Goal: Task Accomplishment & Management: Manage account settings

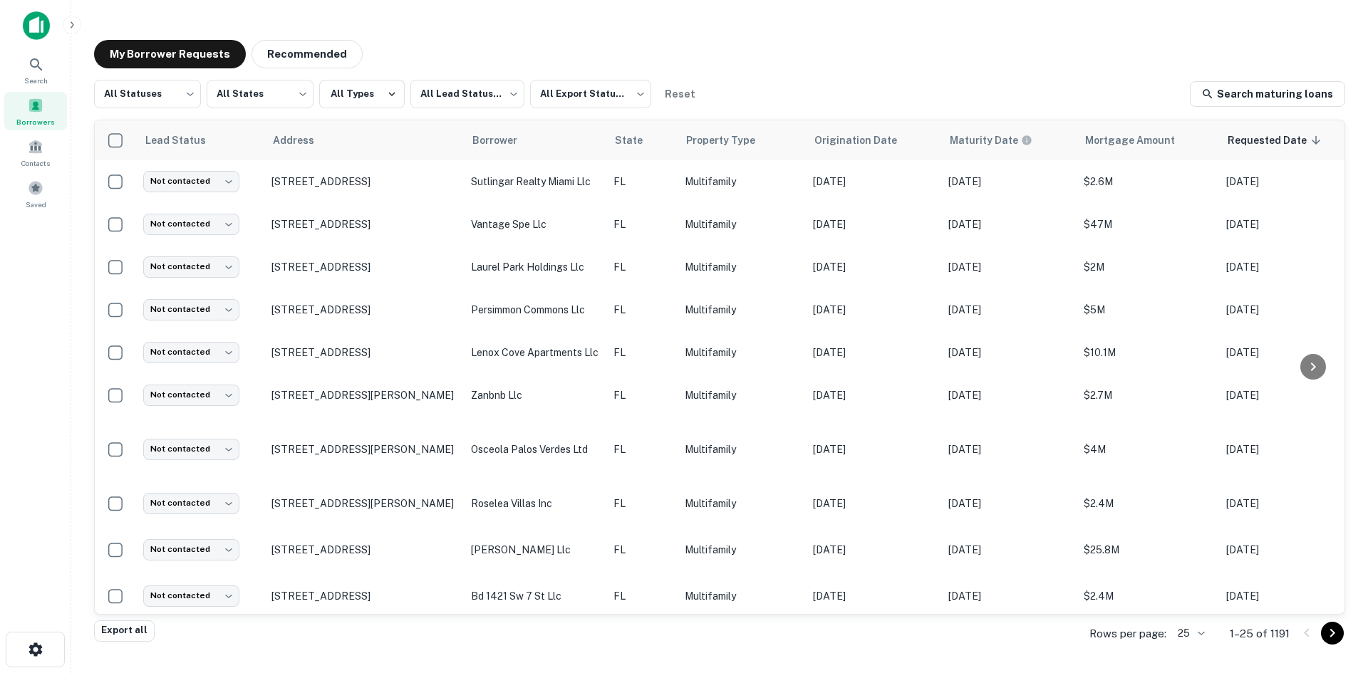
click at [1199, 631] on body "Search Borrowers Contacts Saved My Borrower Requests Recommended All Statuses *…" at bounding box center [684, 336] width 1368 height 673
click at [1193, 596] on li "250" at bounding box center [1191, 592] width 48 height 26
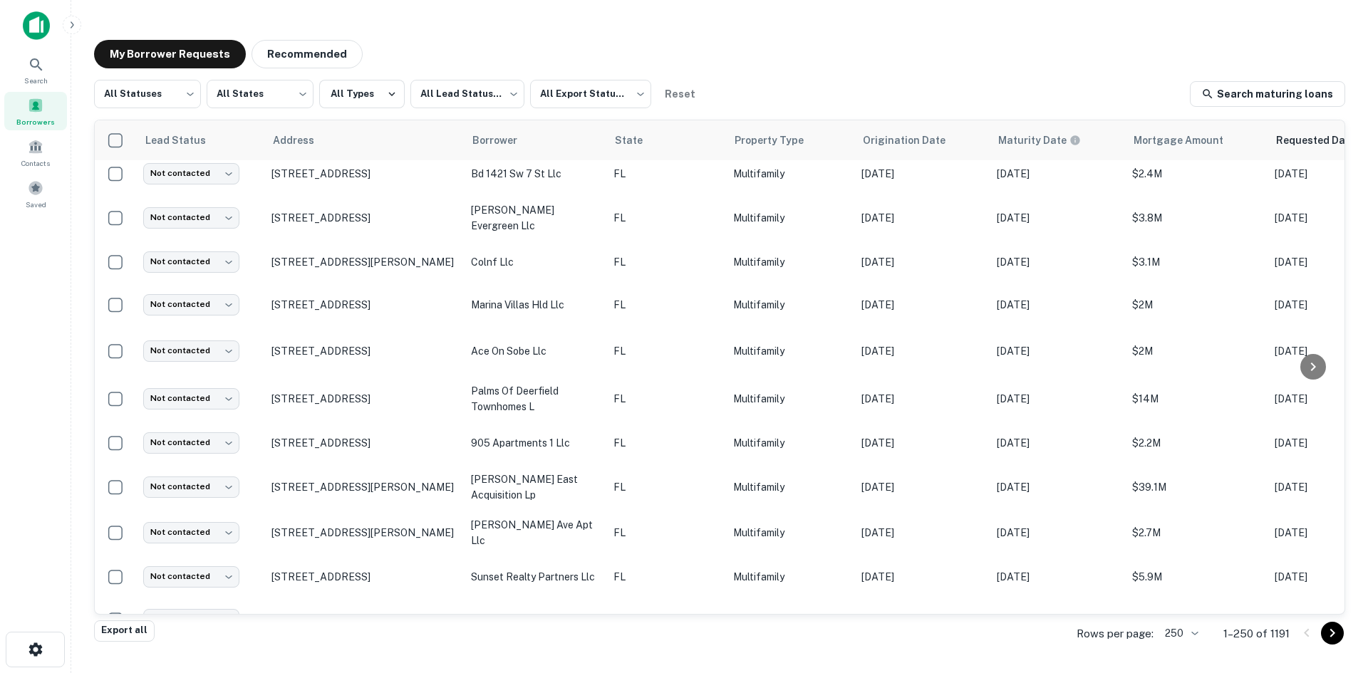
scroll to position [4841, 0]
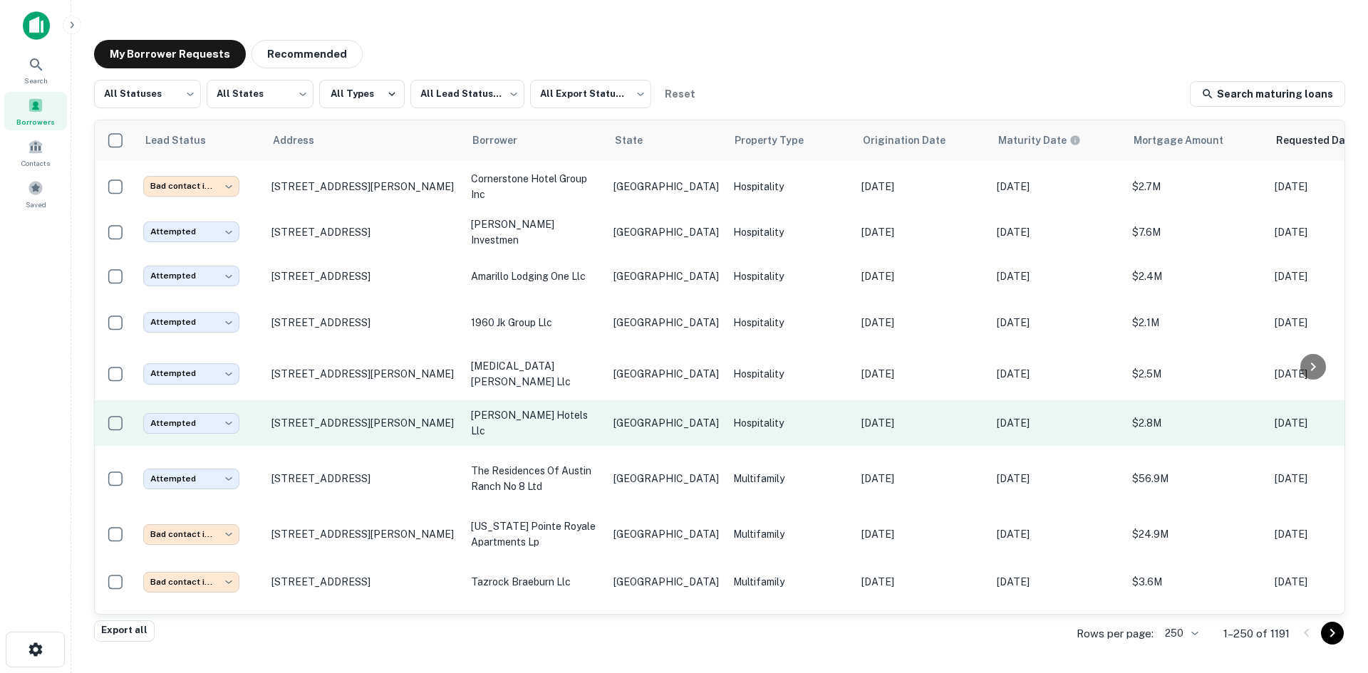
click at [733, 415] on p "Hospitality" at bounding box center [790, 423] width 114 height 16
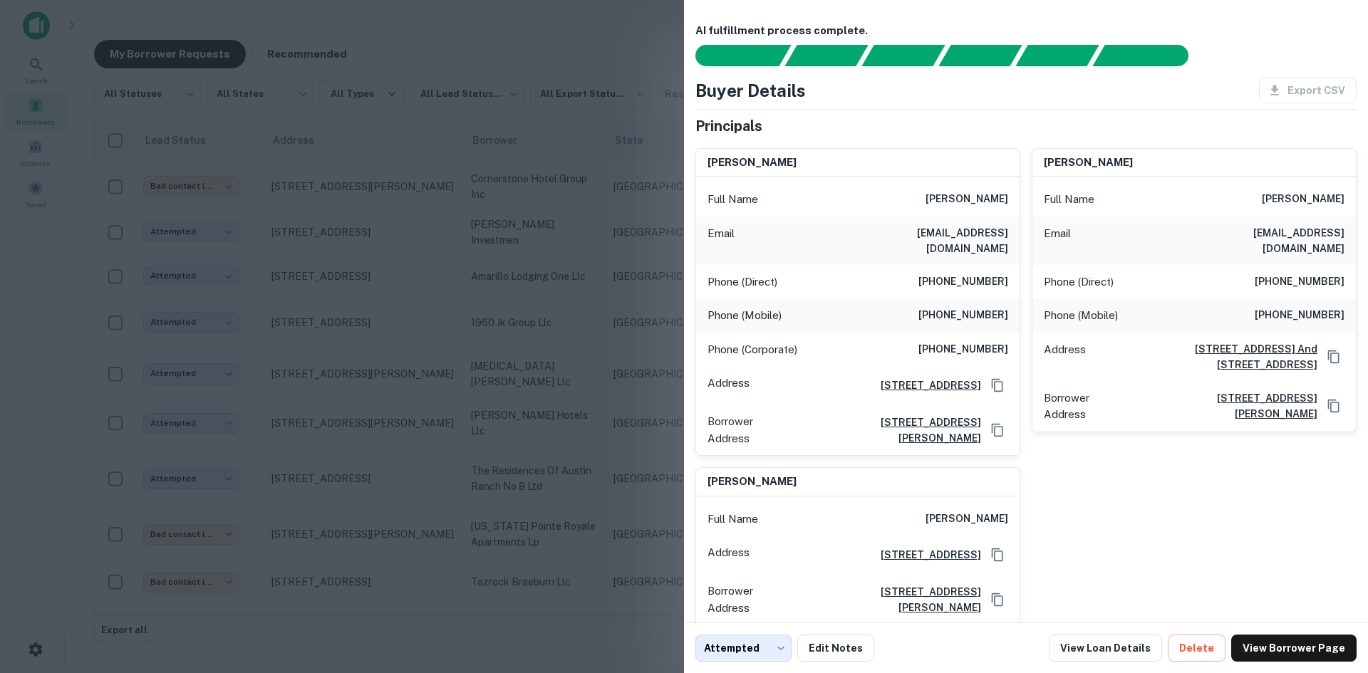
click at [519, 195] on div at bounding box center [684, 336] width 1368 height 673
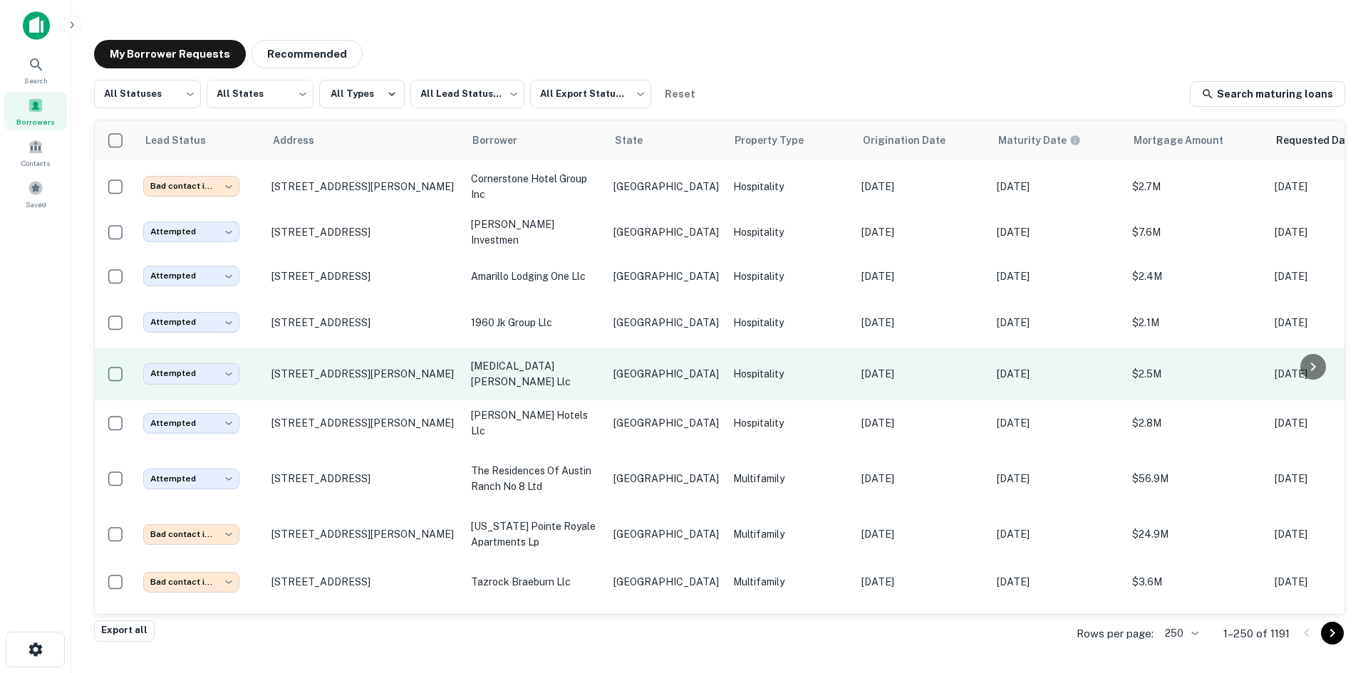
click at [586, 358] on p "[MEDICAL_DATA][PERSON_NAME] llc" at bounding box center [535, 373] width 128 height 31
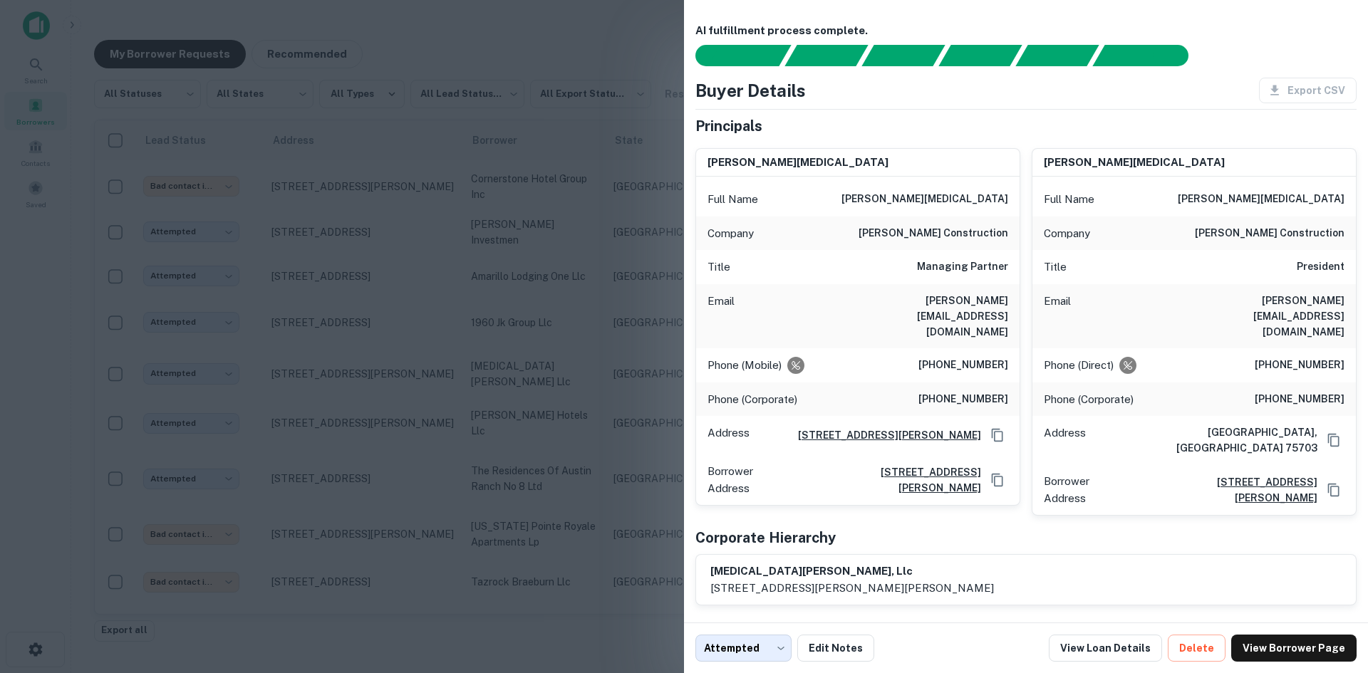
click at [524, 220] on div at bounding box center [684, 336] width 1368 height 673
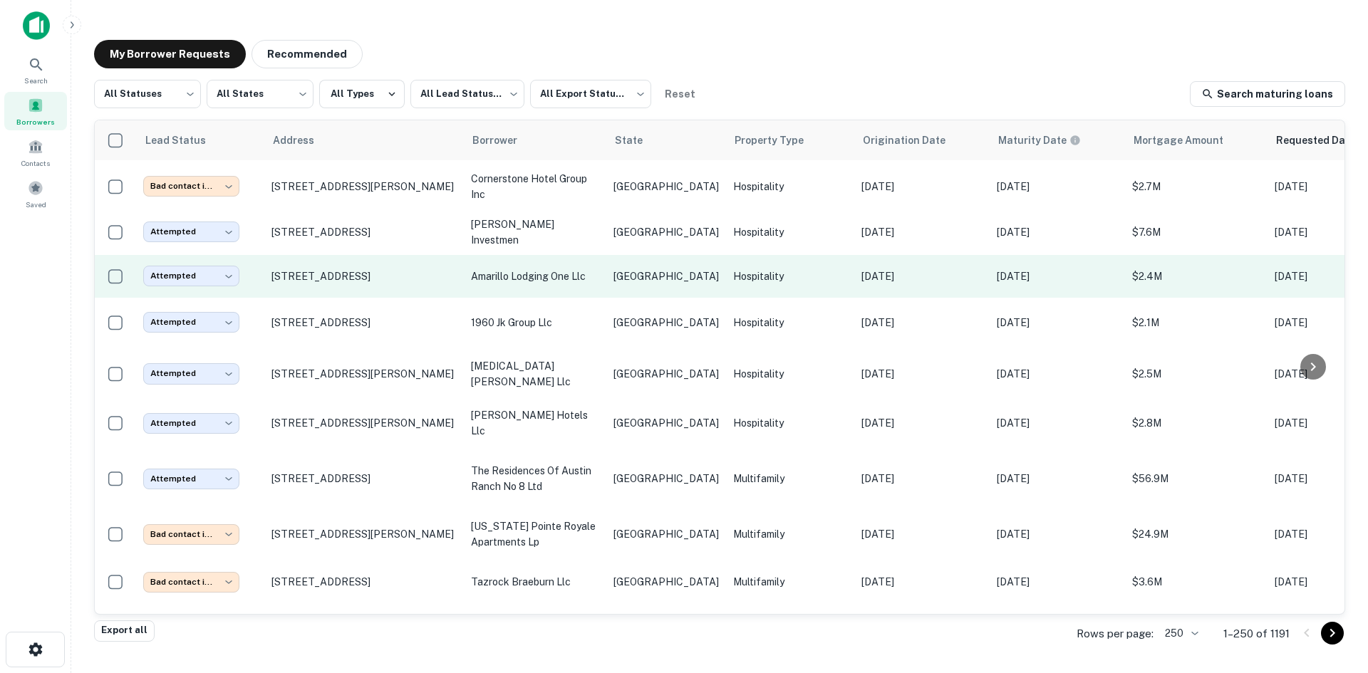
click at [569, 269] on p "amarillo lodging one llc" at bounding box center [535, 277] width 128 height 16
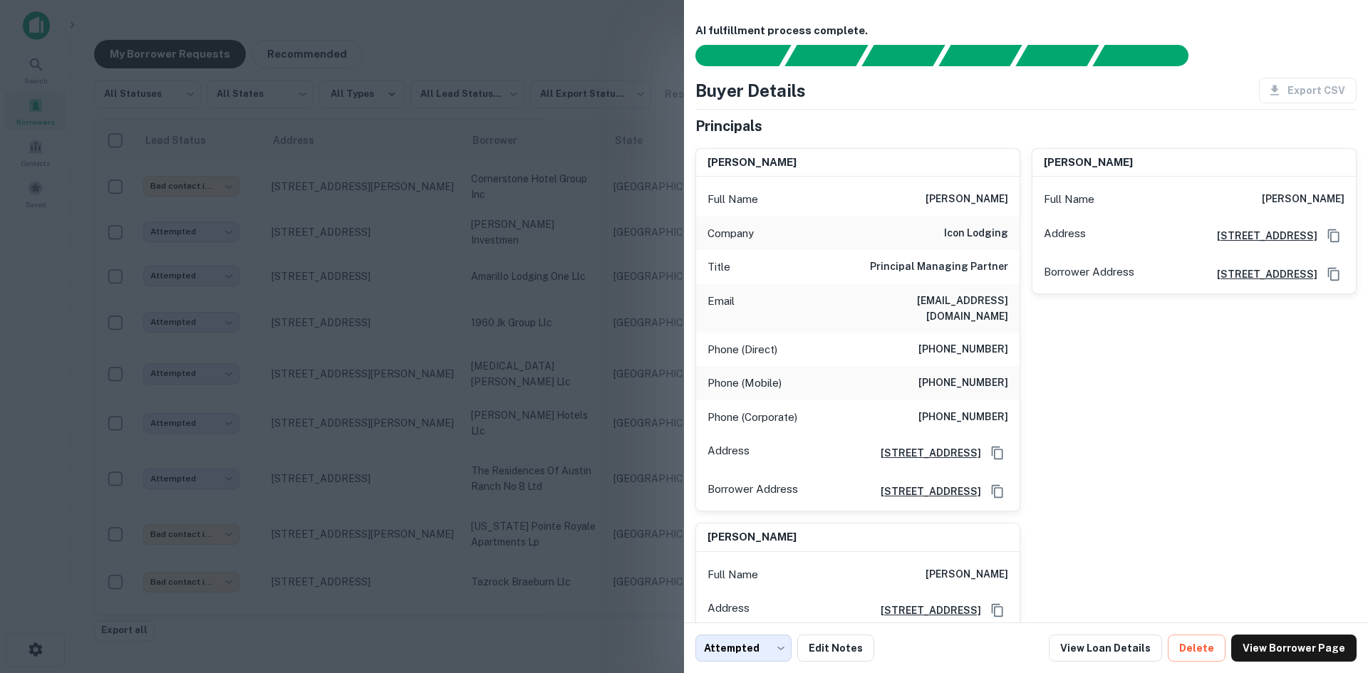
click at [361, 269] on div at bounding box center [684, 336] width 1368 height 673
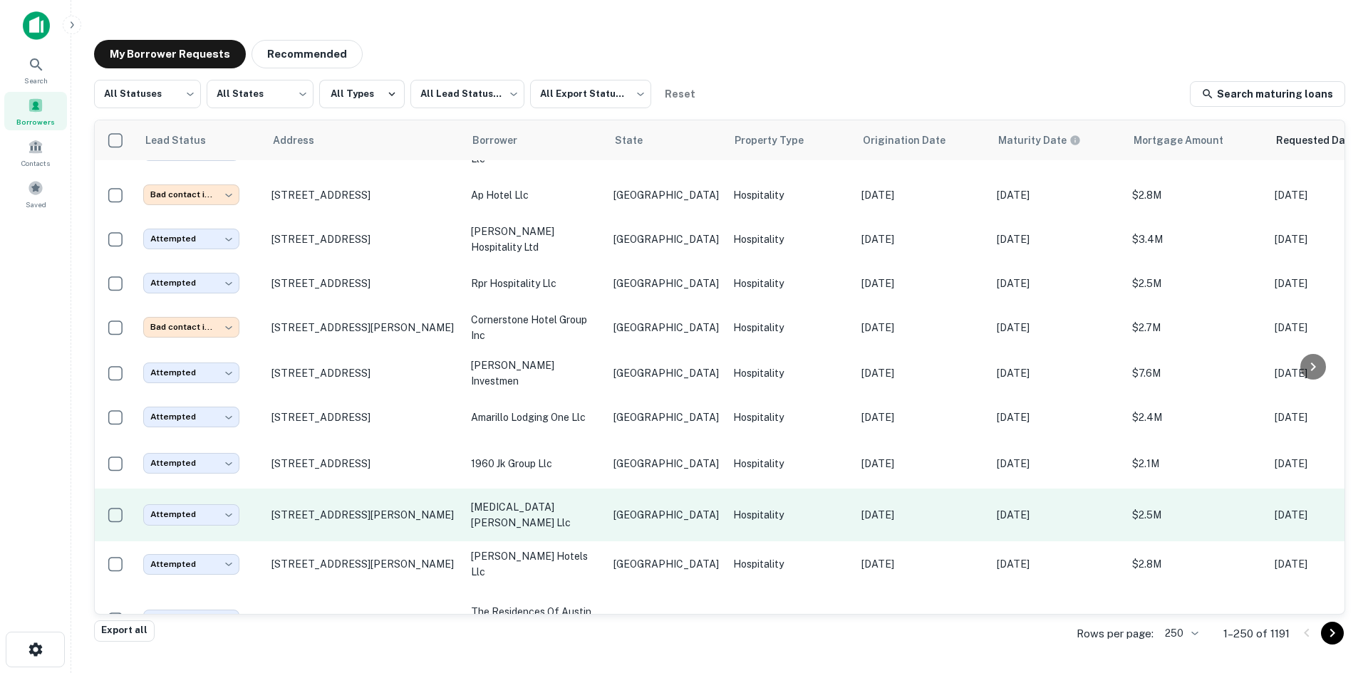
scroll to position [4699, 0]
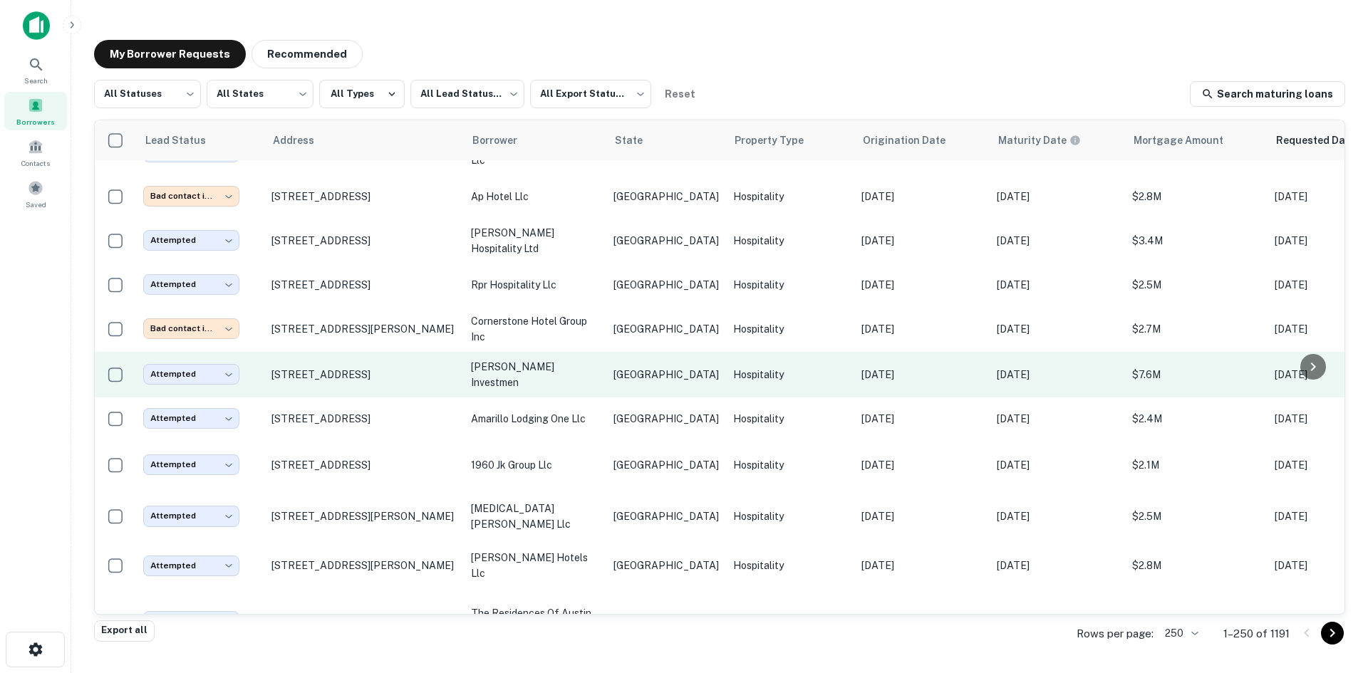
click at [608, 352] on td "[GEOGRAPHIC_DATA]" at bounding box center [666, 375] width 120 height 46
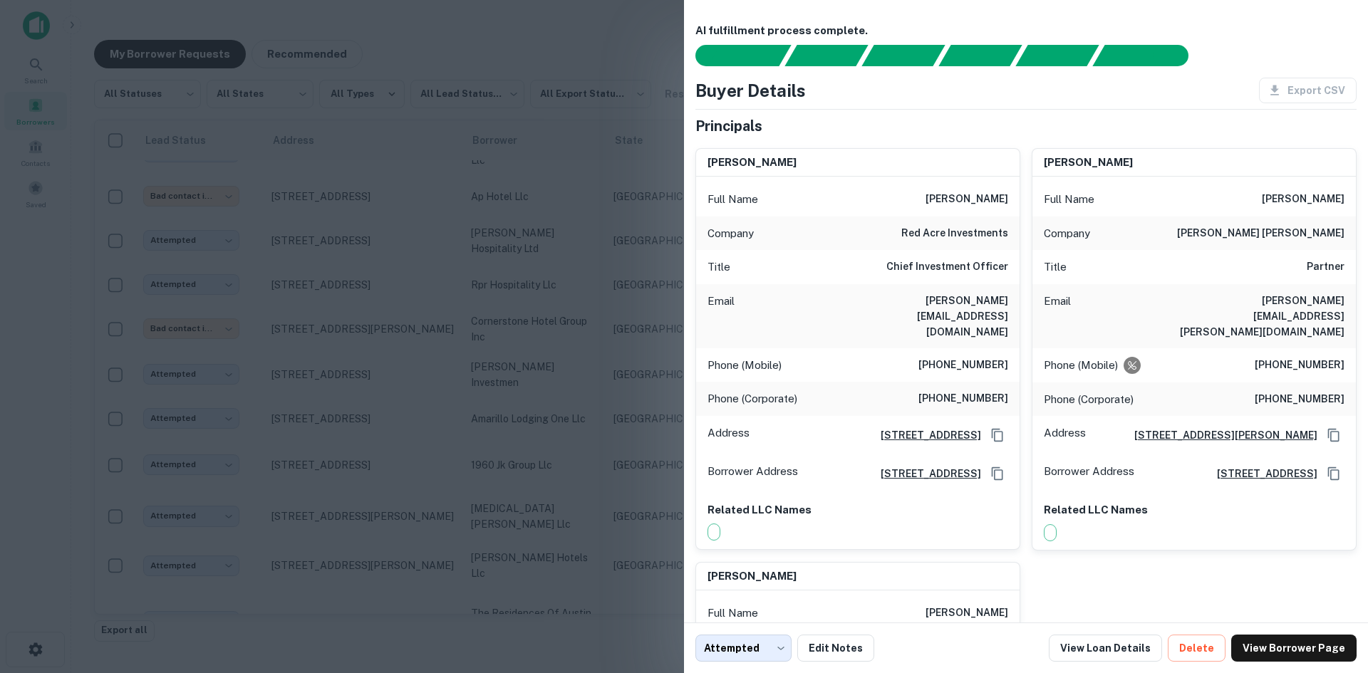
click at [467, 223] on div at bounding box center [684, 336] width 1368 height 673
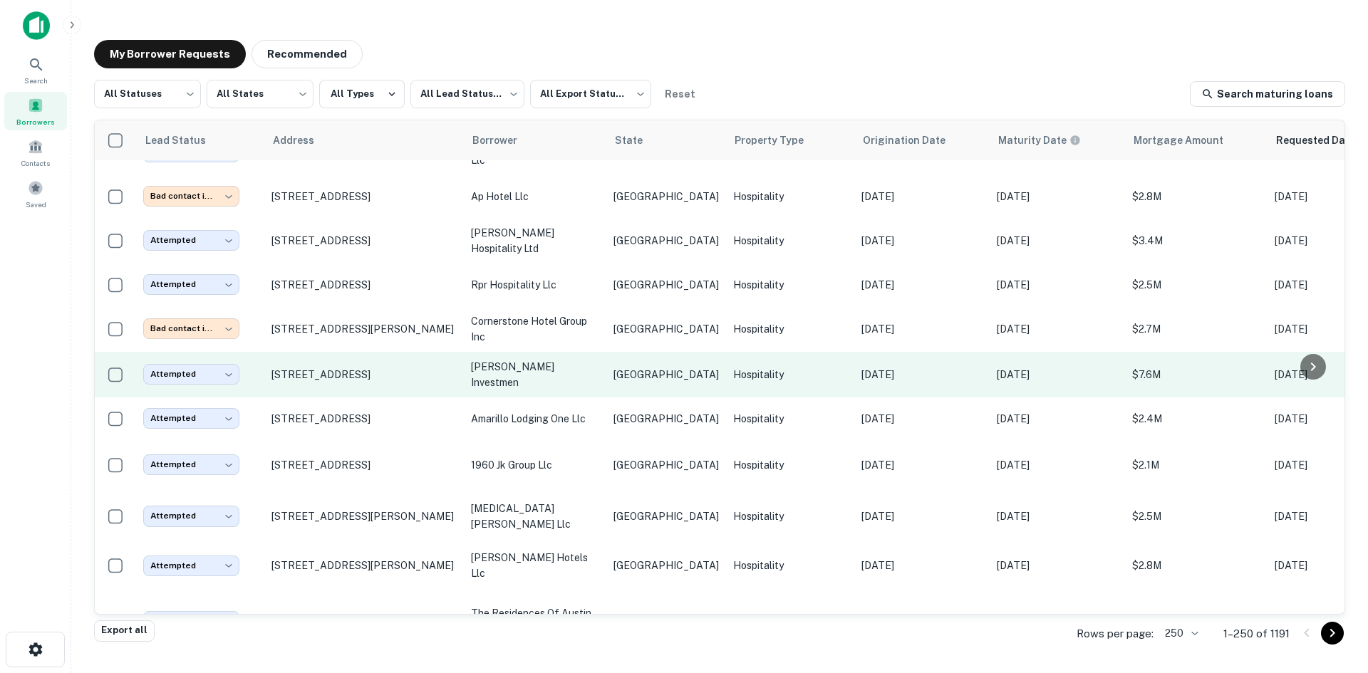
click at [557, 359] on p "[PERSON_NAME] investmen" at bounding box center [535, 374] width 128 height 31
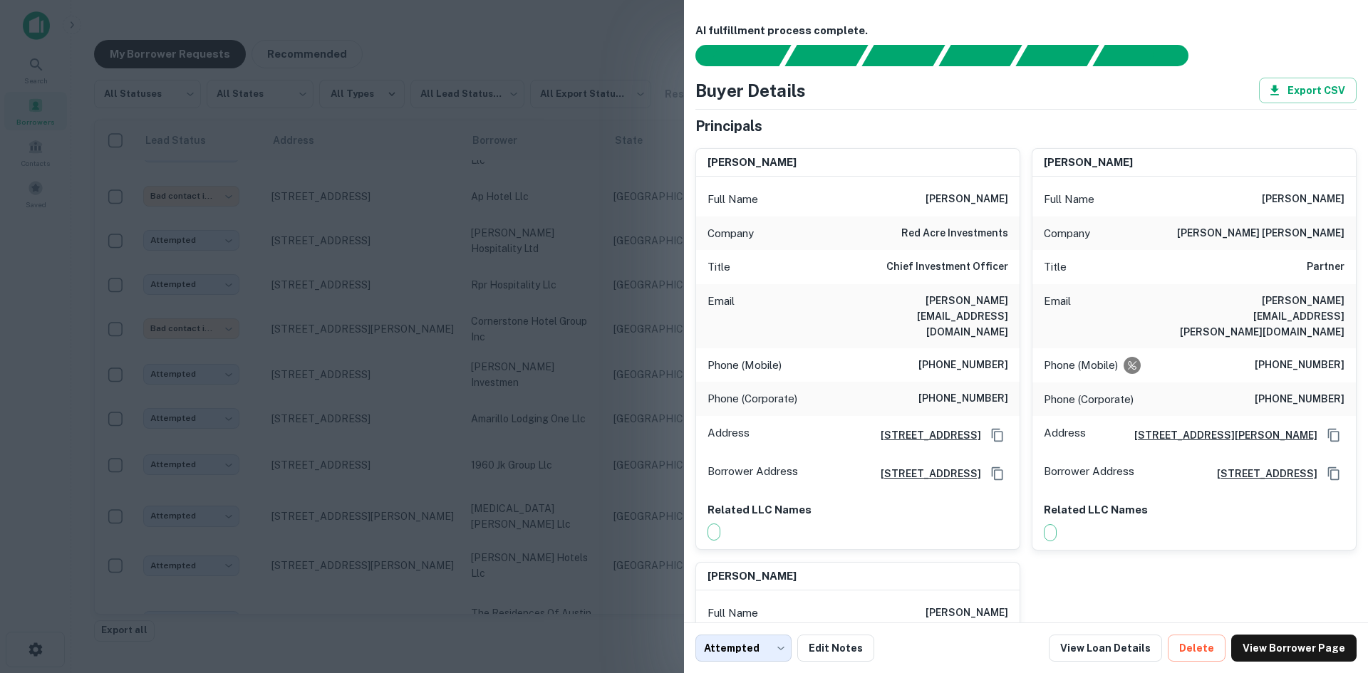
click at [345, 291] on div at bounding box center [684, 336] width 1368 height 673
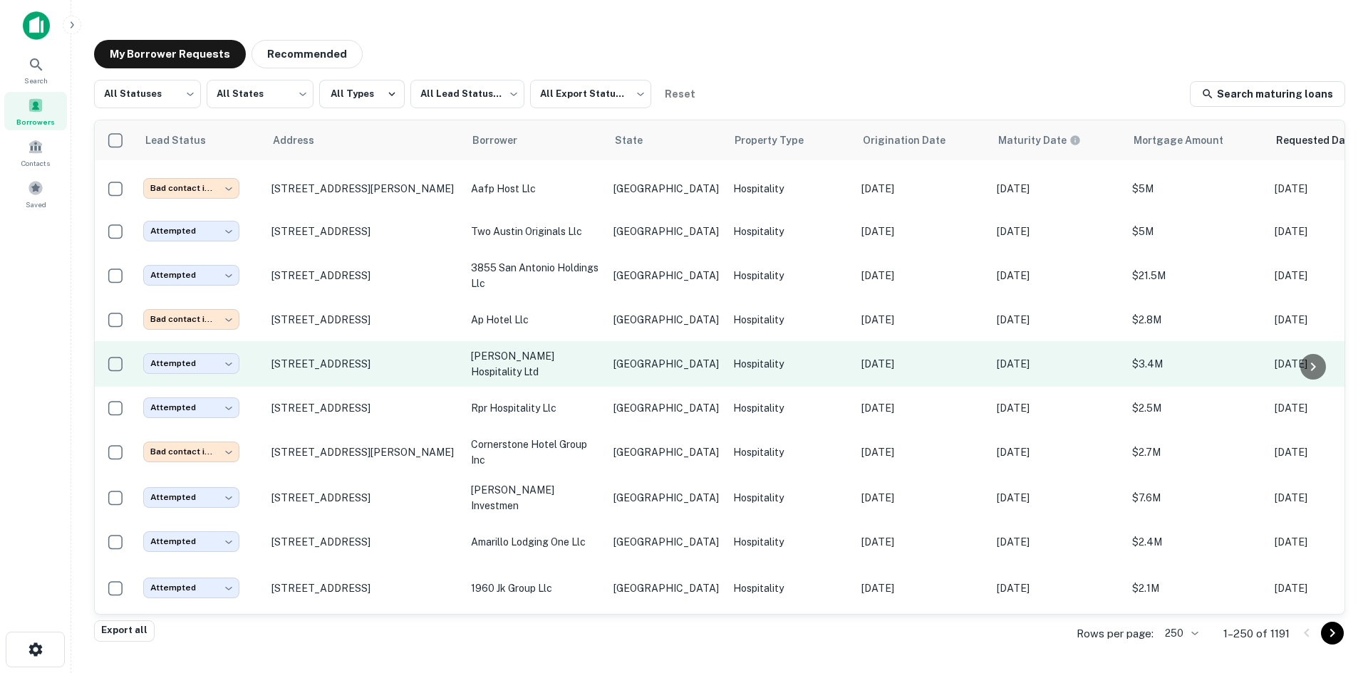
scroll to position [4556, 0]
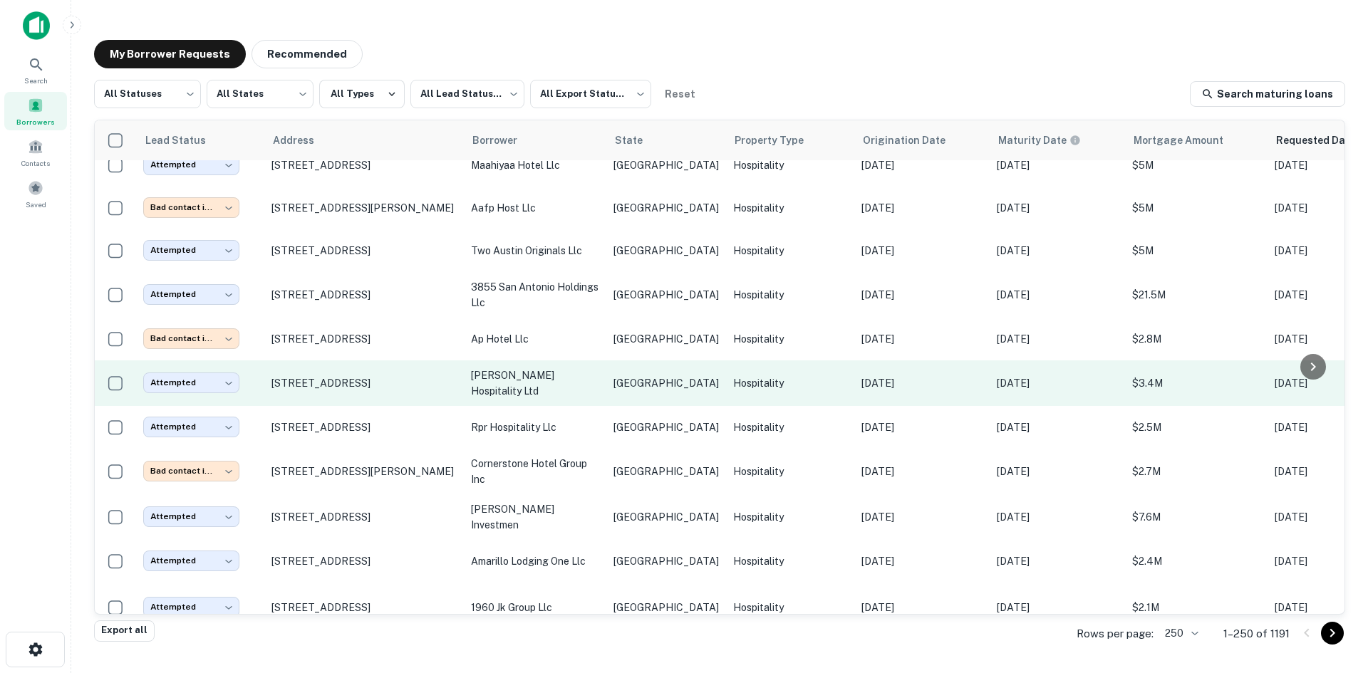
click at [609, 361] on td "[GEOGRAPHIC_DATA]" at bounding box center [666, 384] width 120 height 46
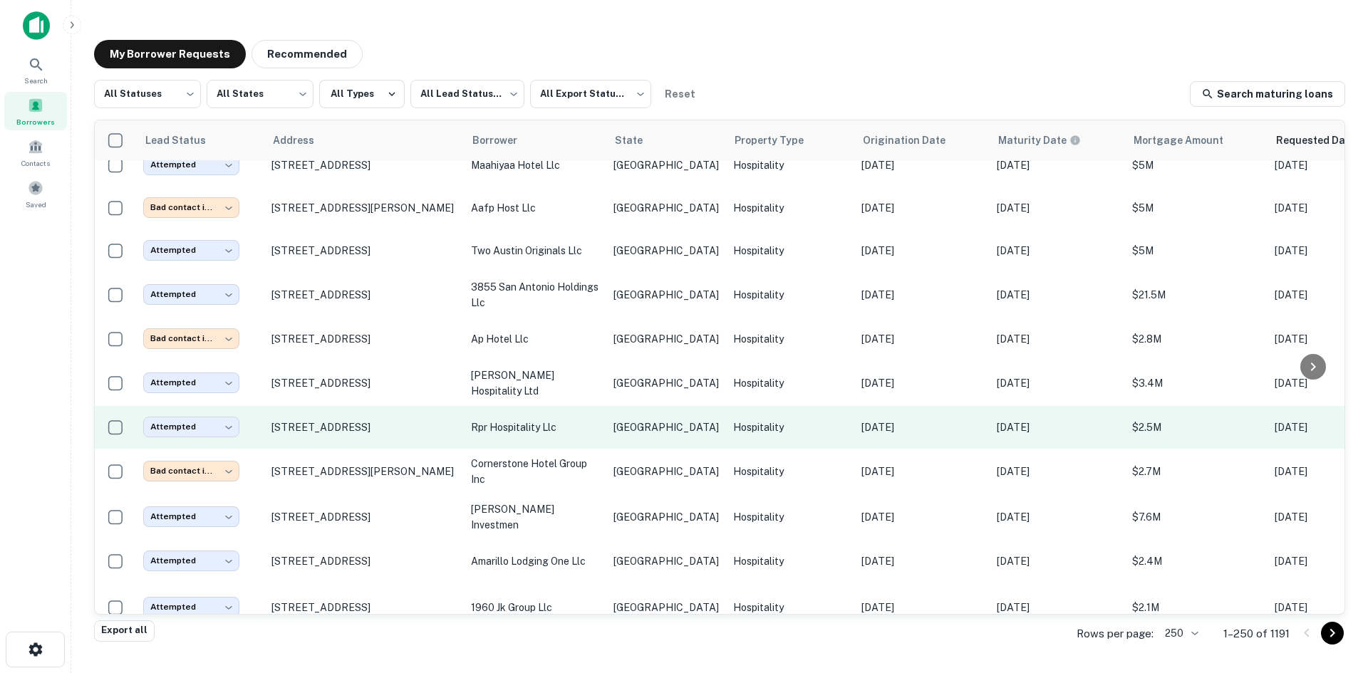
click at [533, 420] on p "rpr hospitality llc" at bounding box center [535, 428] width 128 height 16
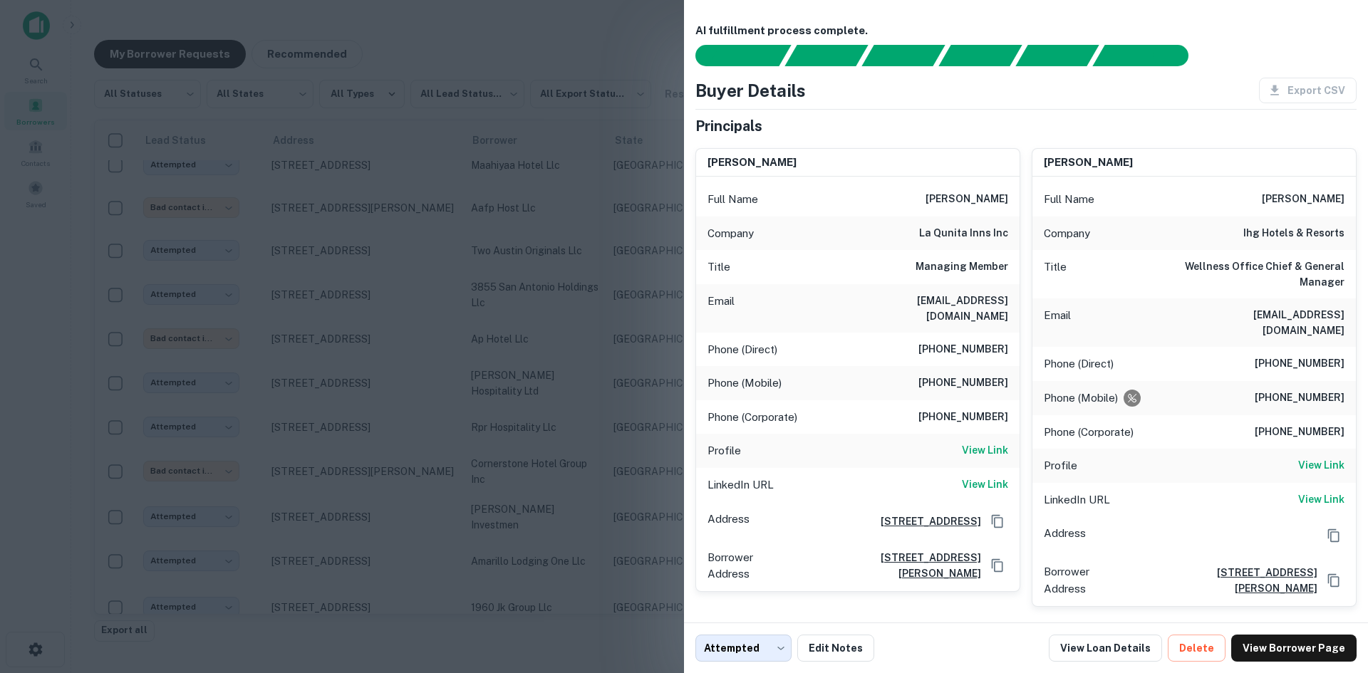
click at [583, 281] on div at bounding box center [684, 336] width 1368 height 673
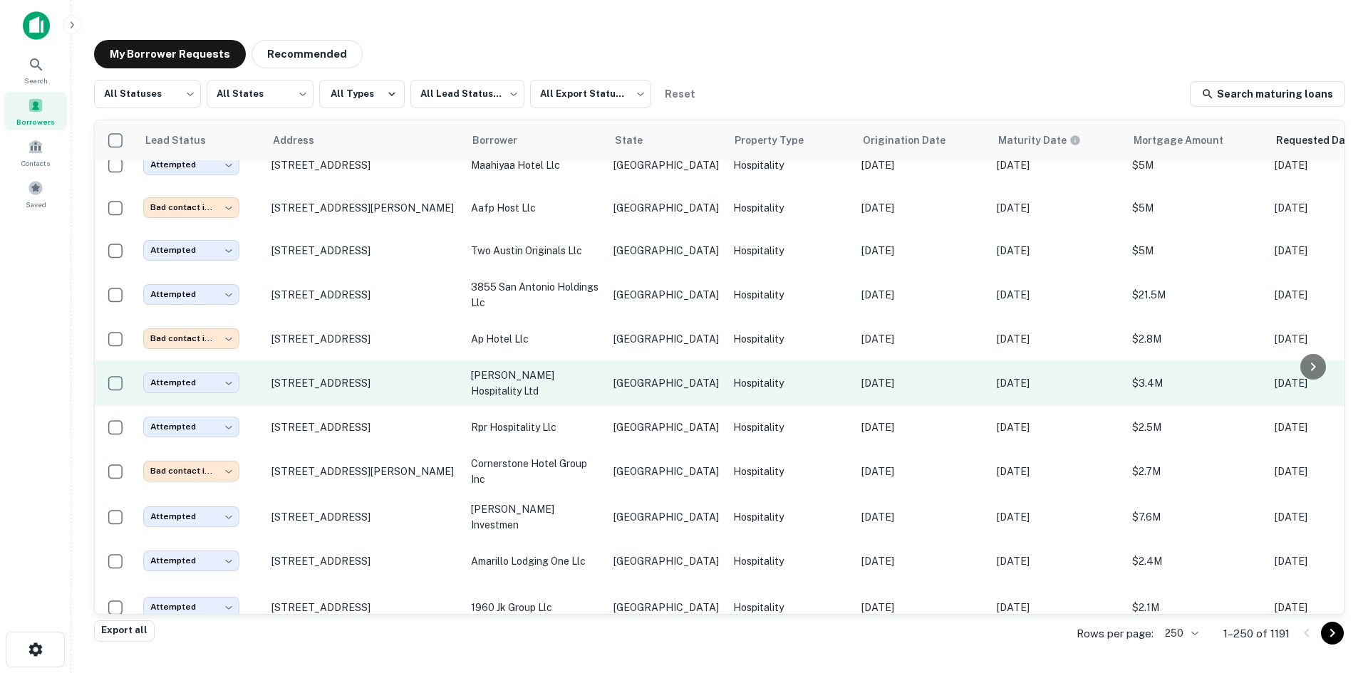
click at [571, 368] on p "[PERSON_NAME] hospitality ltd" at bounding box center [535, 383] width 128 height 31
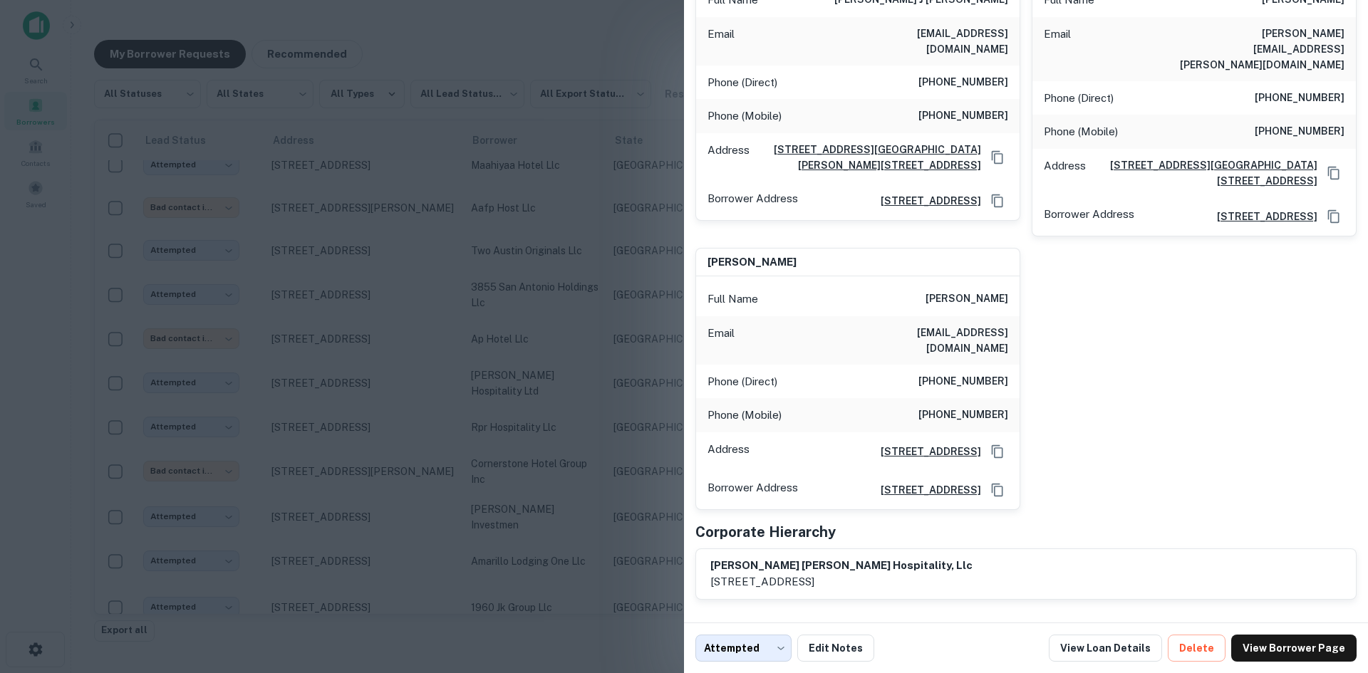
scroll to position [214, 0]
click at [419, 239] on div at bounding box center [684, 336] width 1368 height 673
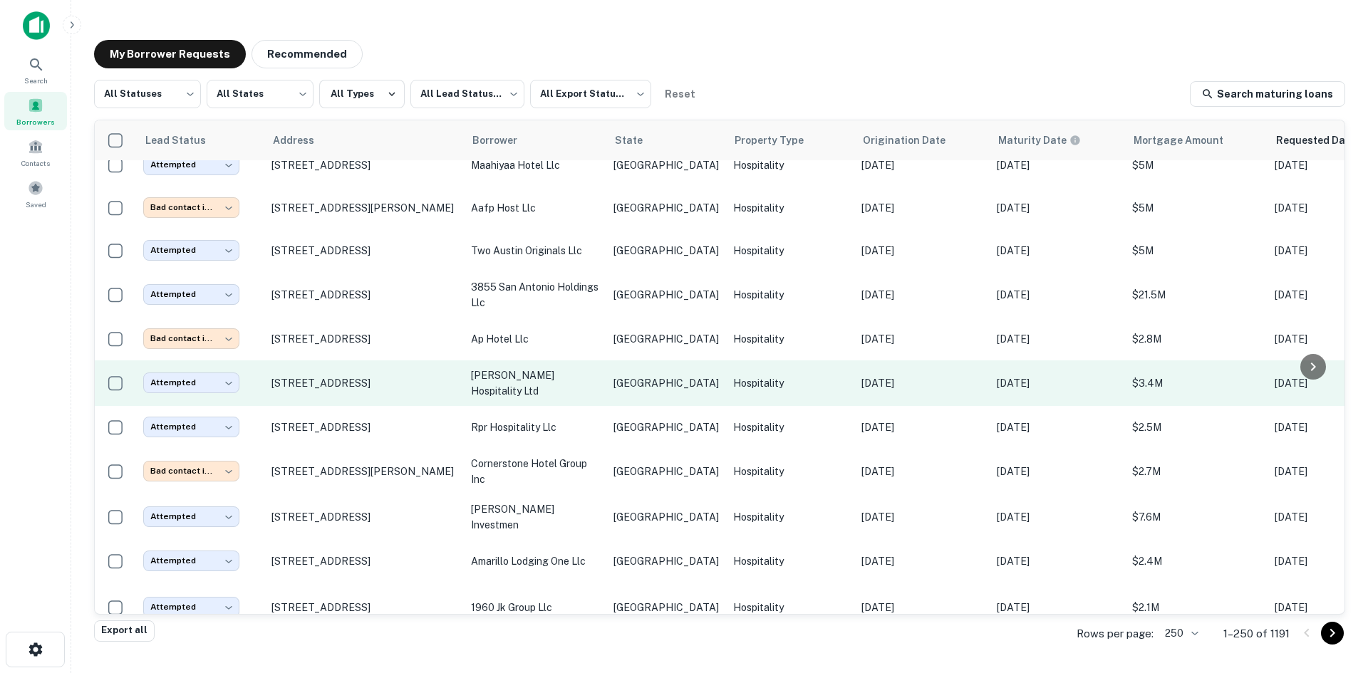
click at [559, 368] on p "[PERSON_NAME] hospitality ltd" at bounding box center [535, 383] width 128 height 31
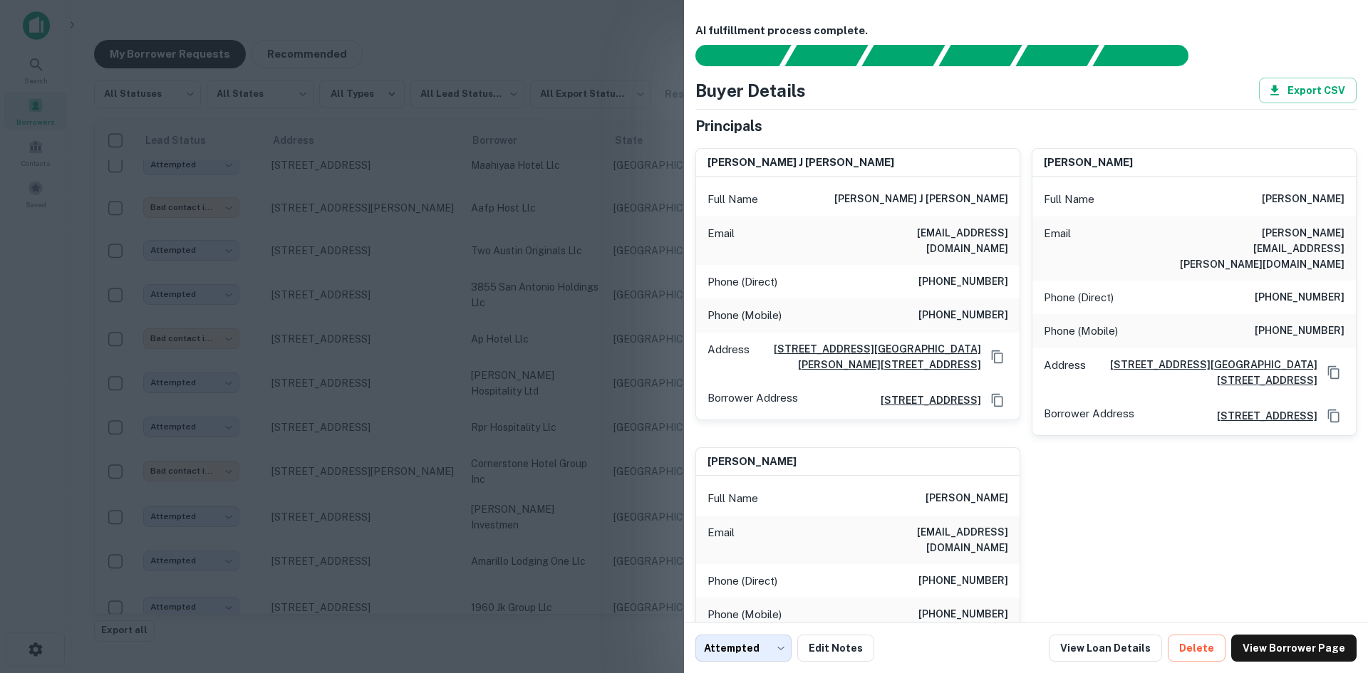
click at [522, 224] on div at bounding box center [684, 336] width 1368 height 673
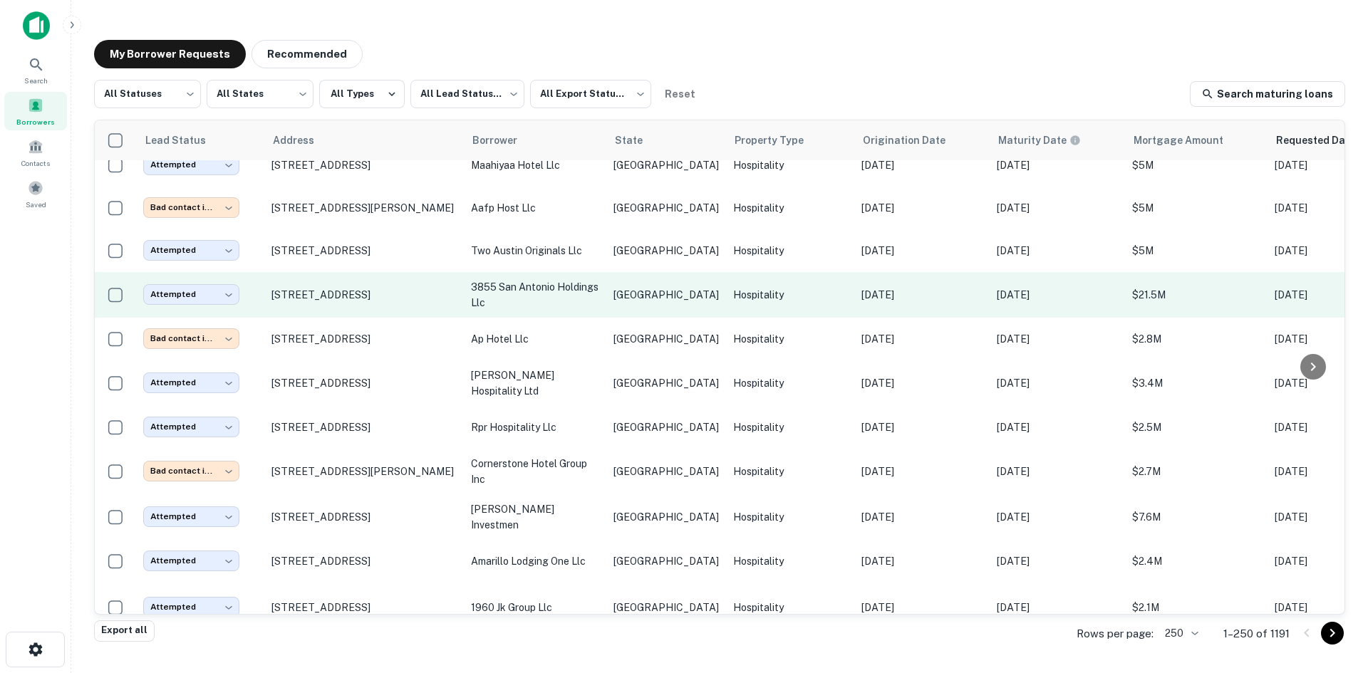
click at [549, 279] on p "3855 san antonio holdings llc" at bounding box center [535, 294] width 128 height 31
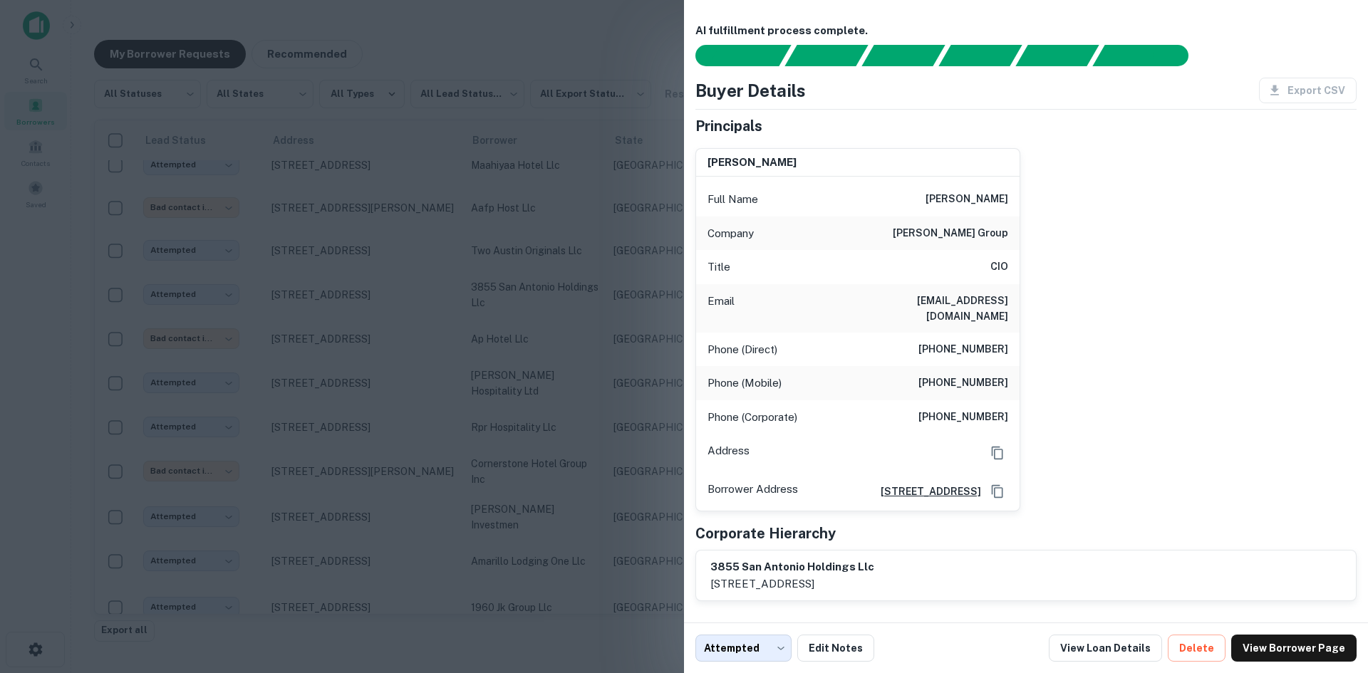
click at [524, 265] on div at bounding box center [684, 336] width 1368 height 673
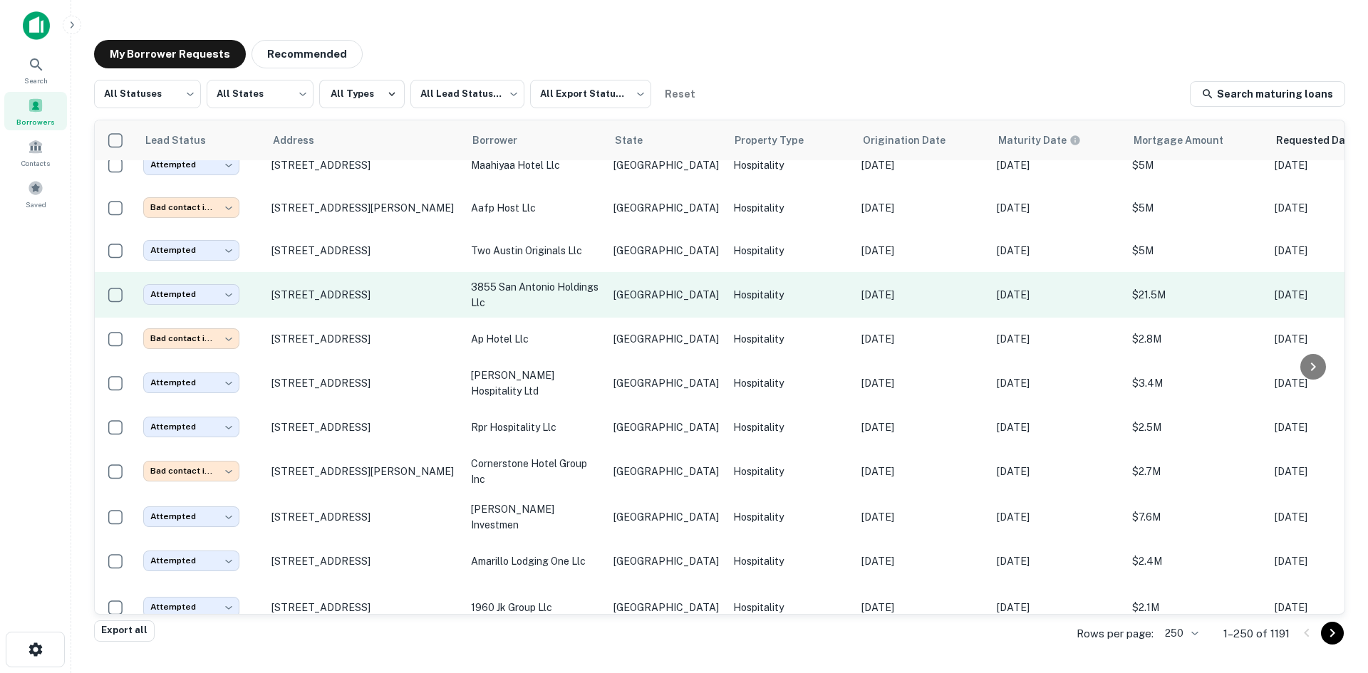
click at [559, 272] on td "3855 san antonio holdings llc" at bounding box center [535, 295] width 143 height 46
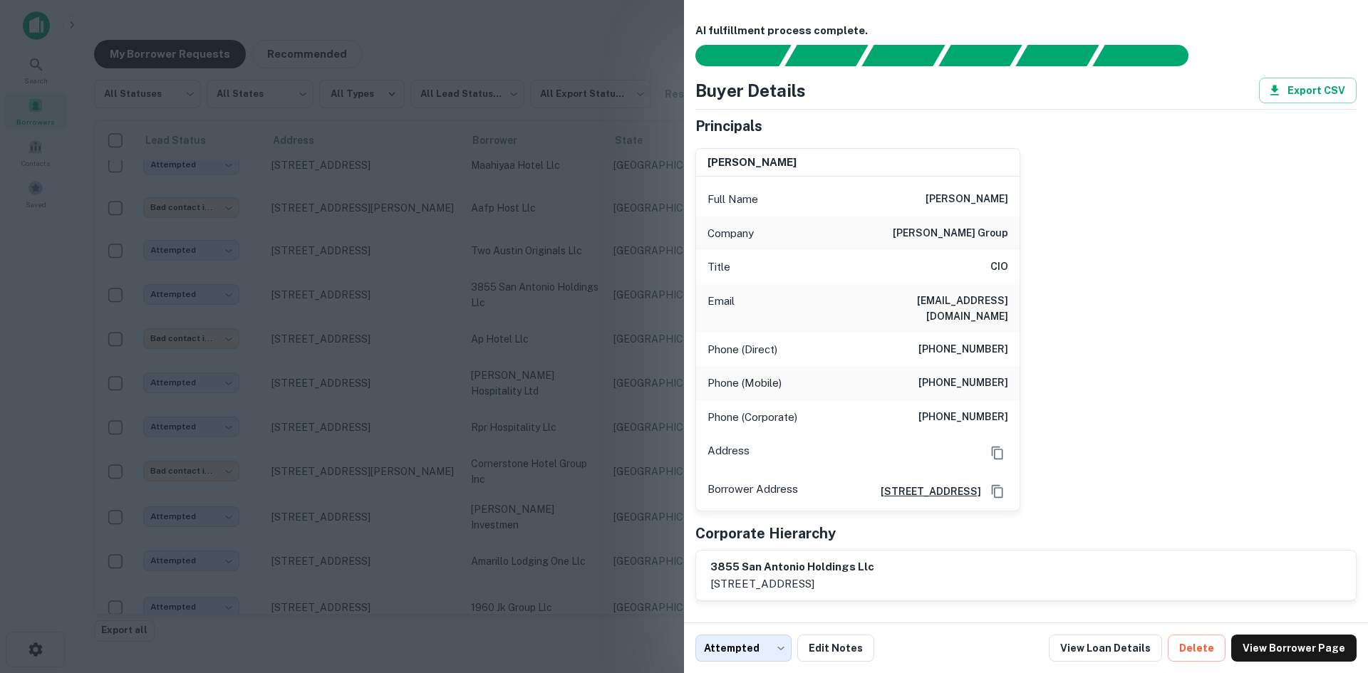
click at [523, 200] on div at bounding box center [684, 336] width 1368 height 673
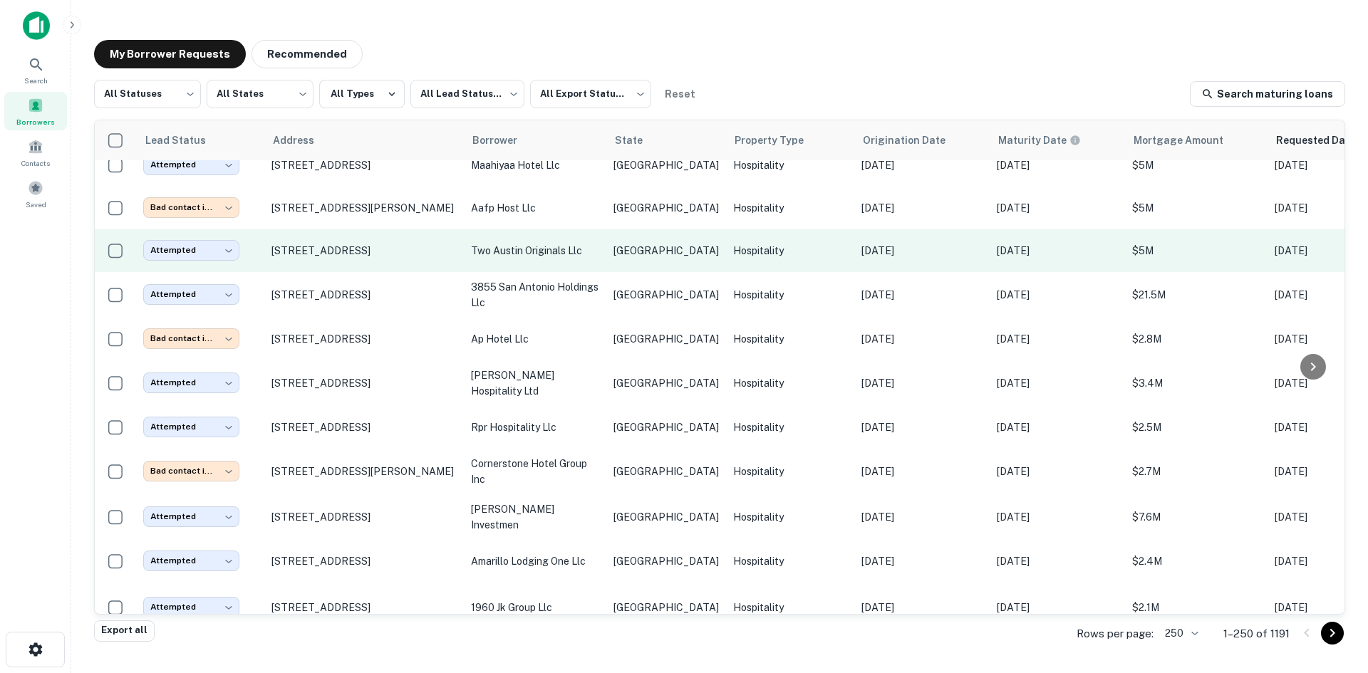
click at [544, 243] on p "two austin originals llc" at bounding box center [535, 251] width 128 height 16
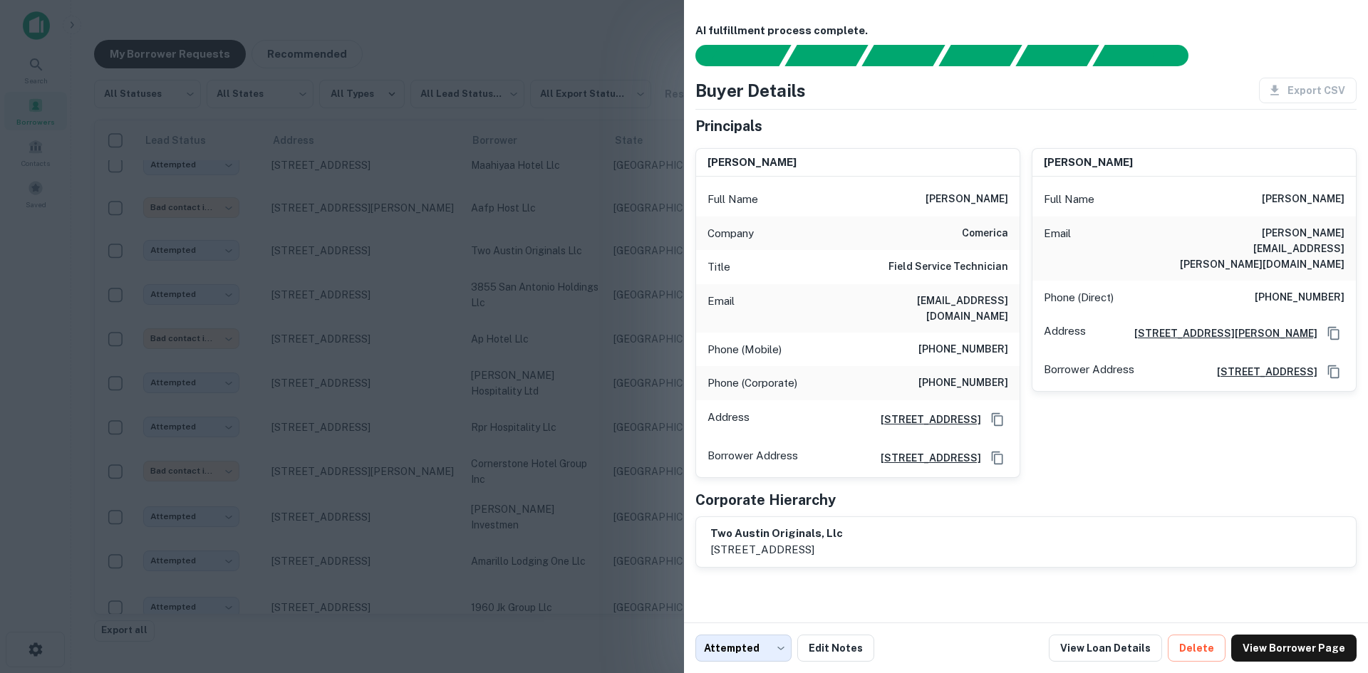
click at [388, 191] on div at bounding box center [684, 336] width 1368 height 673
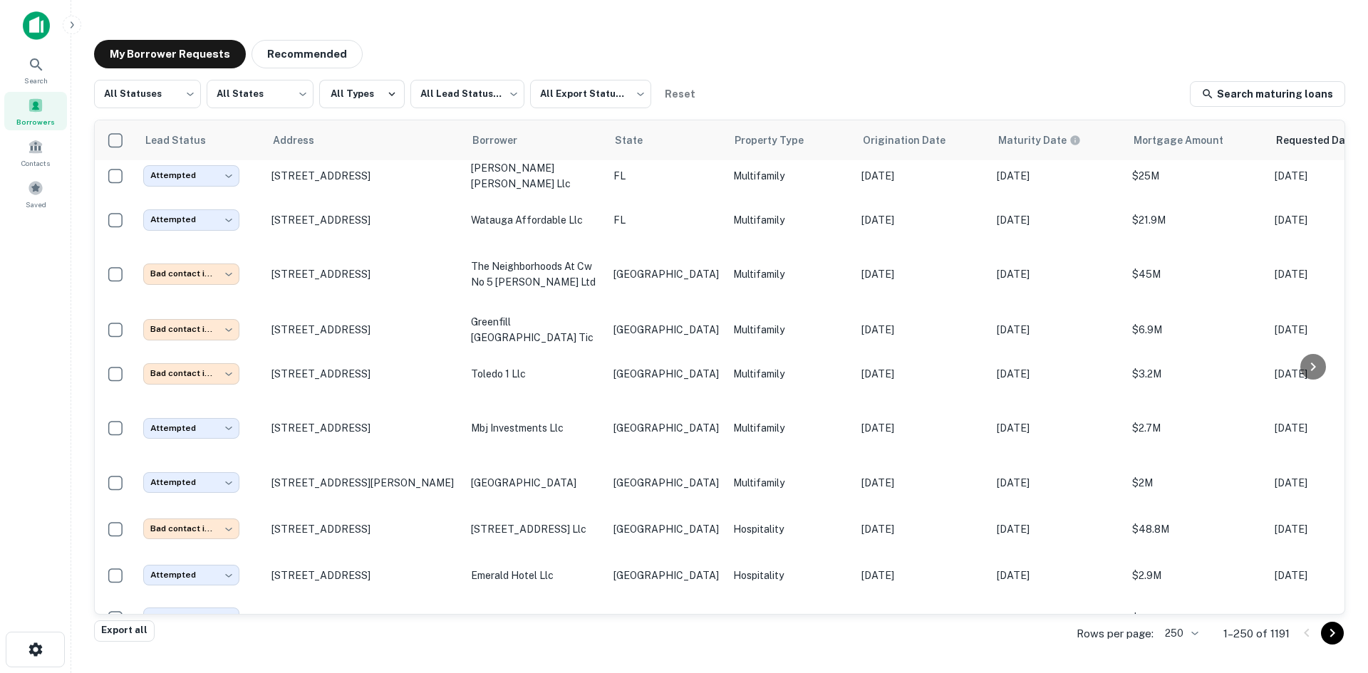
scroll to position [4306, 0]
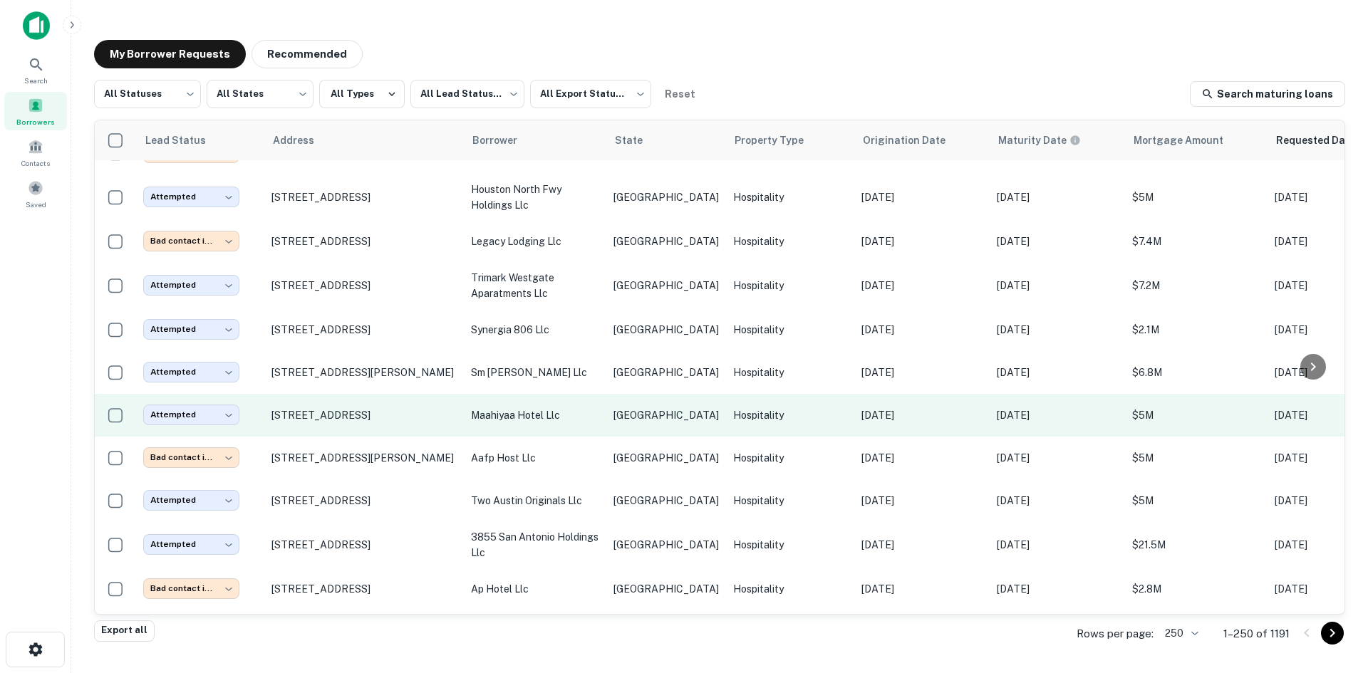
click at [598, 408] on p "maahiyaa hotel llc" at bounding box center [535, 416] width 128 height 16
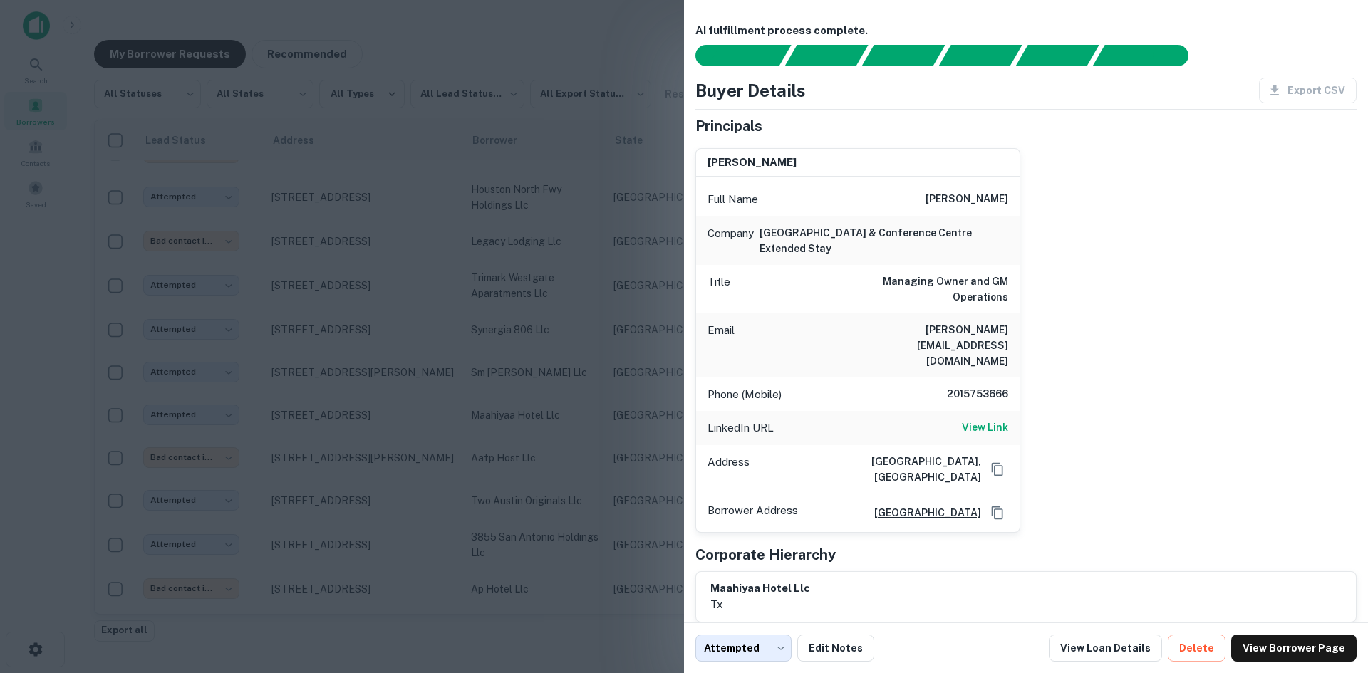
click at [425, 219] on div at bounding box center [684, 336] width 1368 height 673
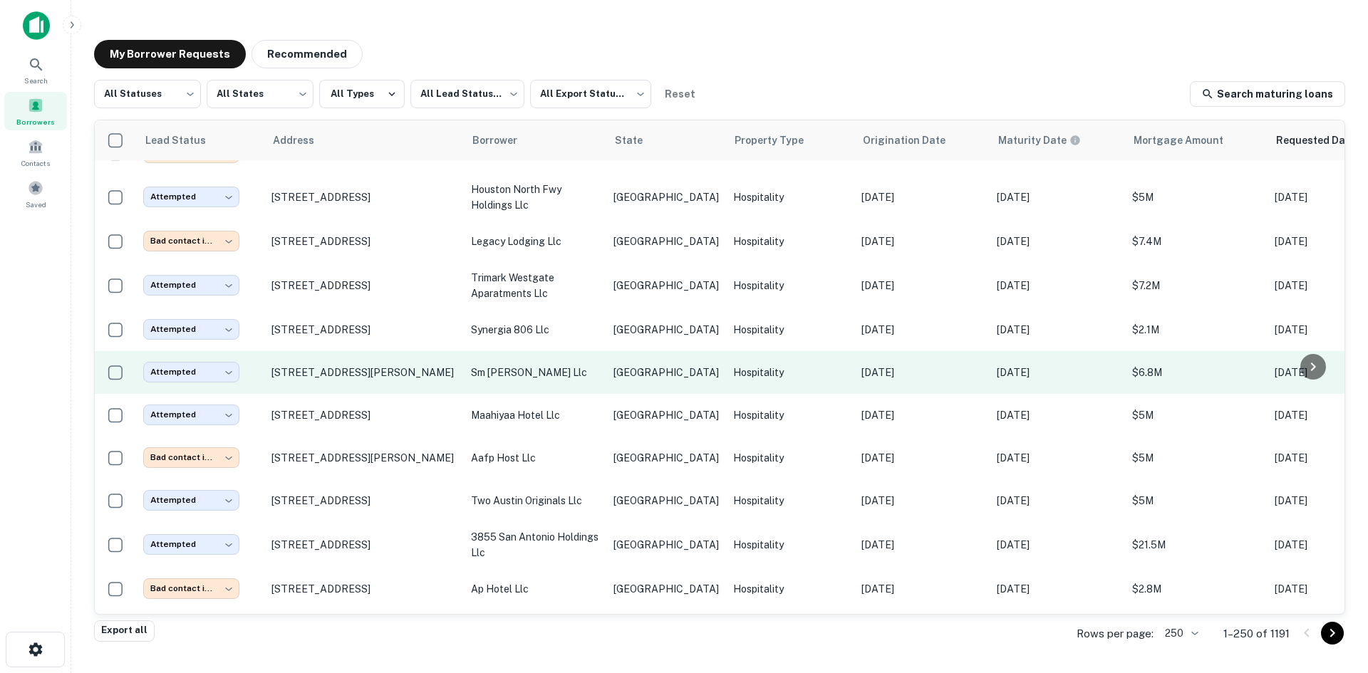
click at [601, 351] on td "sm [PERSON_NAME] llc" at bounding box center [535, 372] width 143 height 43
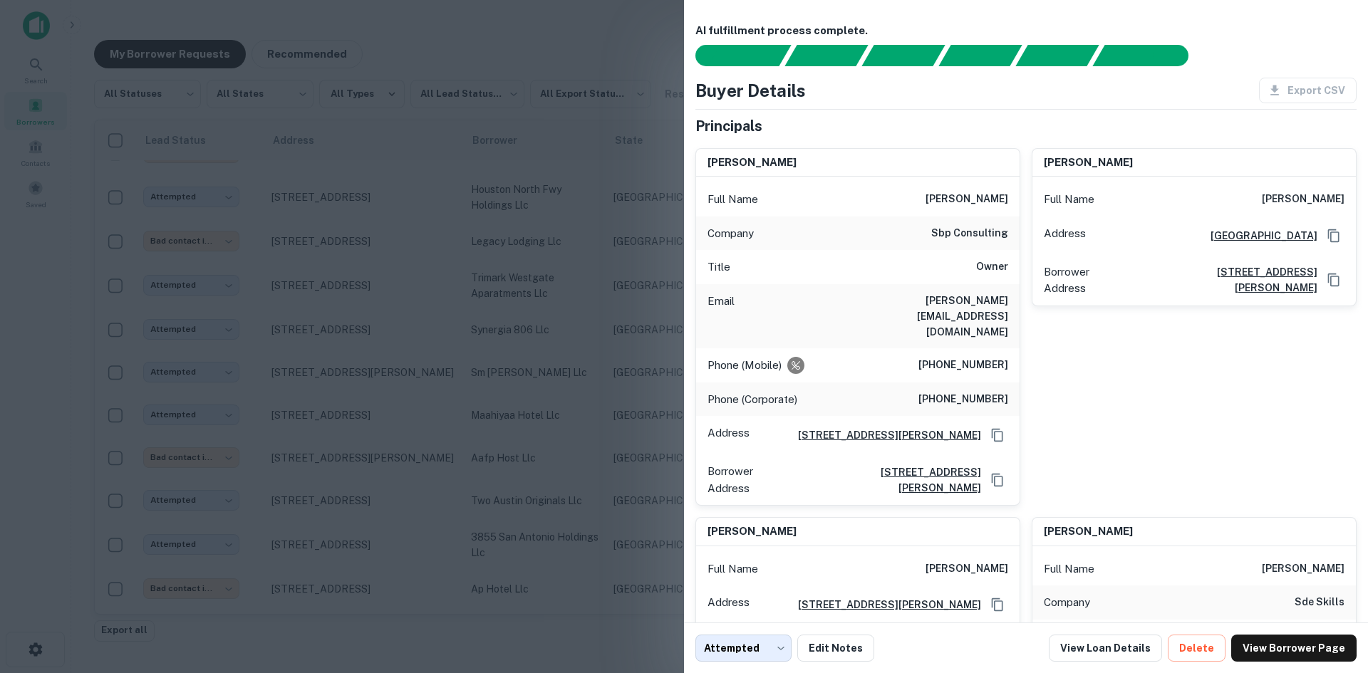
click at [442, 294] on div at bounding box center [684, 336] width 1368 height 673
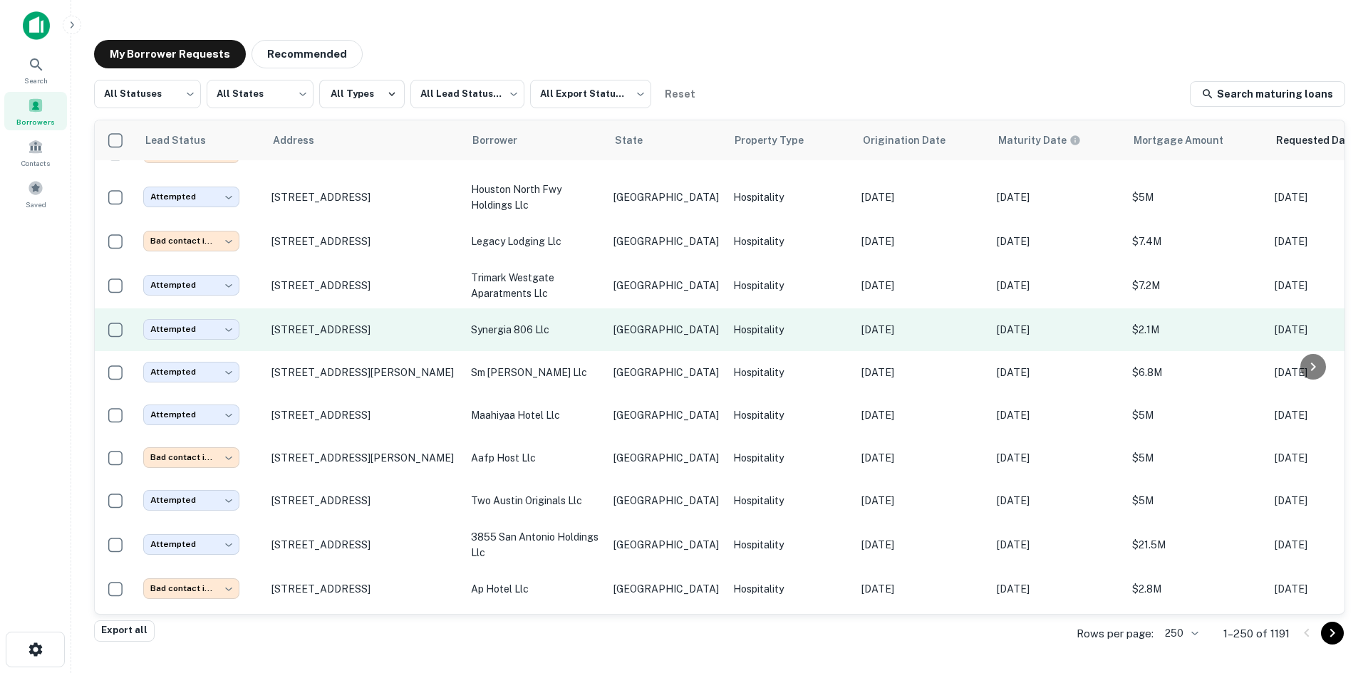
click at [558, 309] on td "synergia 806 llc" at bounding box center [535, 330] width 143 height 43
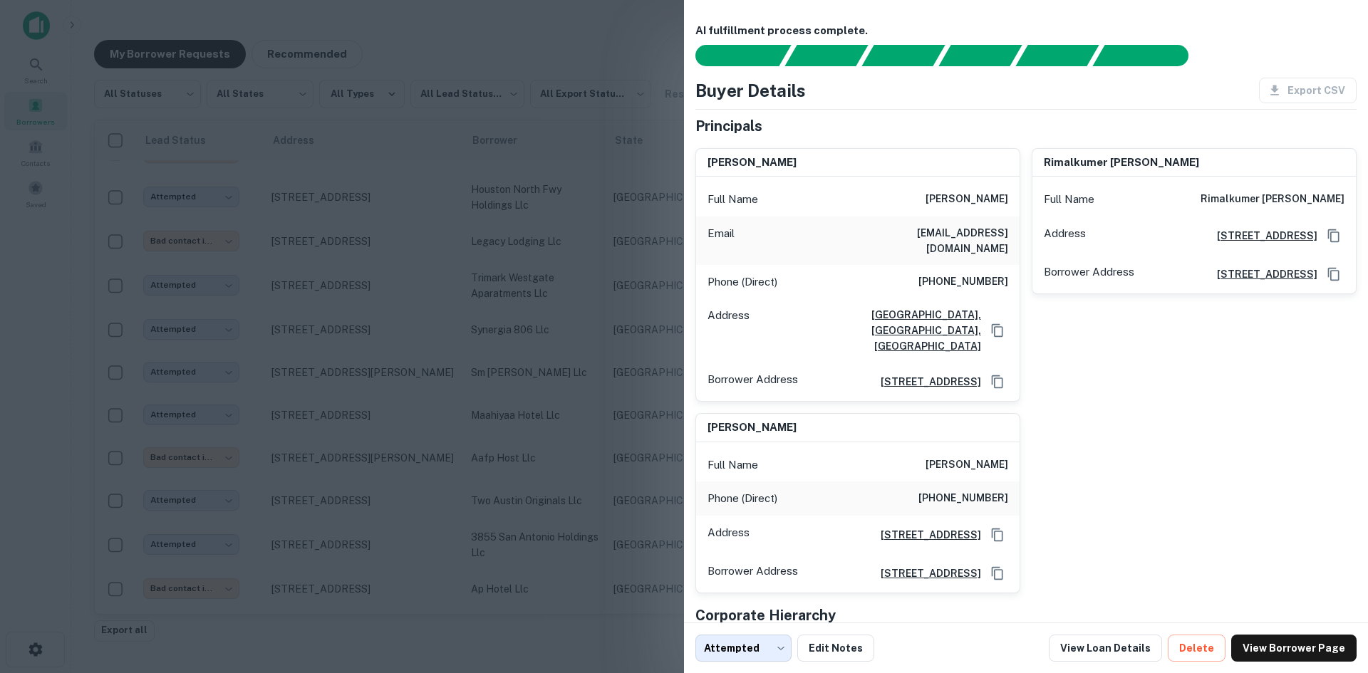
click at [481, 206] on div at bounding box center [684, 336] width 1368 height 673
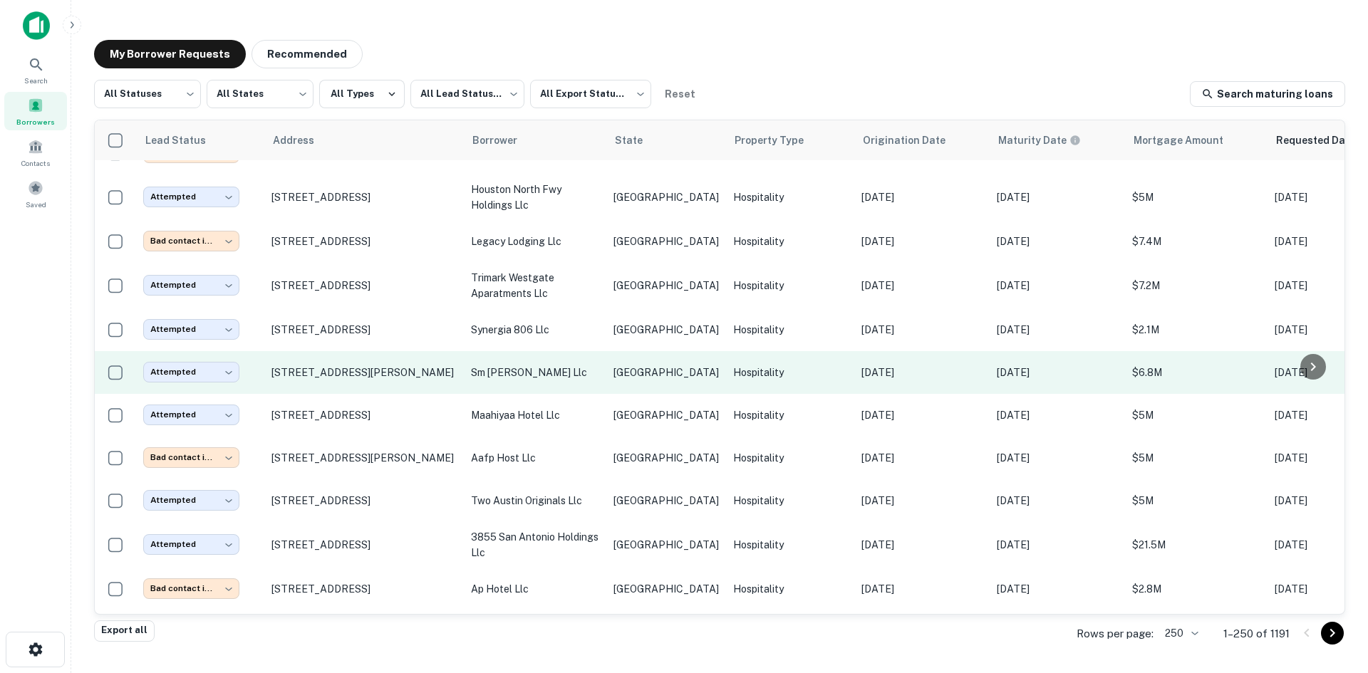
scroll to position [4235, 0]
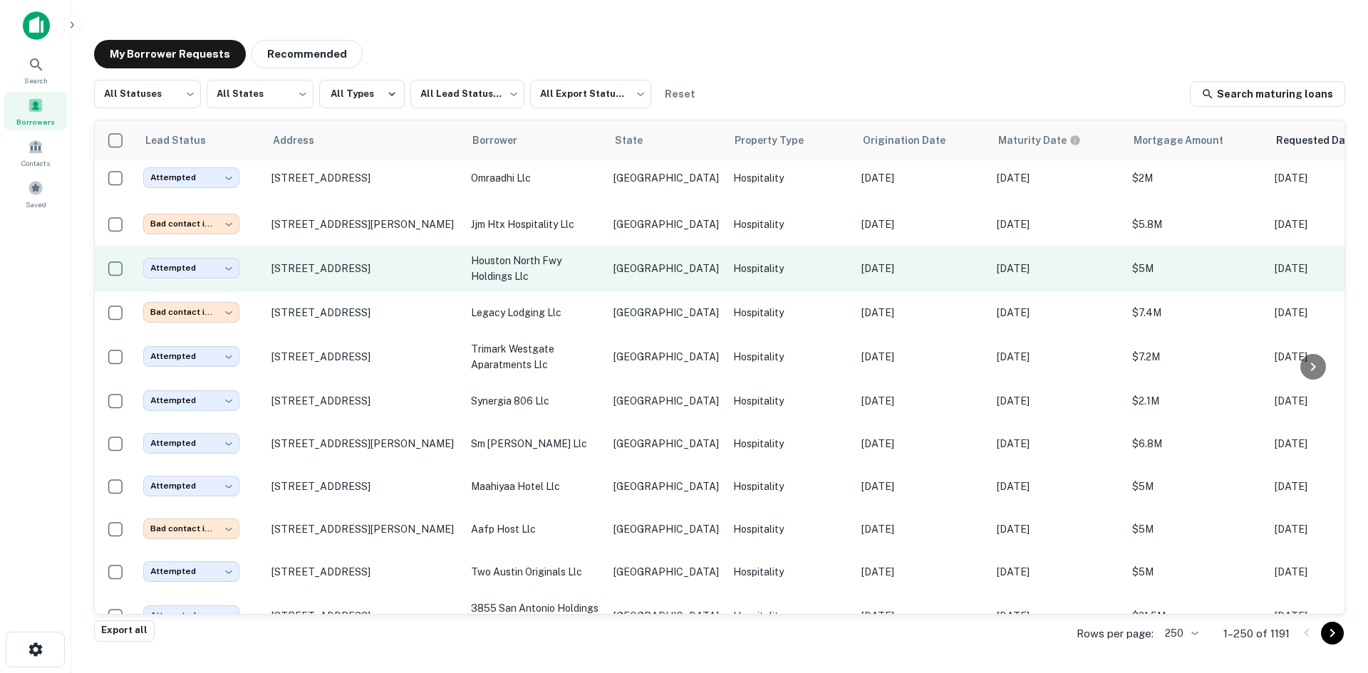
click at [557, 253] on p "houston north fwy holdings llc" at bounding box center [535, 268] width 128 height 31
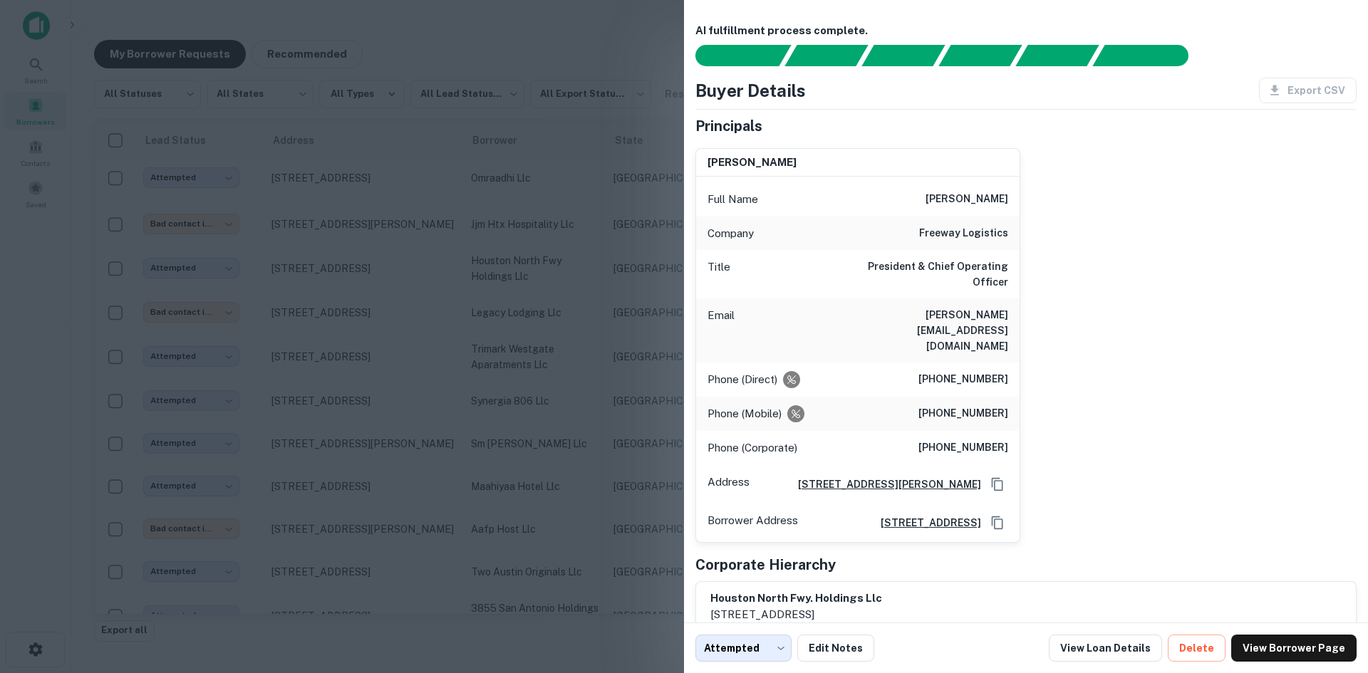
click at [467, 210] on div at bounding box center [684, 336] width 1368 height 673
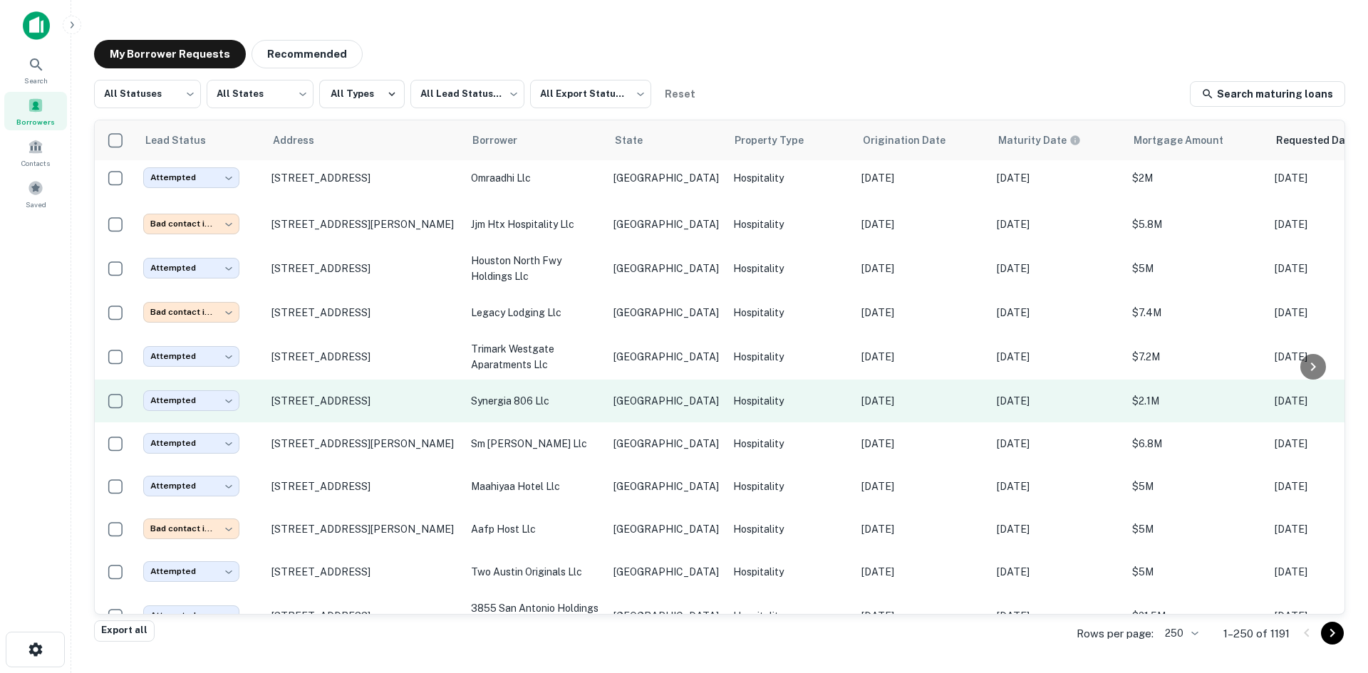
scroll to position [4092, 0]
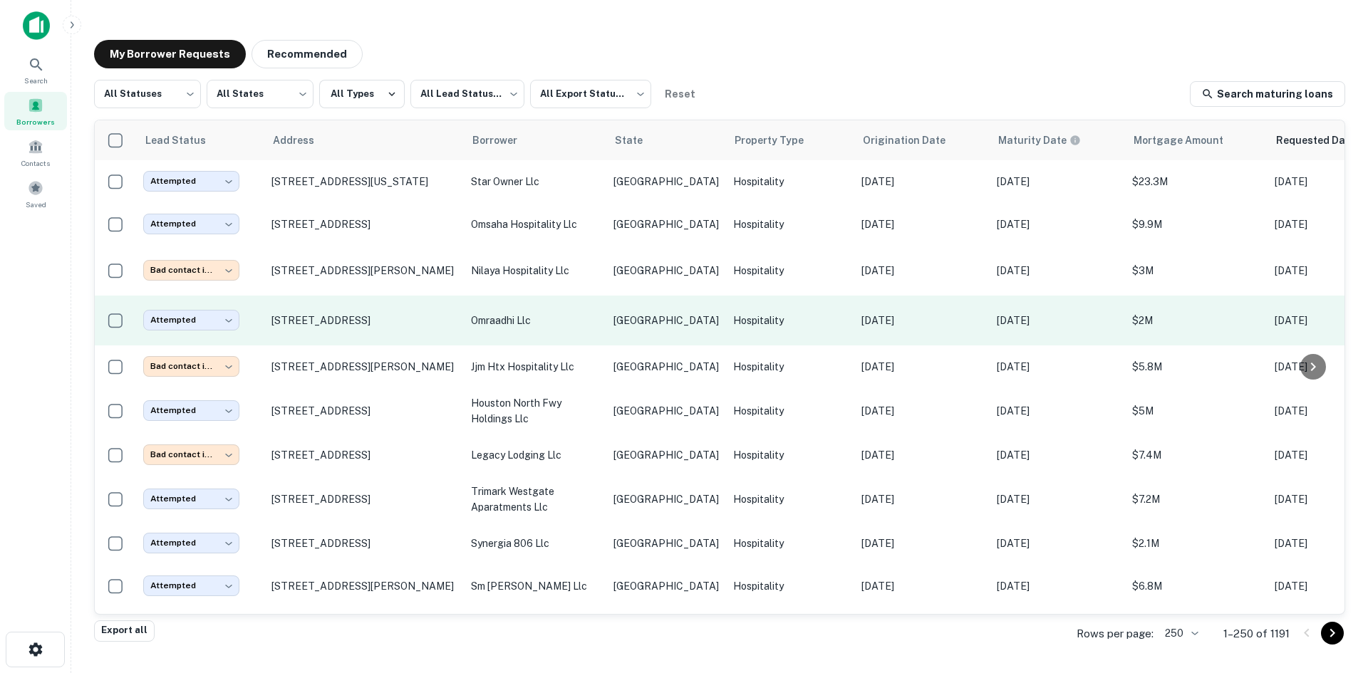
click at [585, 296] on td "omraadhi llc" at bounding box center [535, 321] width 143 height 50
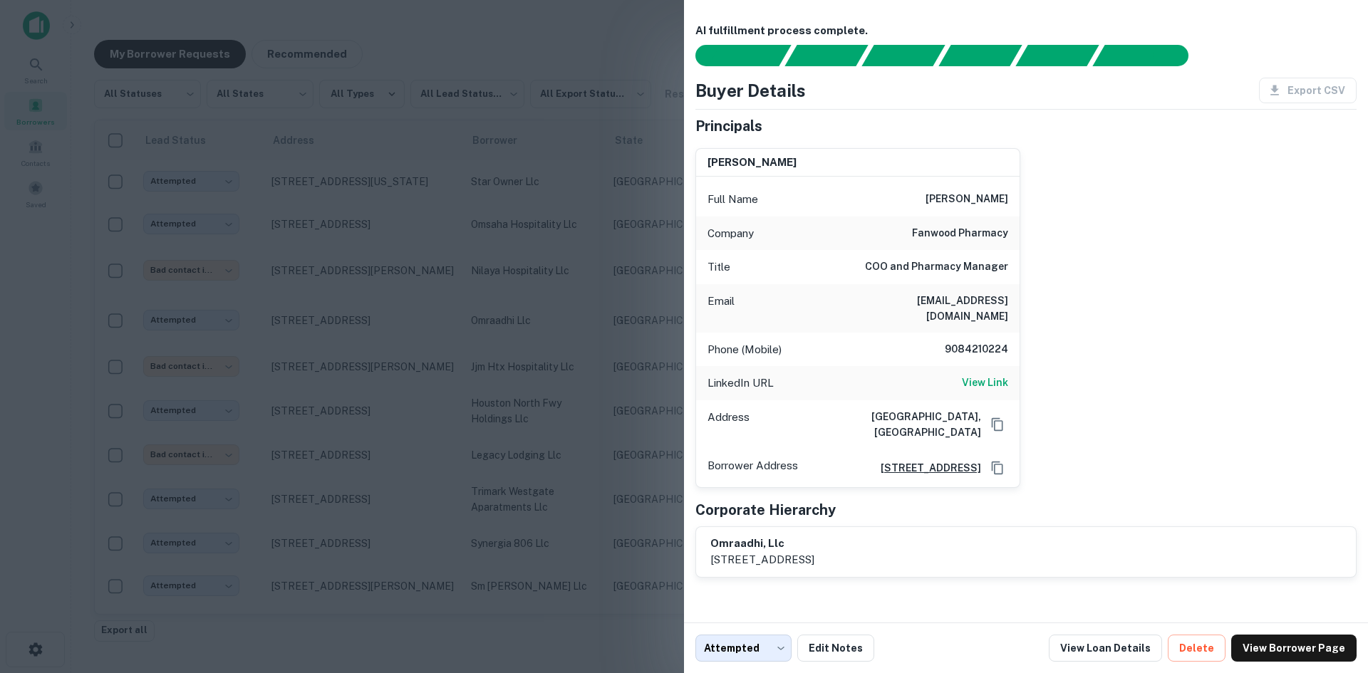
click at [640, 607] on div at bounding box center [684, 336] width 1368 height 673
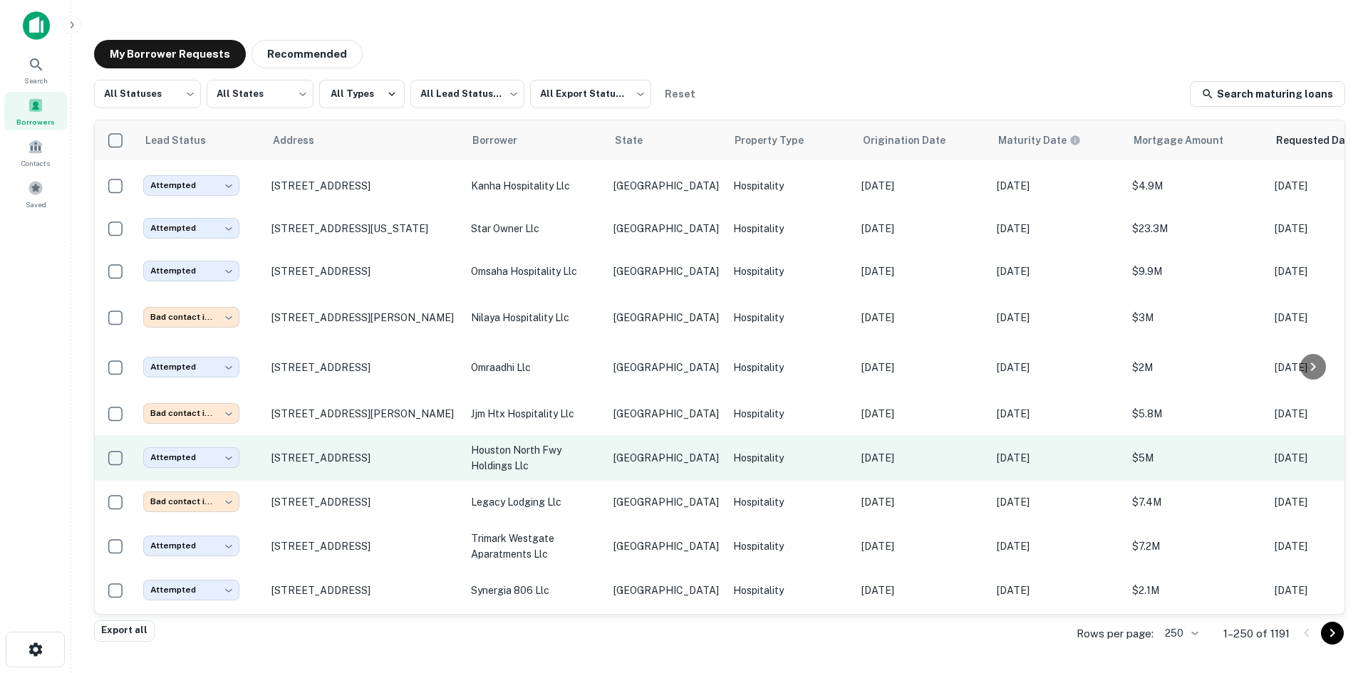
scroll to position [4021, 0]
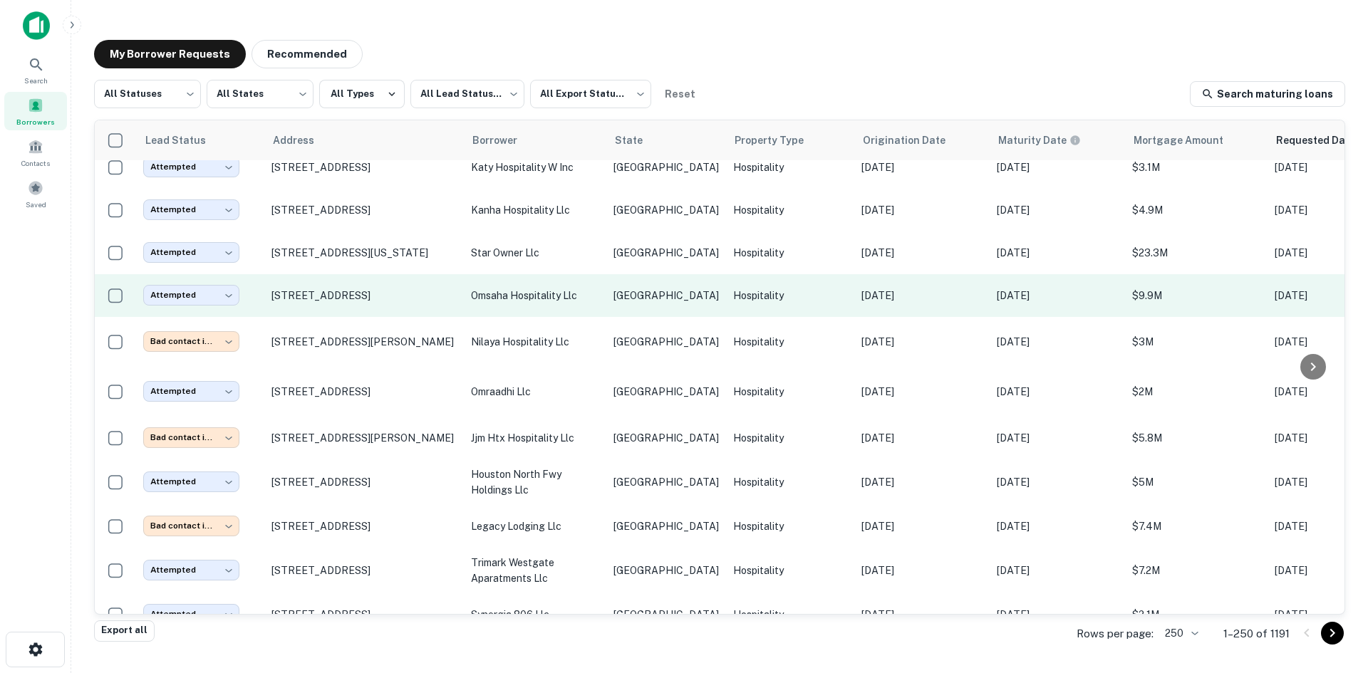
click at [659, 274] on td "[GEOGRAPHIC_DATA]" at bounding box center [666, 295] width 120 height 43
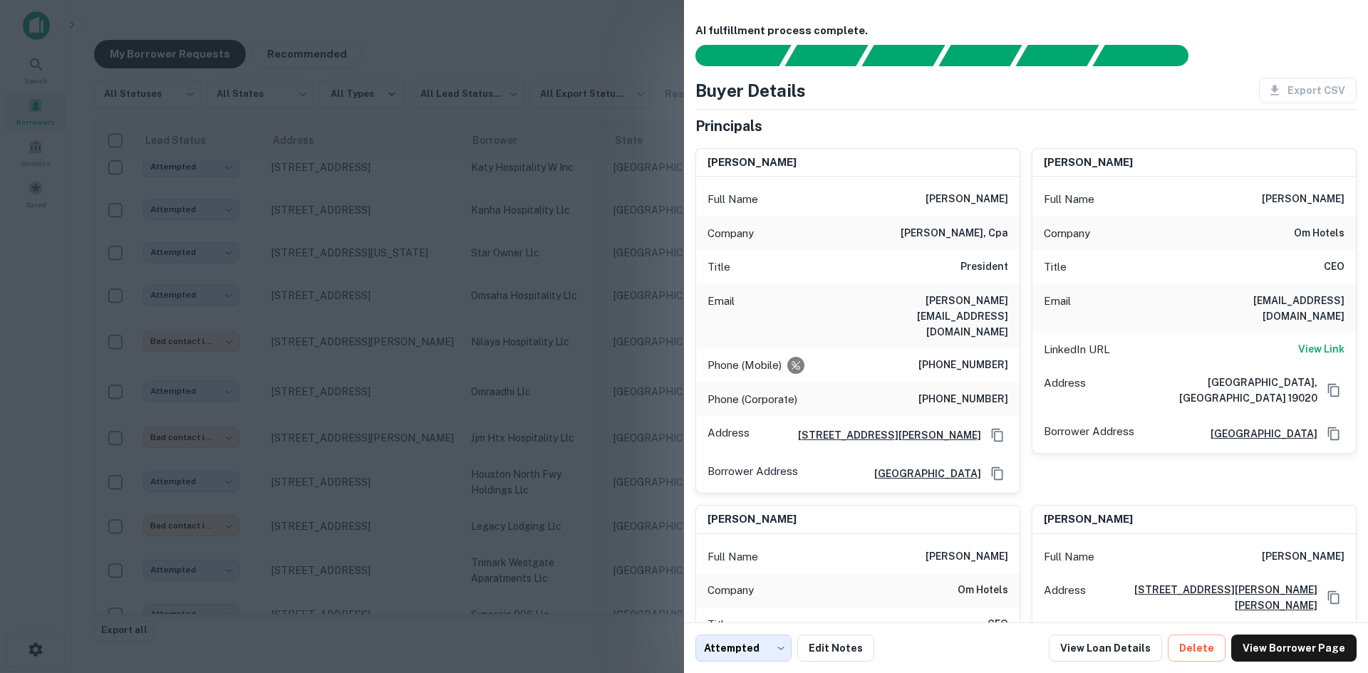
click at [472, 306] on div at bounding box center [684, 336] width 1368 height 673
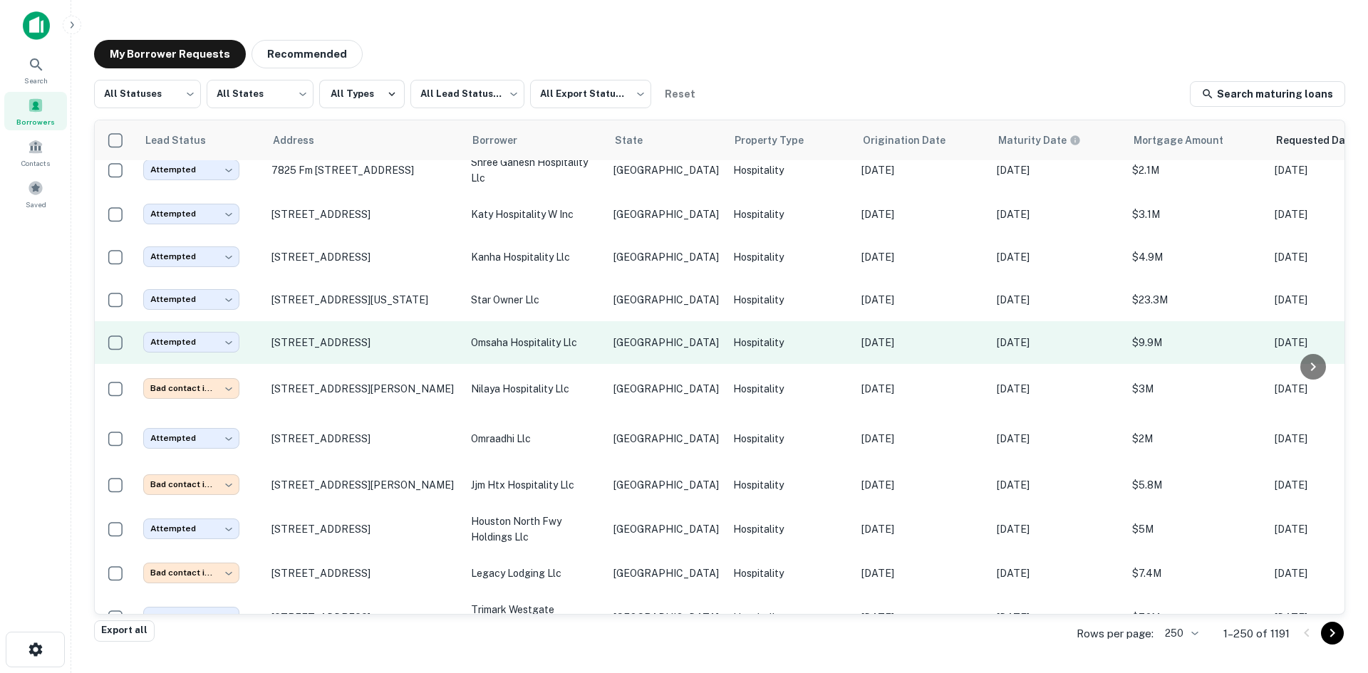
scroll to position [3950, 0]
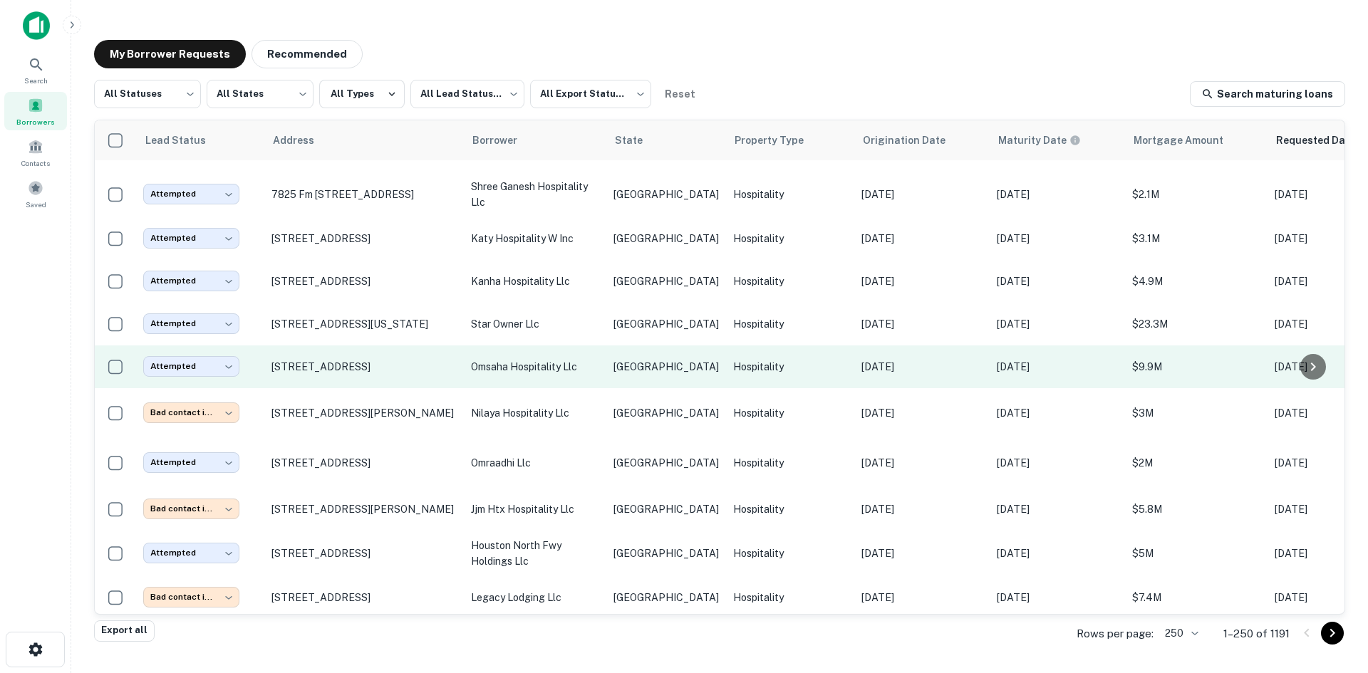
click at [637, 359] on p "[GEOGRAPHIC_DATA]" at bounding box center [666, 367] width 105 height 16
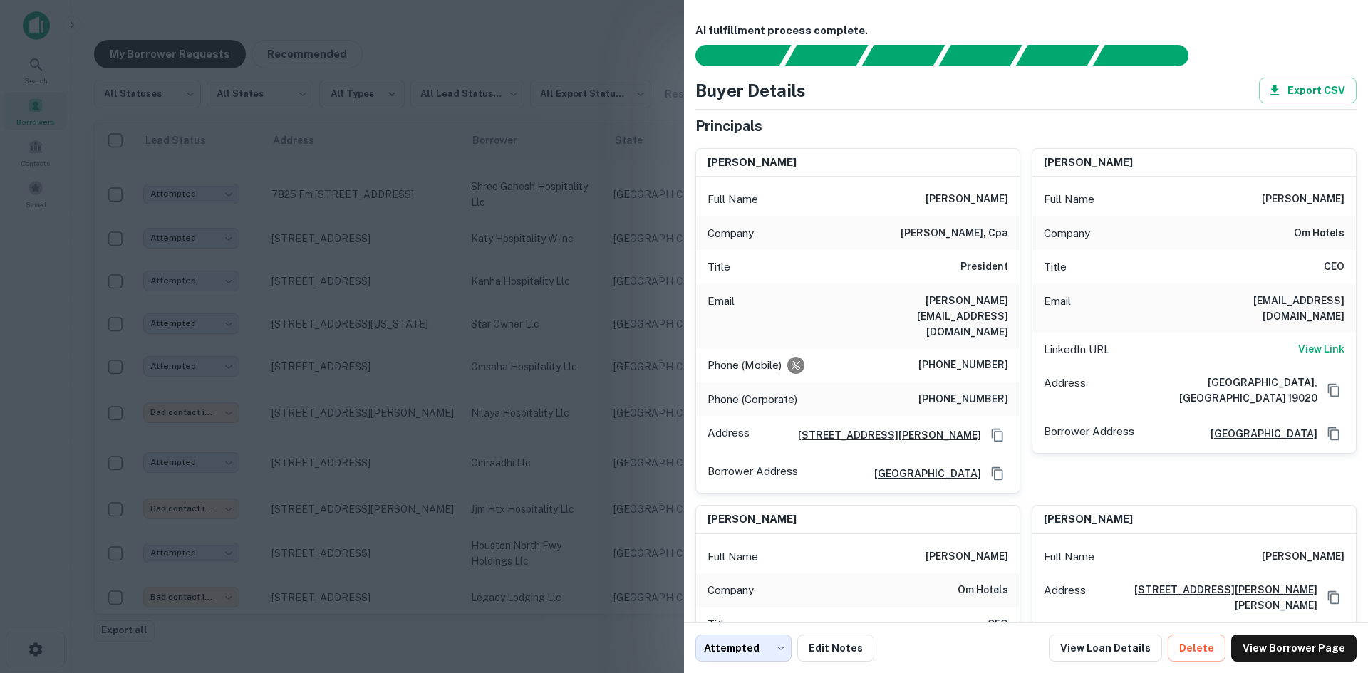
click at [365, 257] on div at bounding box center [684, 336] width 1368 height 673
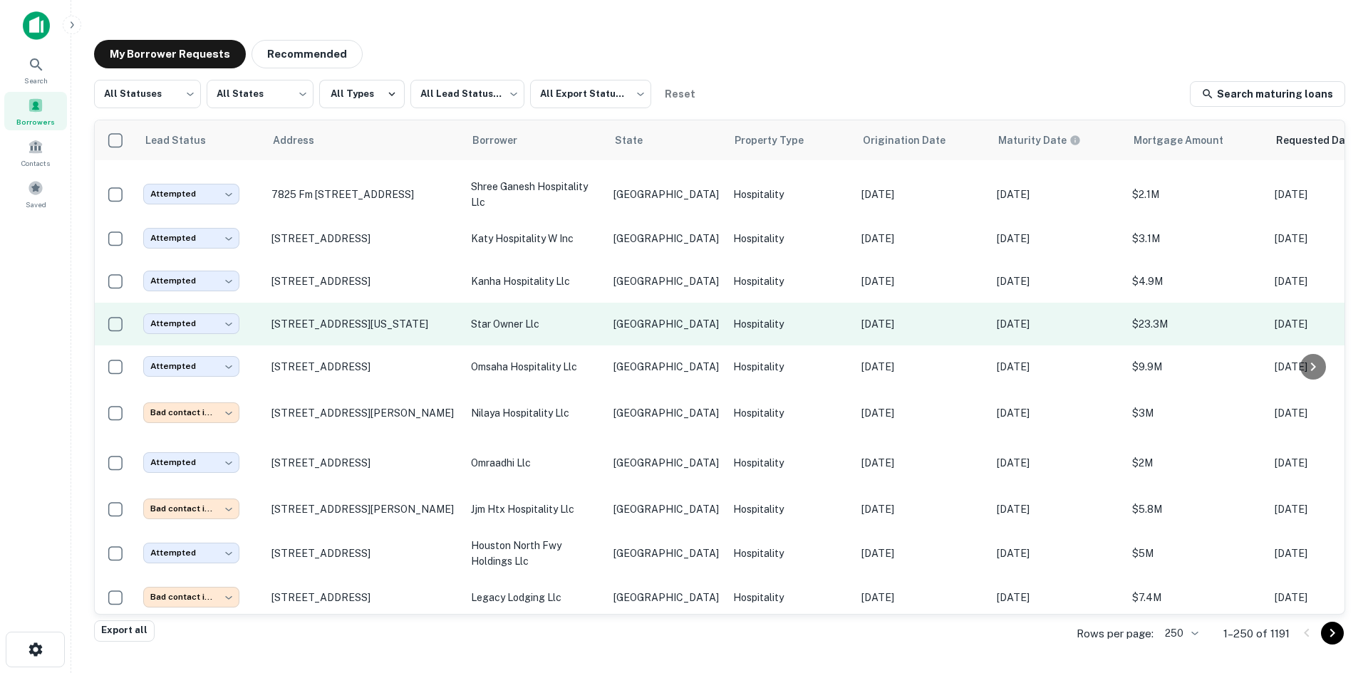
click at [589, 316] on p "star owner llc" at bounding box center [535, 324] width 128 height 16
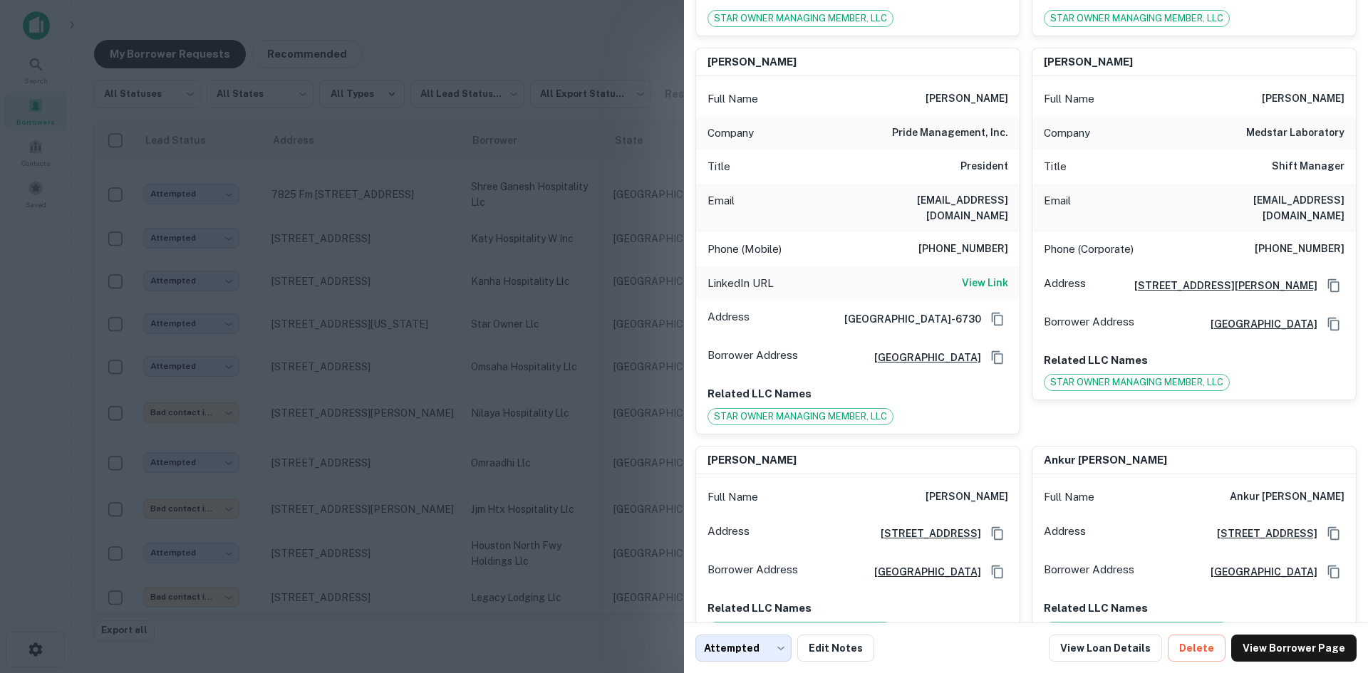
scroll to position [428, 0]
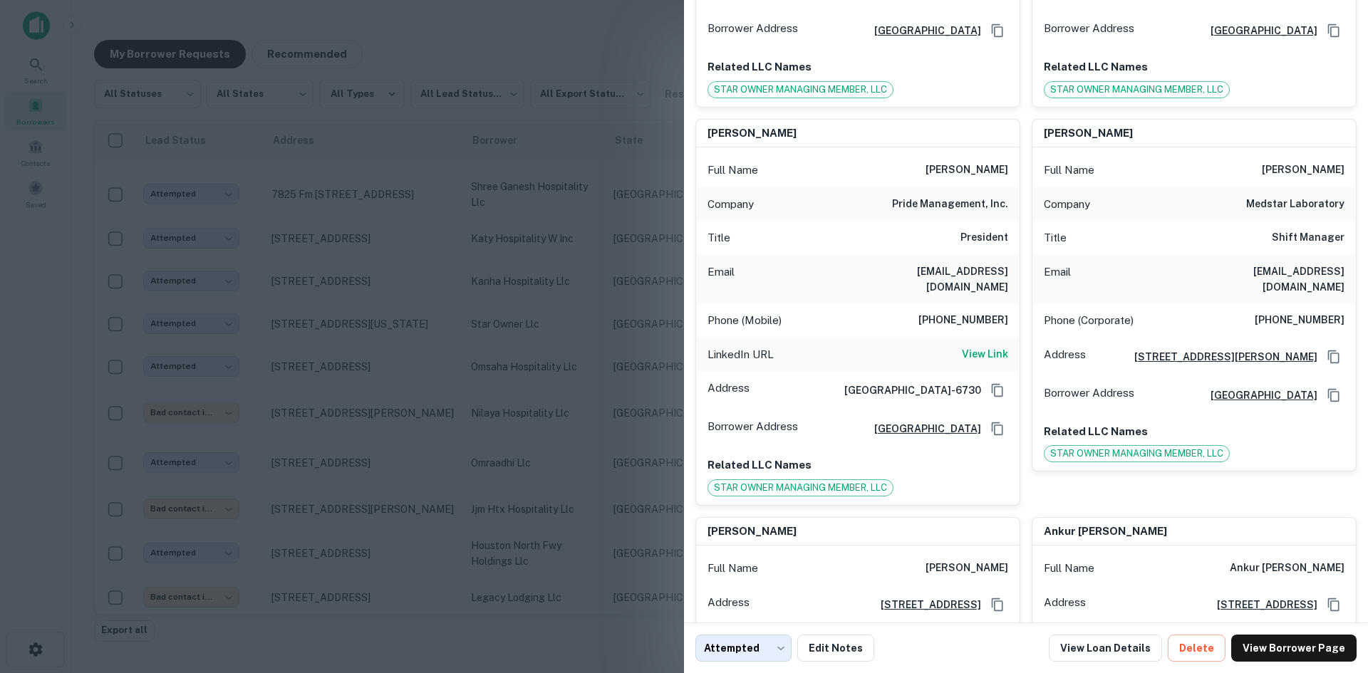
click at [414, 228] on div at bounding box center [684, 336] width 1368 height 673
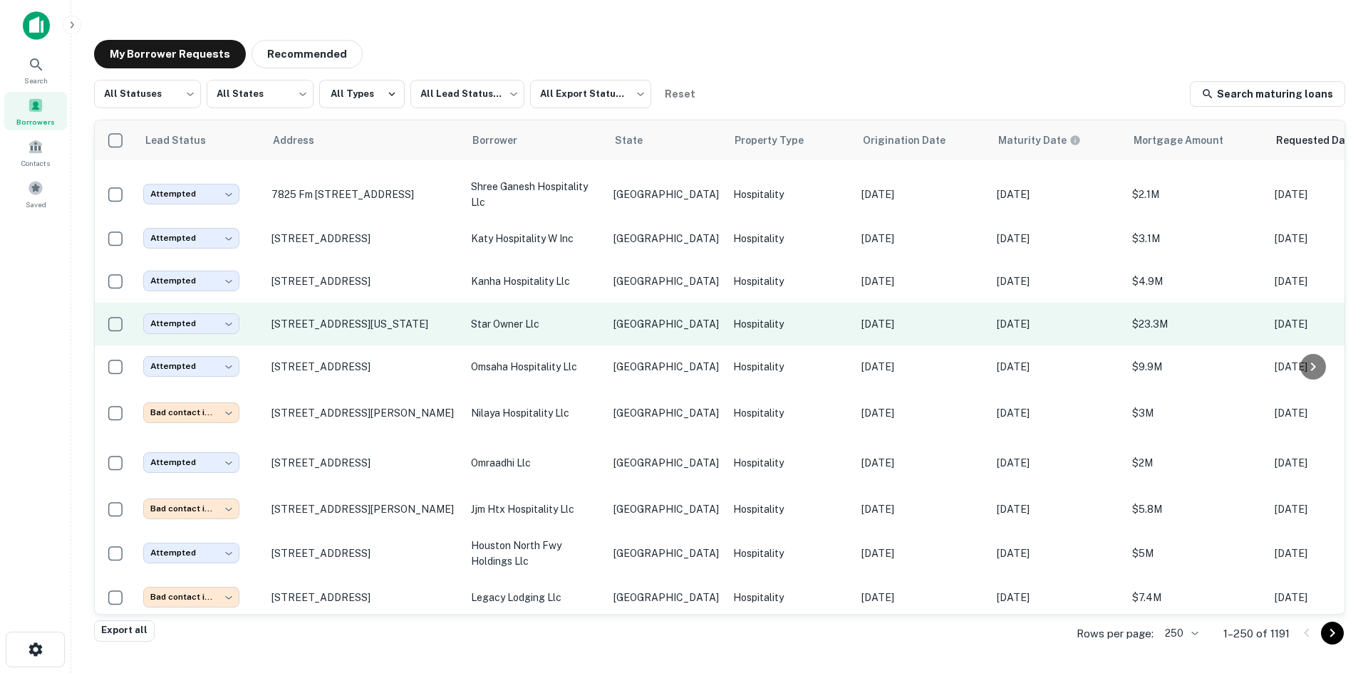
click at [602, 303] on td "star owner llc" at bounding box center [535, 324] width 143 height 43
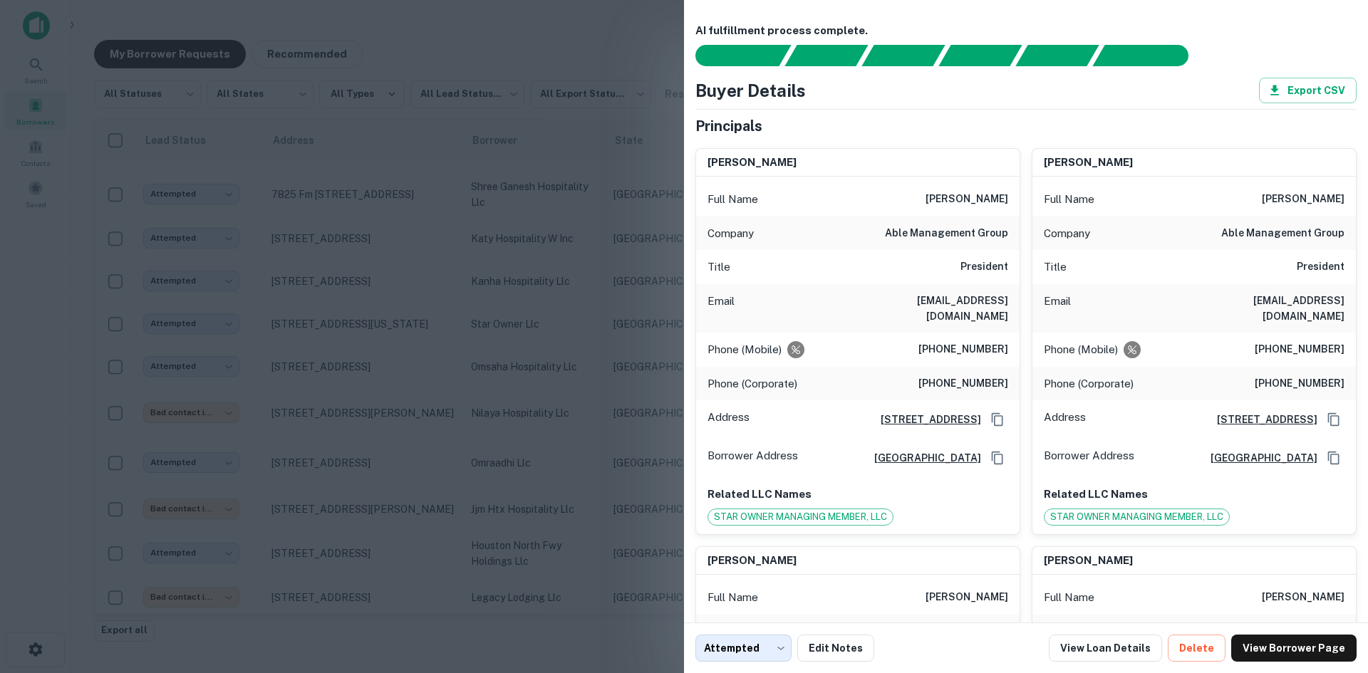
click at [413, 230] on div at bounding box center [684, 336] width 1368 height 673
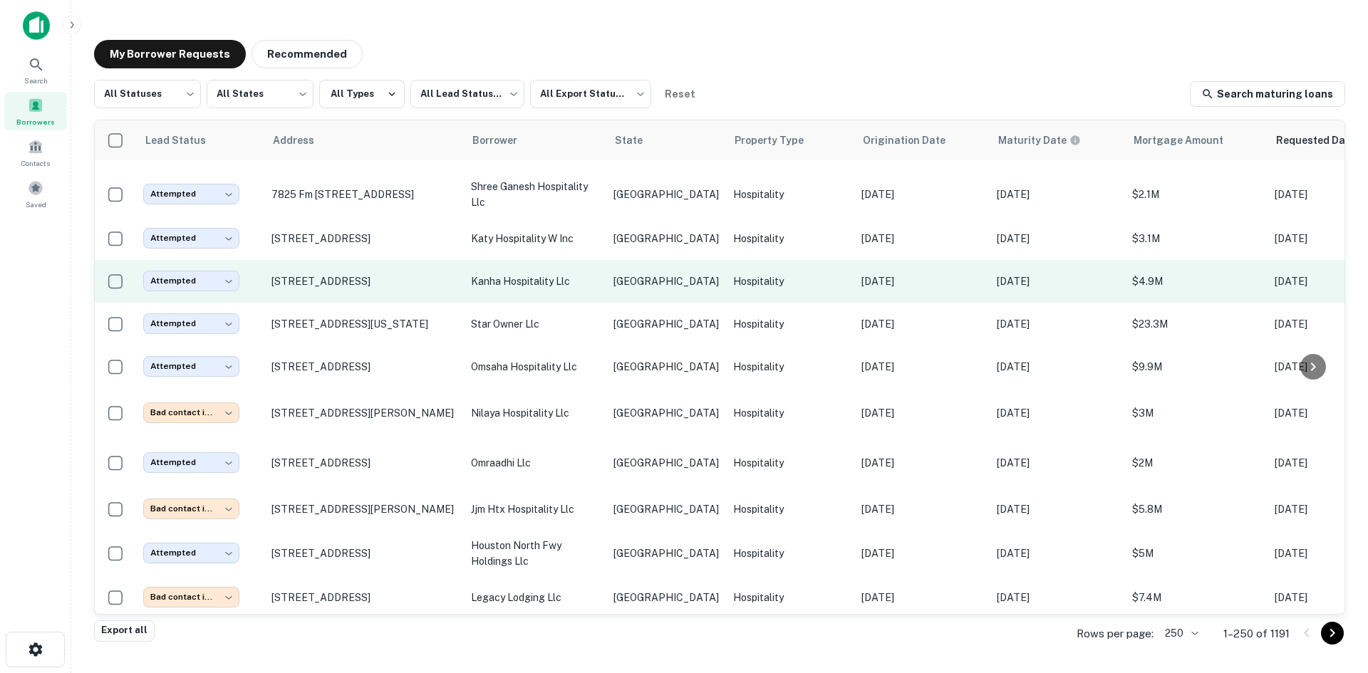
click at [622, 260] on td "[GEOGRAPHIC_DATA]" at bounding box center [666, 281] width 120 height 43
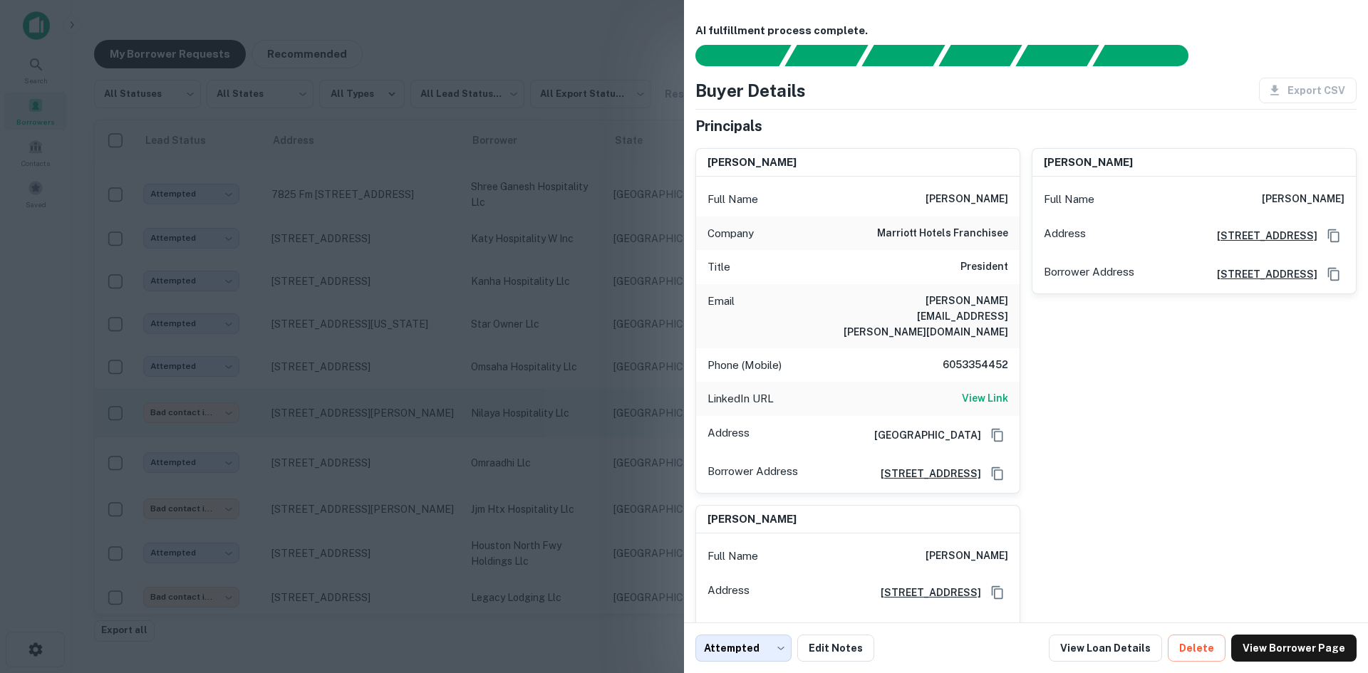
click at [608, 361] on div at bounding box center [684, 336] width 1368 height 673
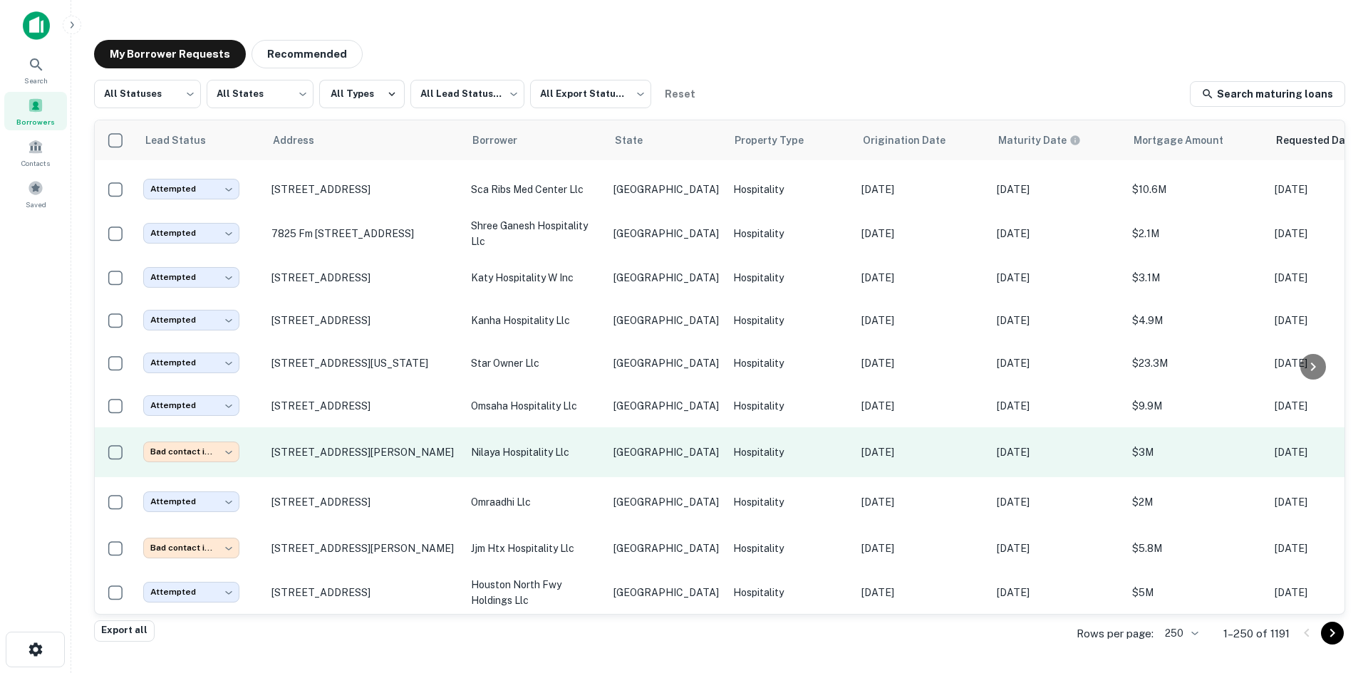
scroll to position [3879, 0]
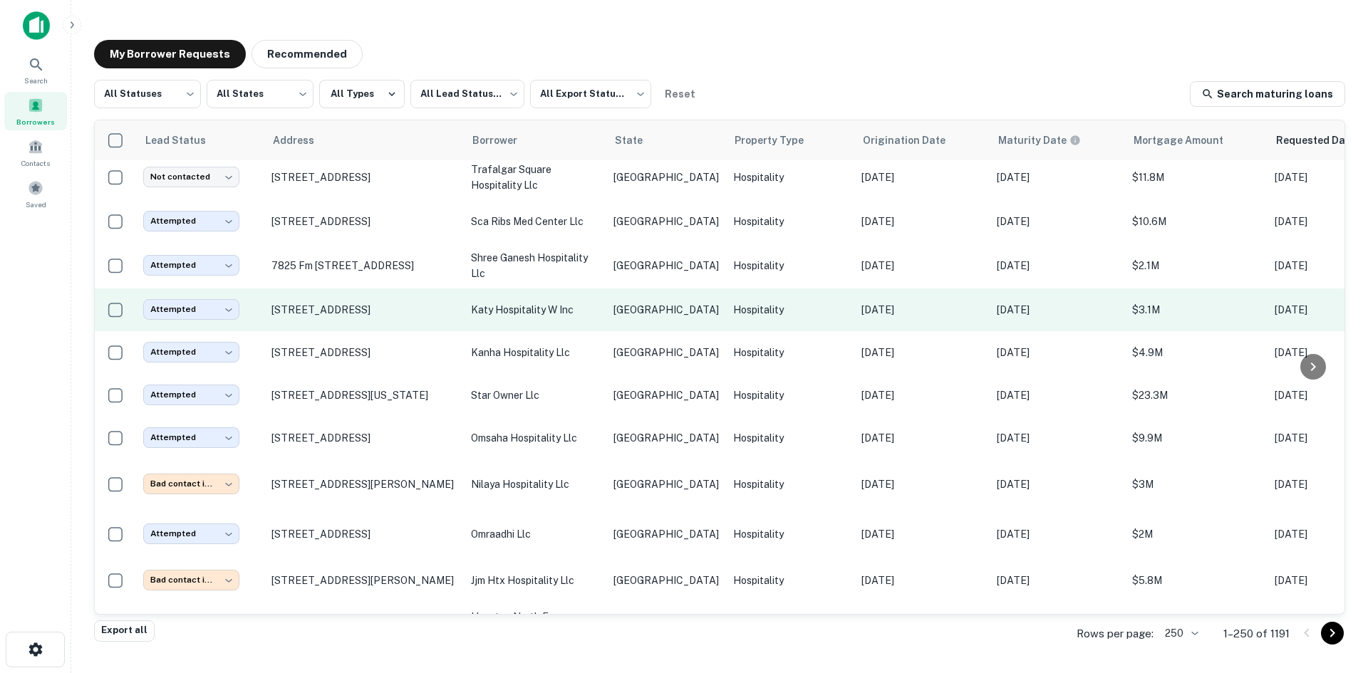
click at [616, 289] on td "[GEOGRAPHIC_DATA]" at bounding box center [666, 310] width 120 height 43
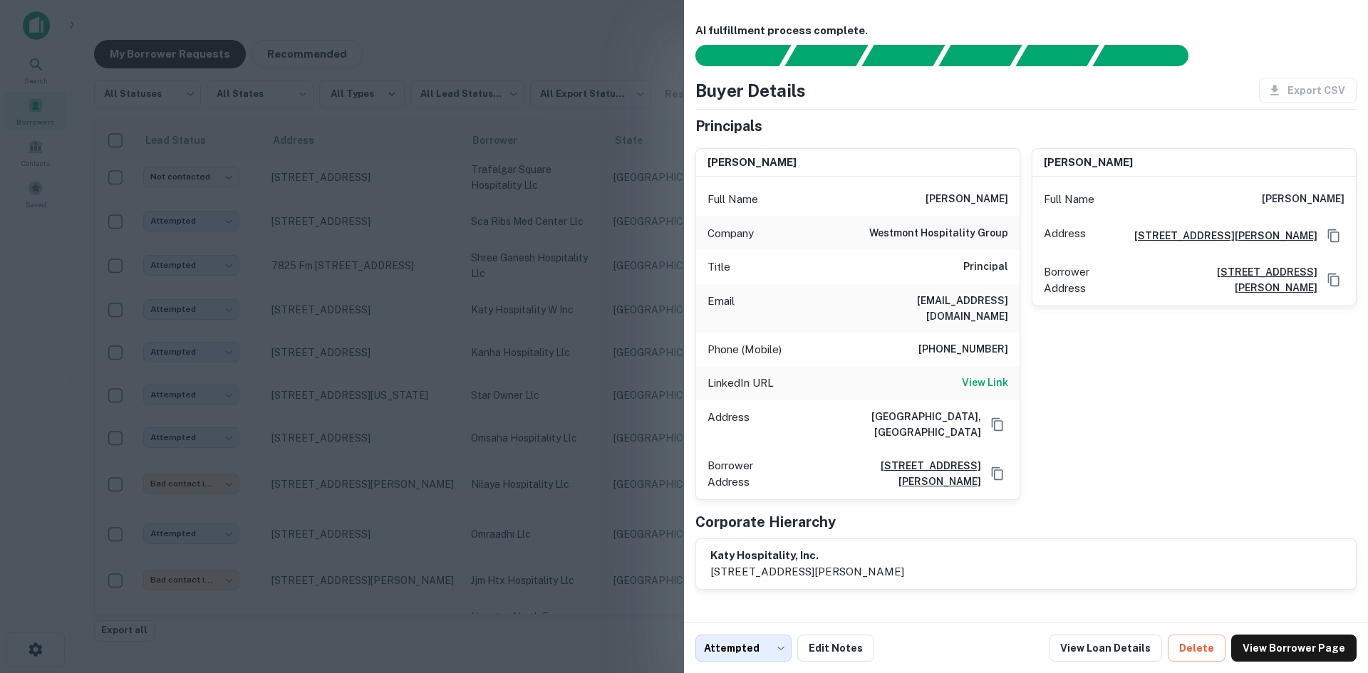
click at [456, 262] on div at bounding box center [684, 336] width 1368 height 673
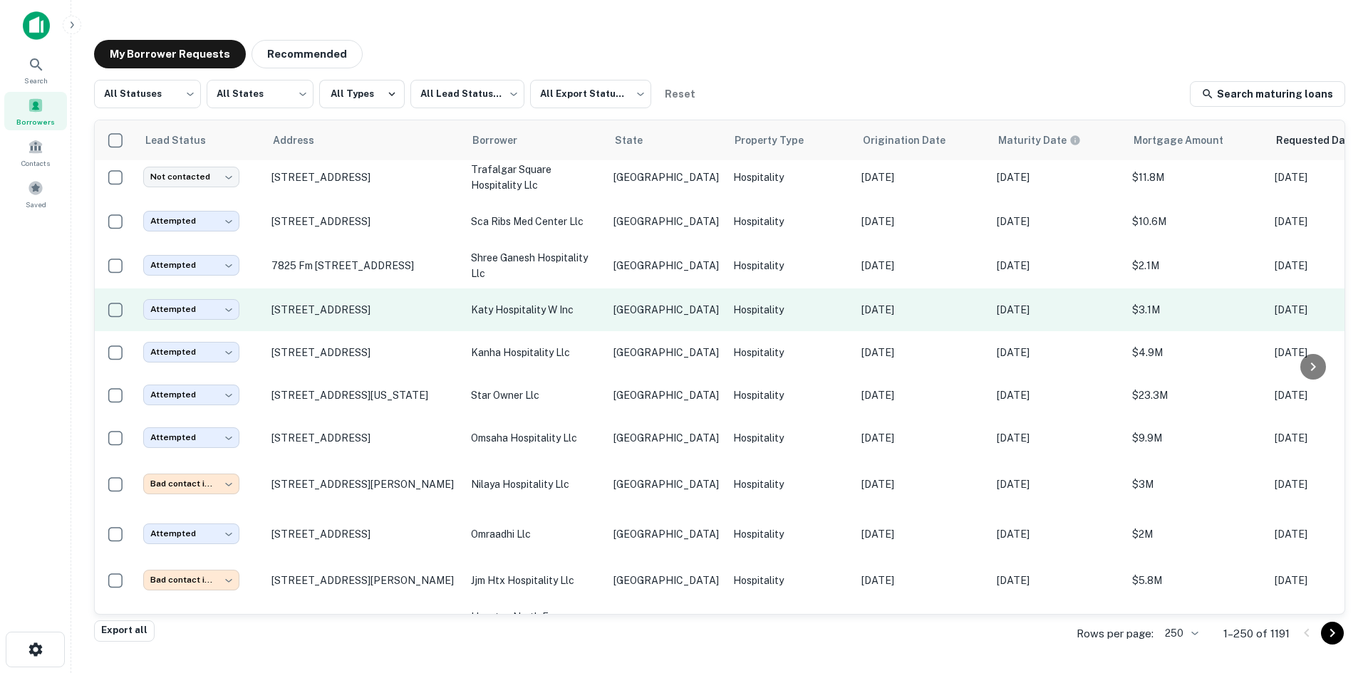
scroll to position [3807, 0]
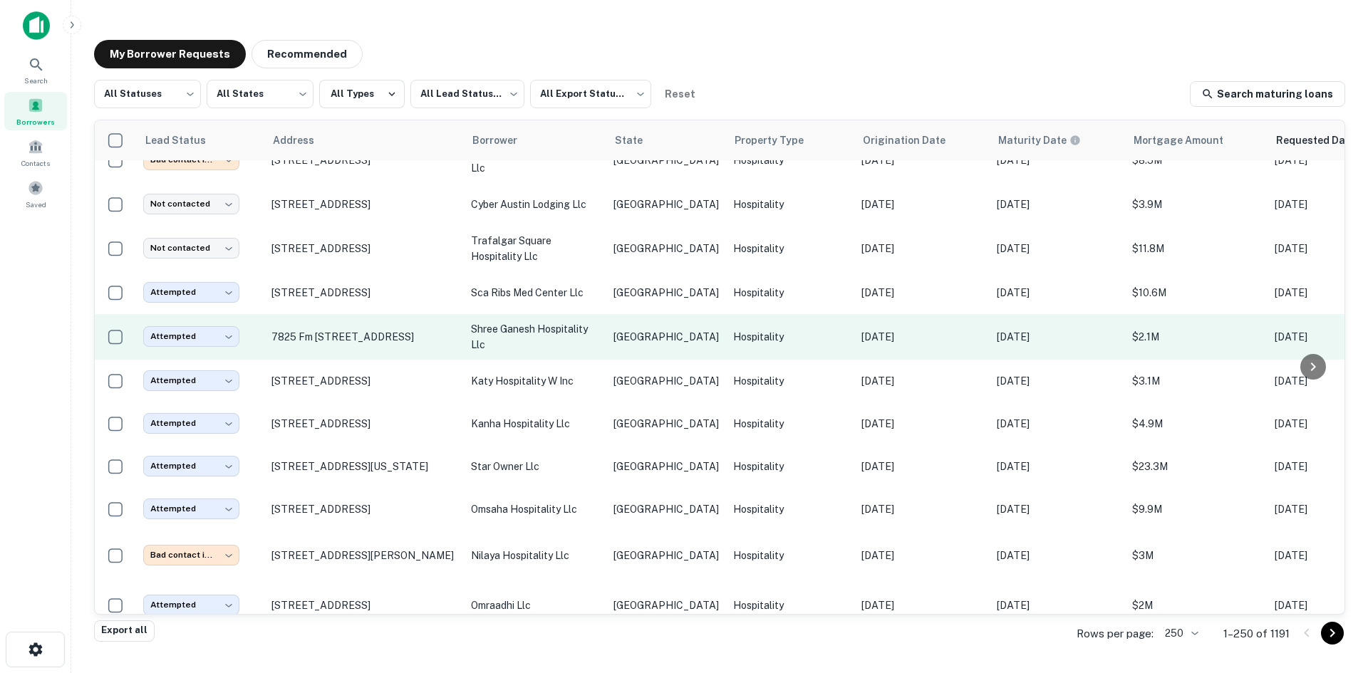
click at [598, 321] on p "shree ganesh hospitality llc" at bounding box center [535, 336] width 128 height 31
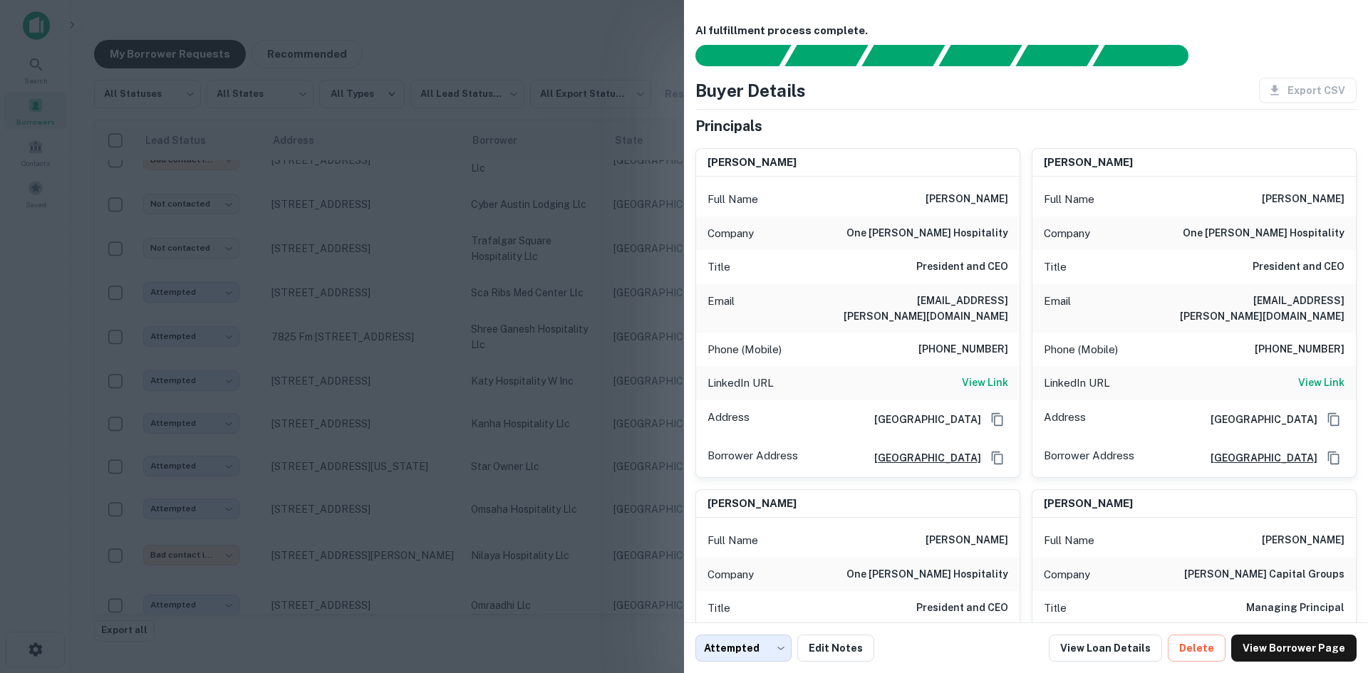
click at [296, 229] on div at bounding box center [684, 336] width 1368 height 673
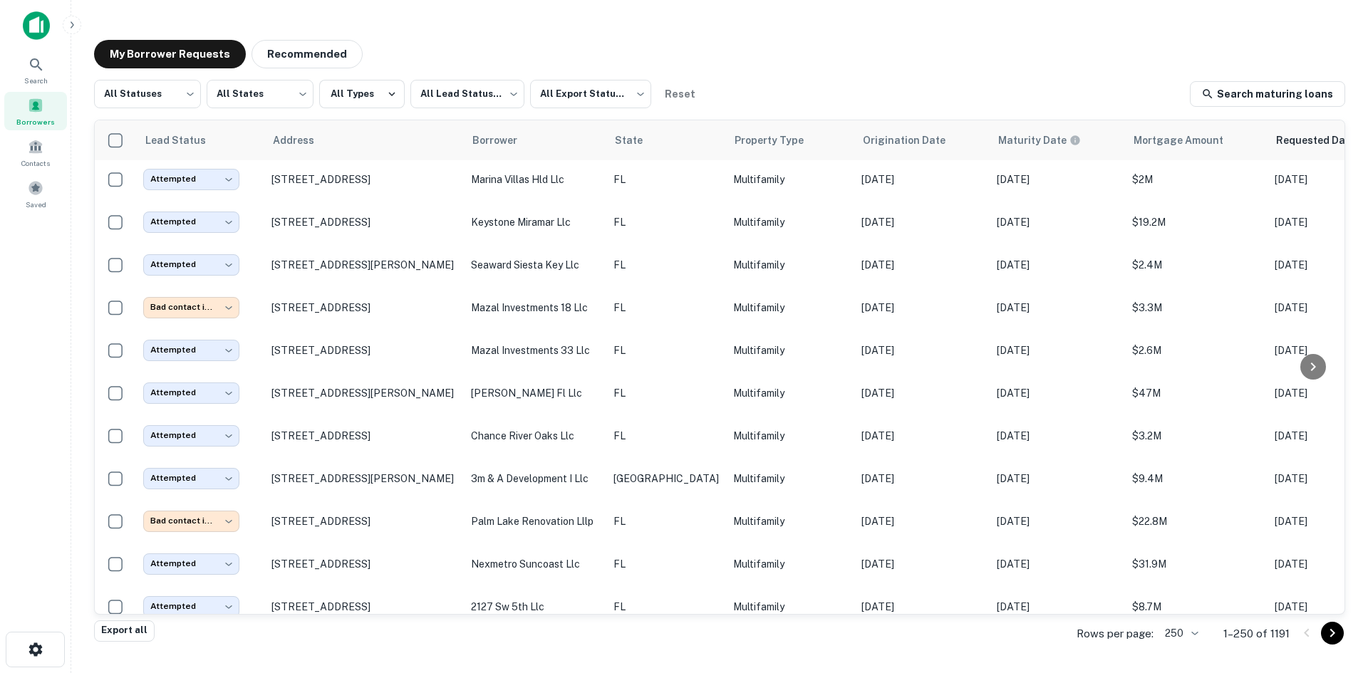
scroll to position [3722, 0]
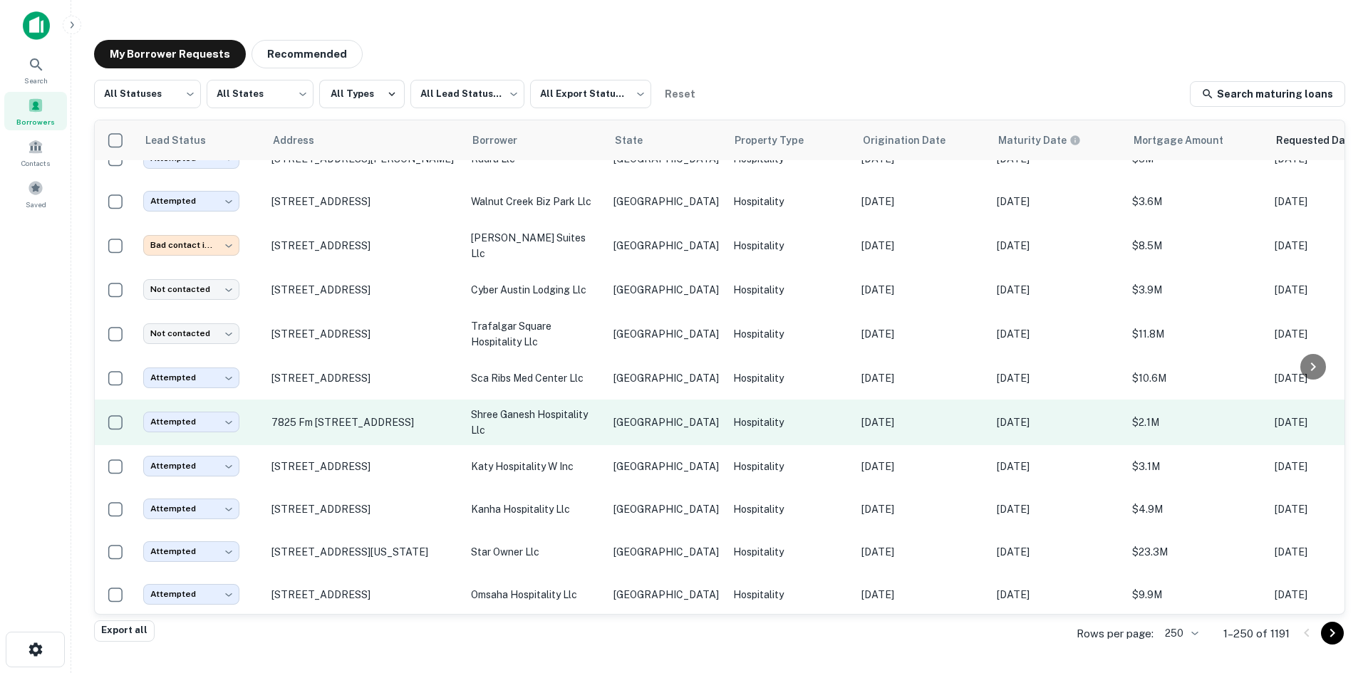
click at [726, 400] on td "Hospitality" at bounding box center [790, 423] width 128 height 46
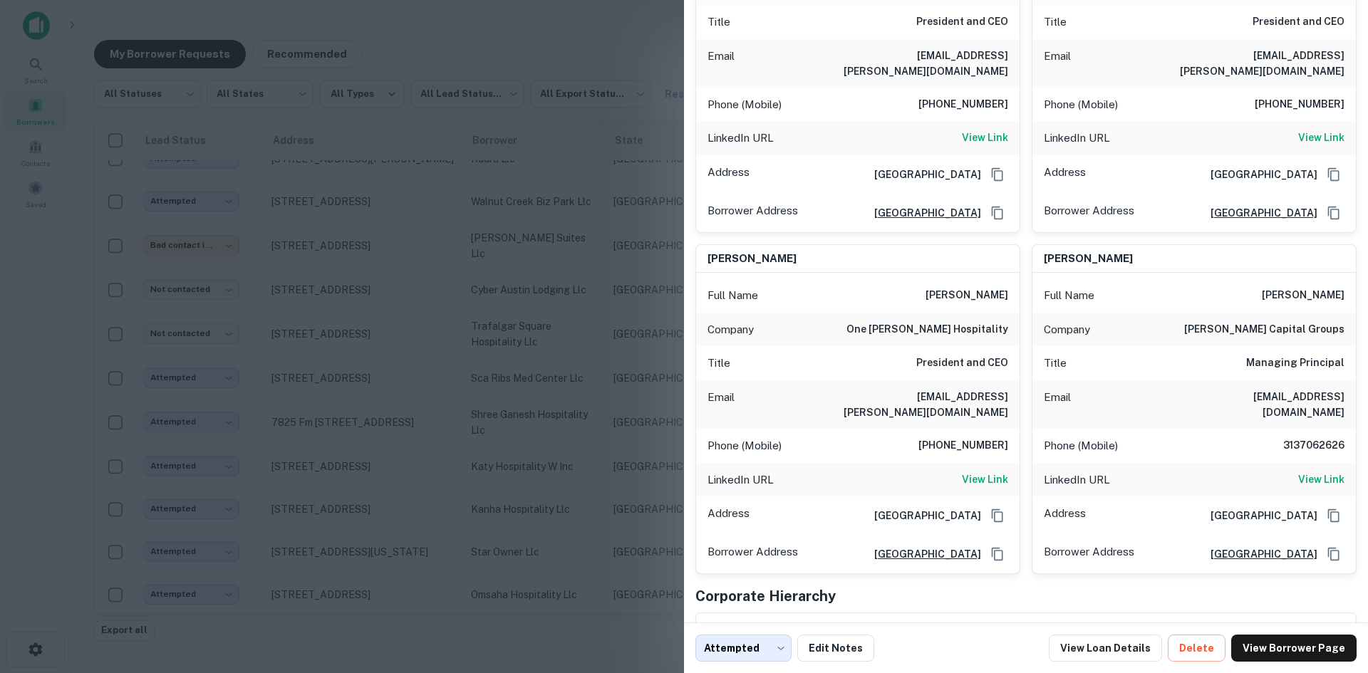
scroll to position [280, 0]
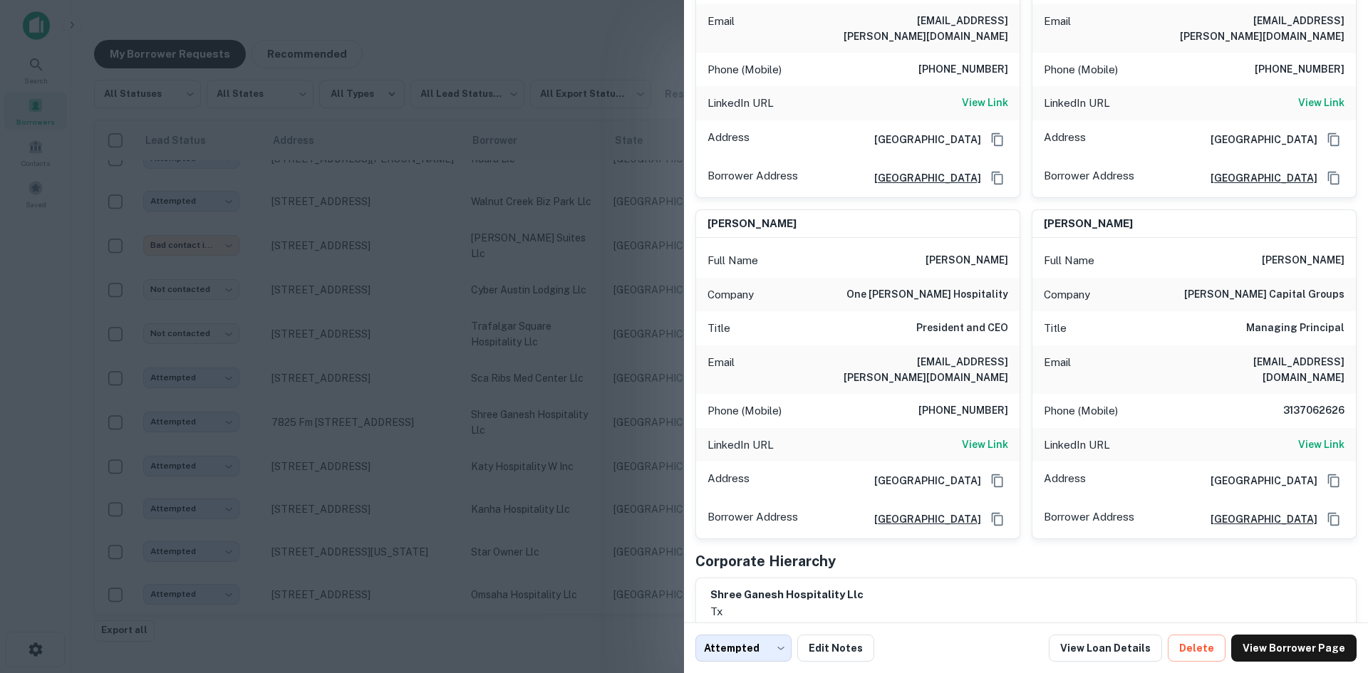
click at [524, 293] on div at bounding box center [684, 336] width 1368 height 673
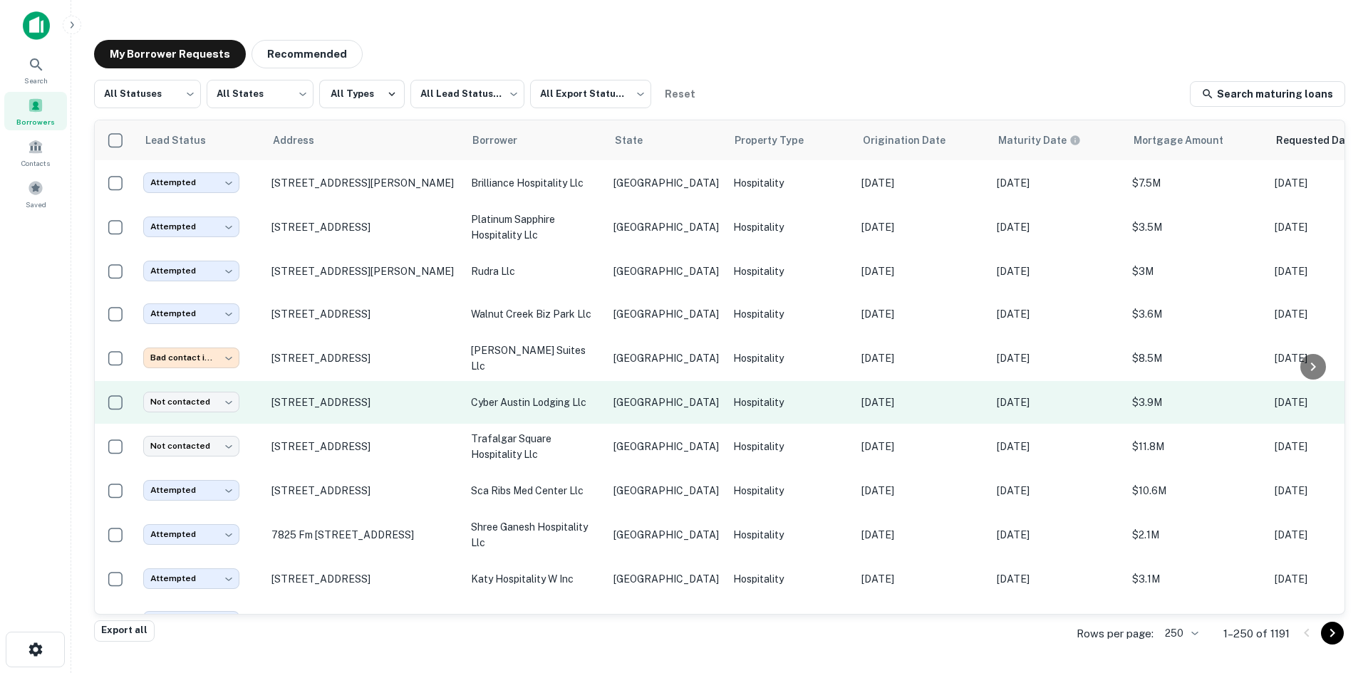
scroll to position [3579, 0]
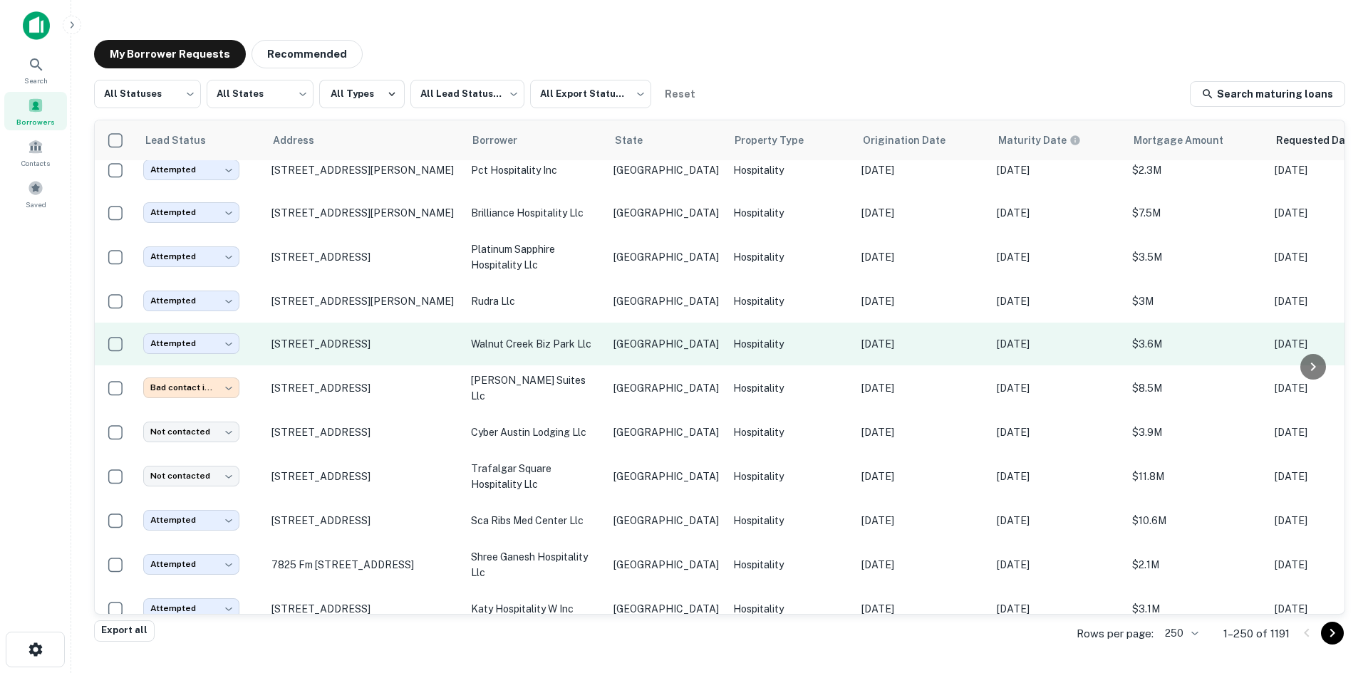
click at [726, 323] on td "Hospitality" at bounding box center [790, 344] width 128 height 43
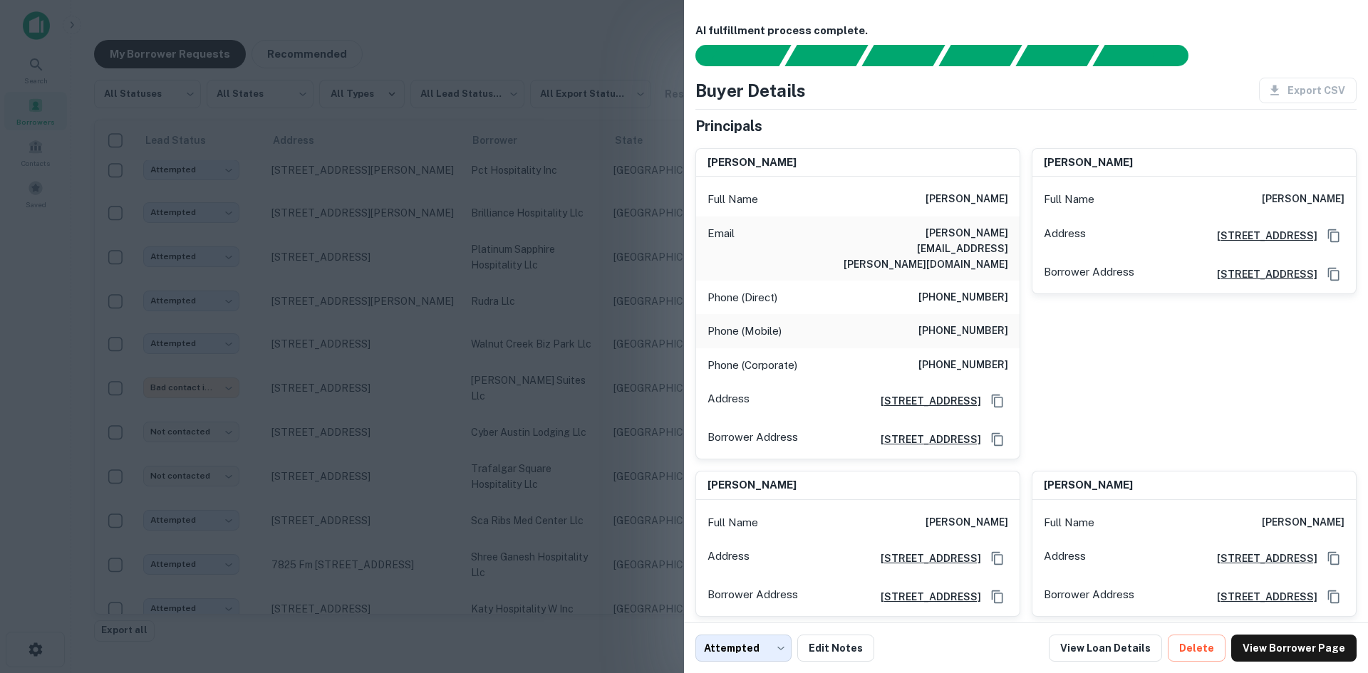
click at [430, 128] on div at bounding box center [684, 336] width 1368 height 673
click at [485, 151] on th "Borrower" at bounding box center [535, 140] width 143 height 40
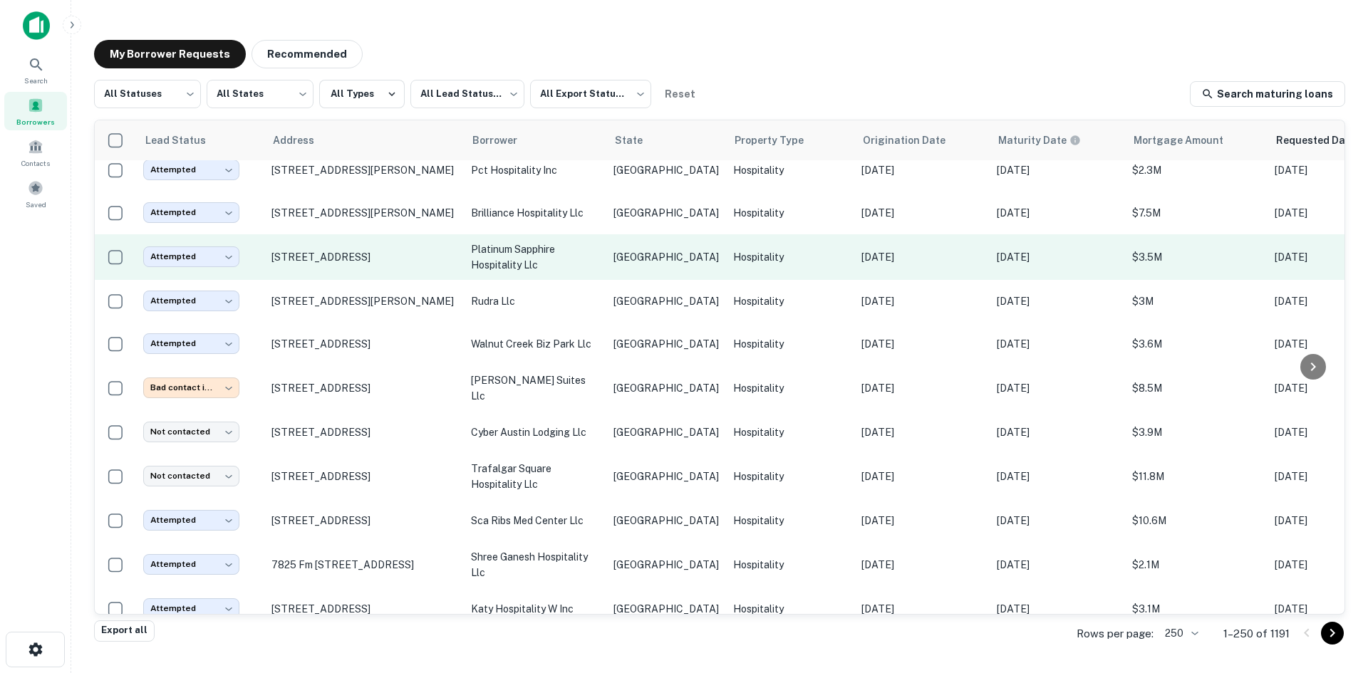
click at [655, 234] on td "[GEOGRAPHIC_DATA]" at bounding box center [666, 257] width 120 height 46
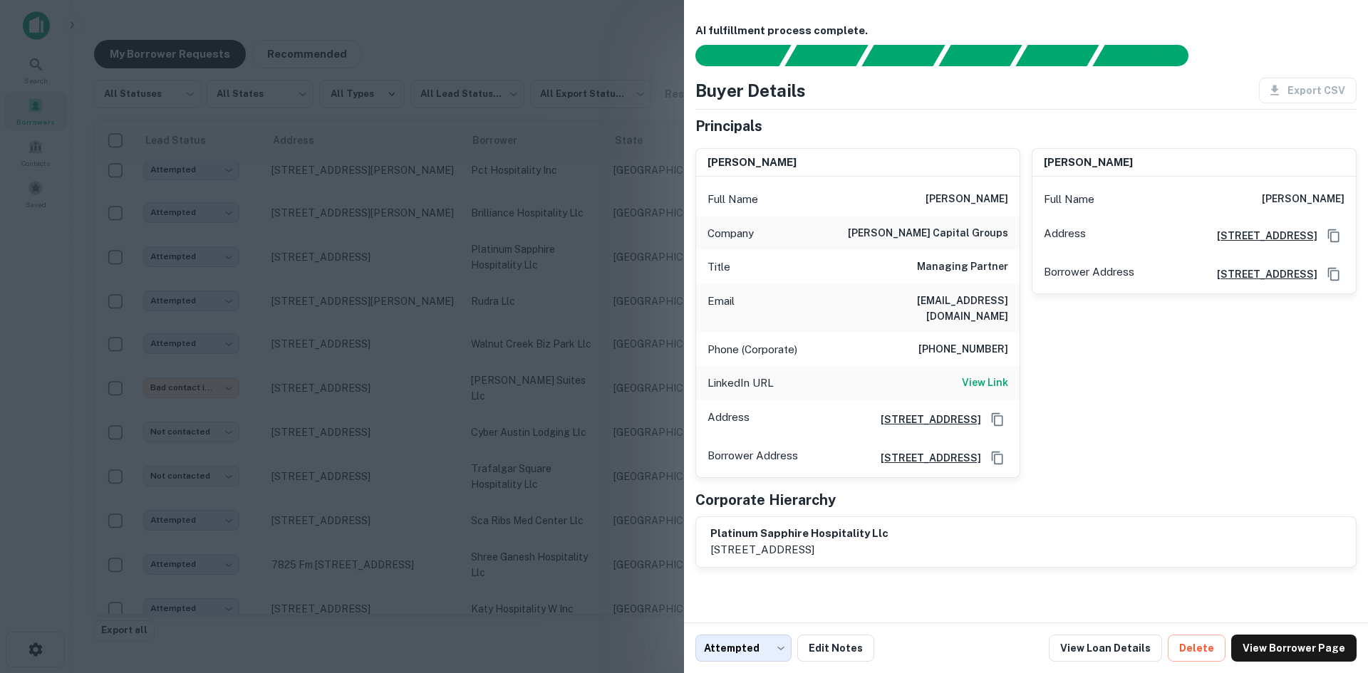
click at [410, 202] on div at bounding box center [684, 336] width 1368 height 673
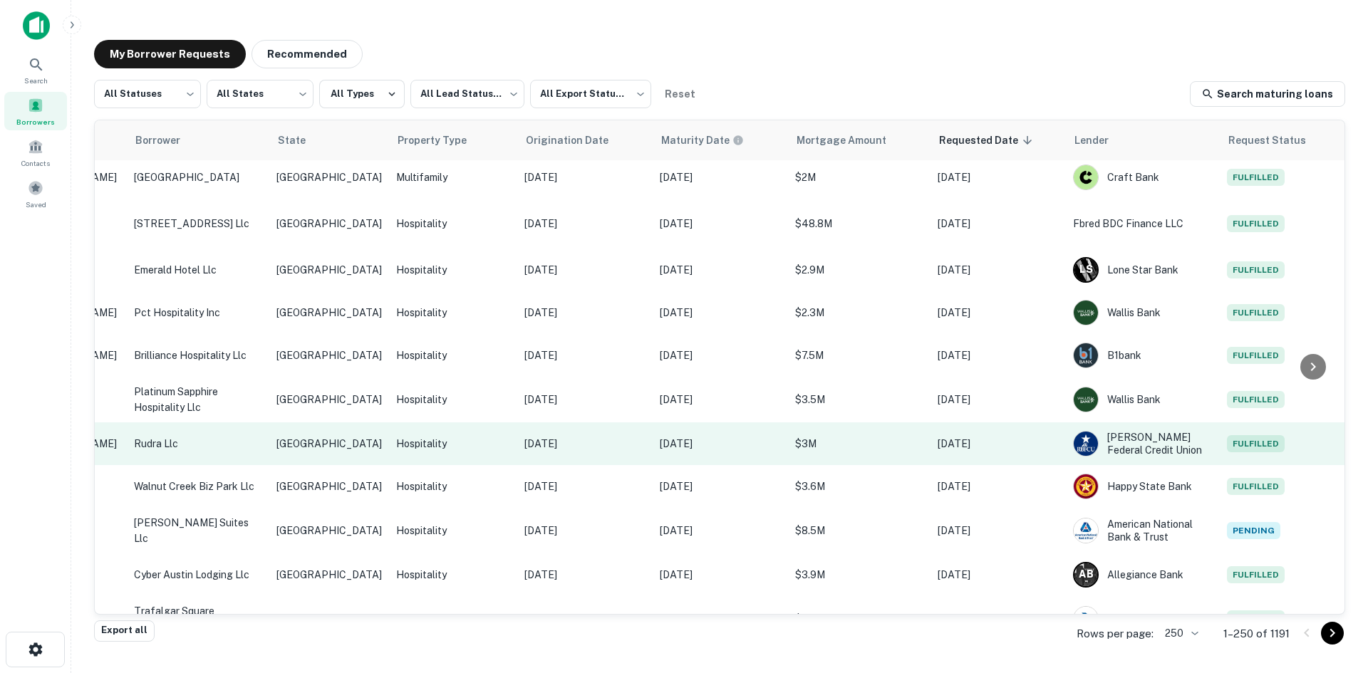
scroll to position [3437, 0]
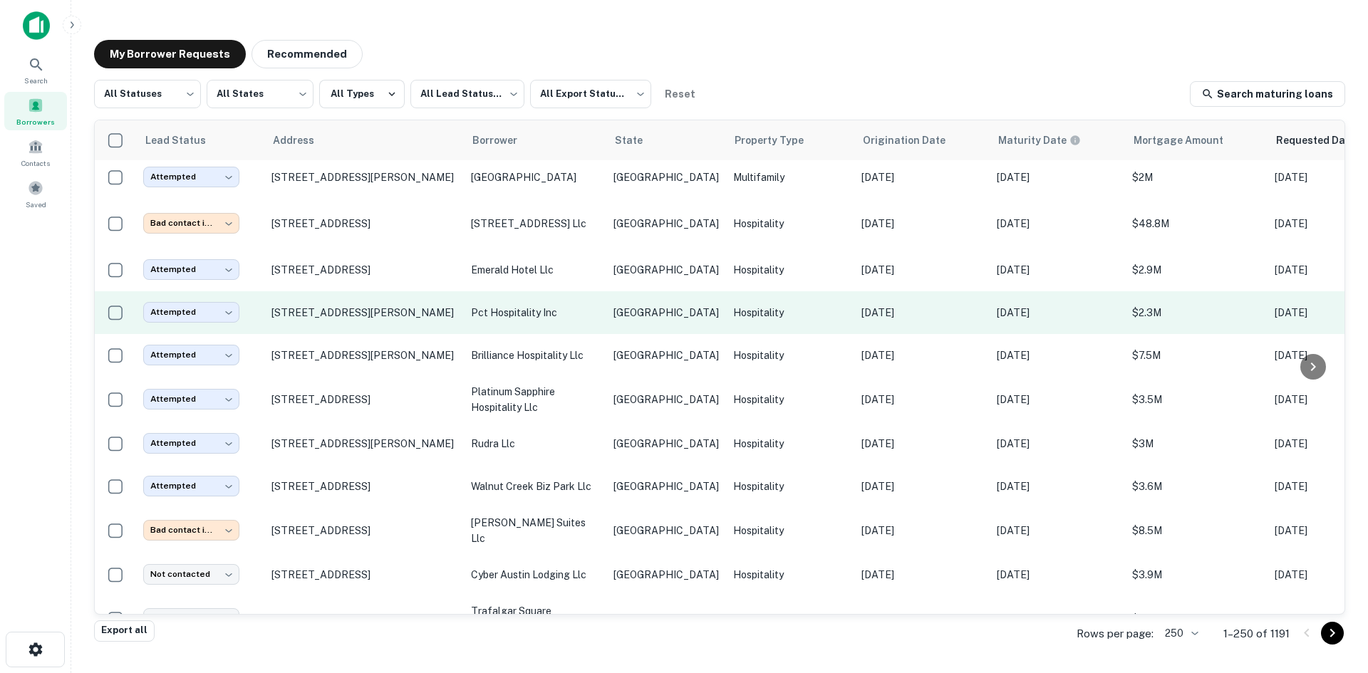
click at [550, 305] on p "pct hospitality inc" at bounding box center [535, 313] width 128 height 16
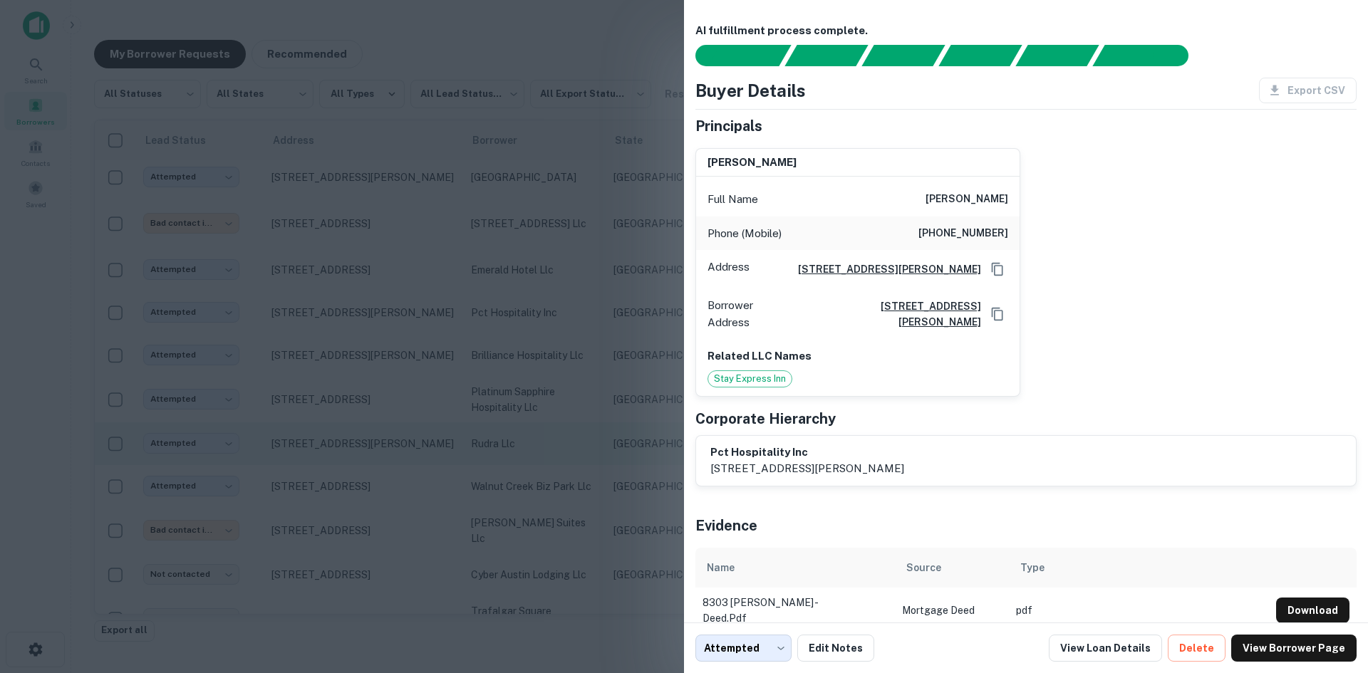
click at [390, 247] on div at bounding box center [684, 336] width 1368 height 673
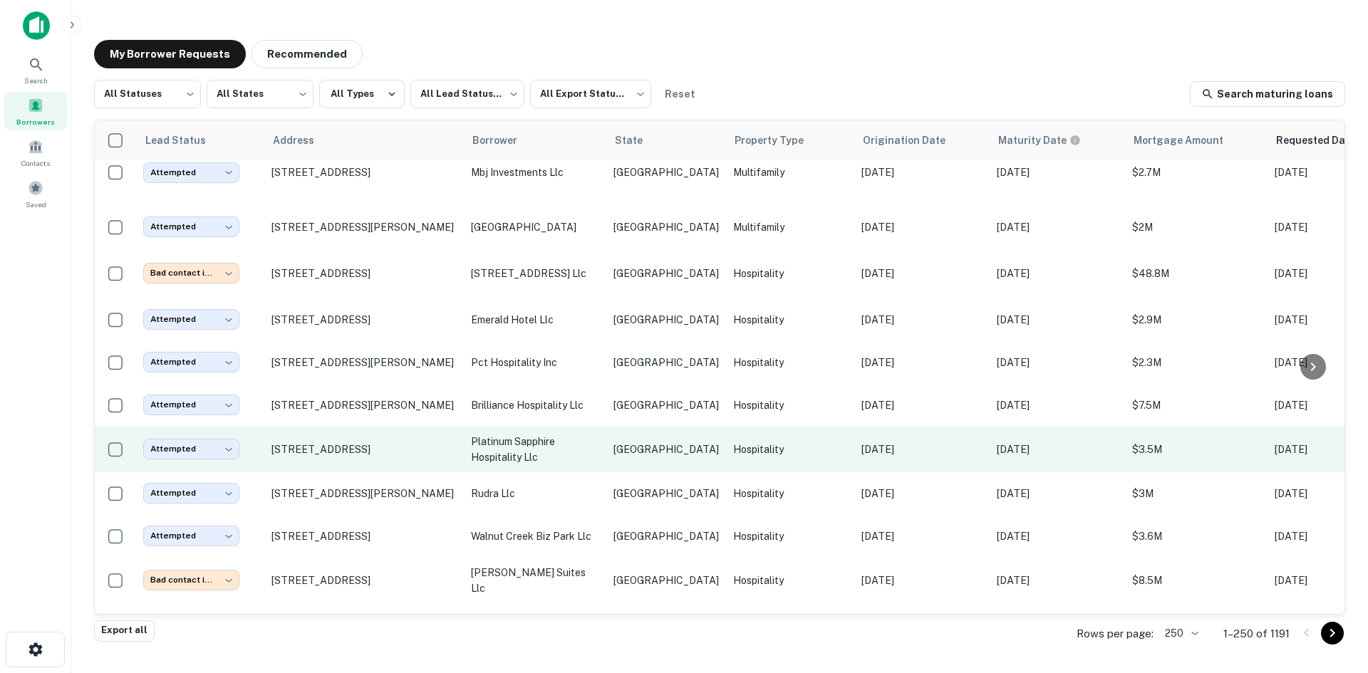
scroll to position [3366, 0]
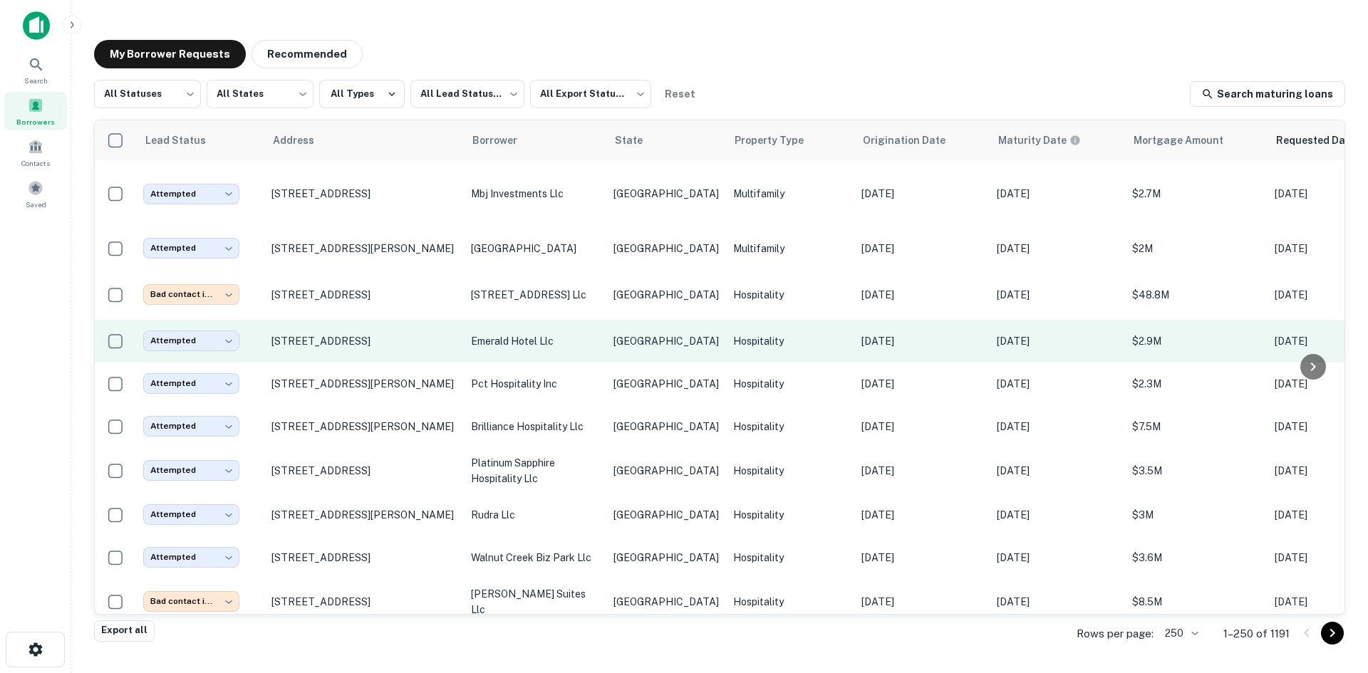
click at [547, 320] on td "emerald hotel llc" at bounding box center [535, 341] width 143 height 43
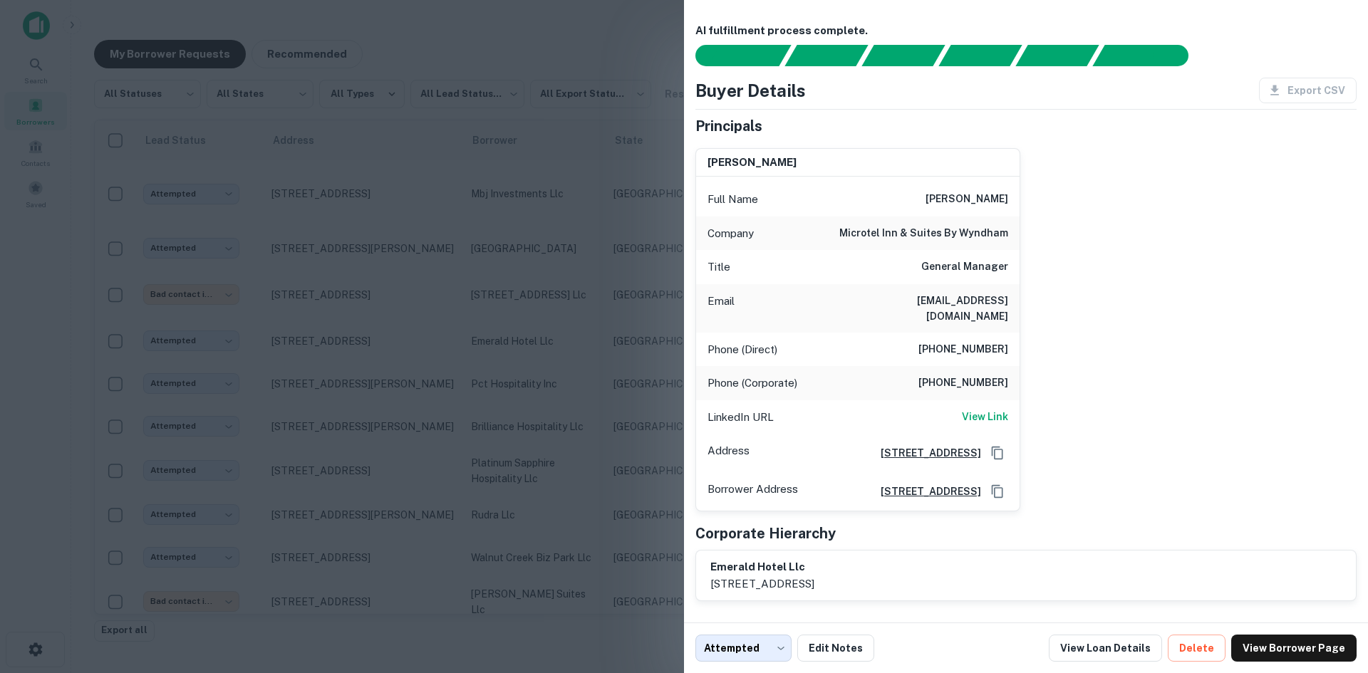
click at [479, 251] on div at bounding box center [684, 336] width 1368 height 673
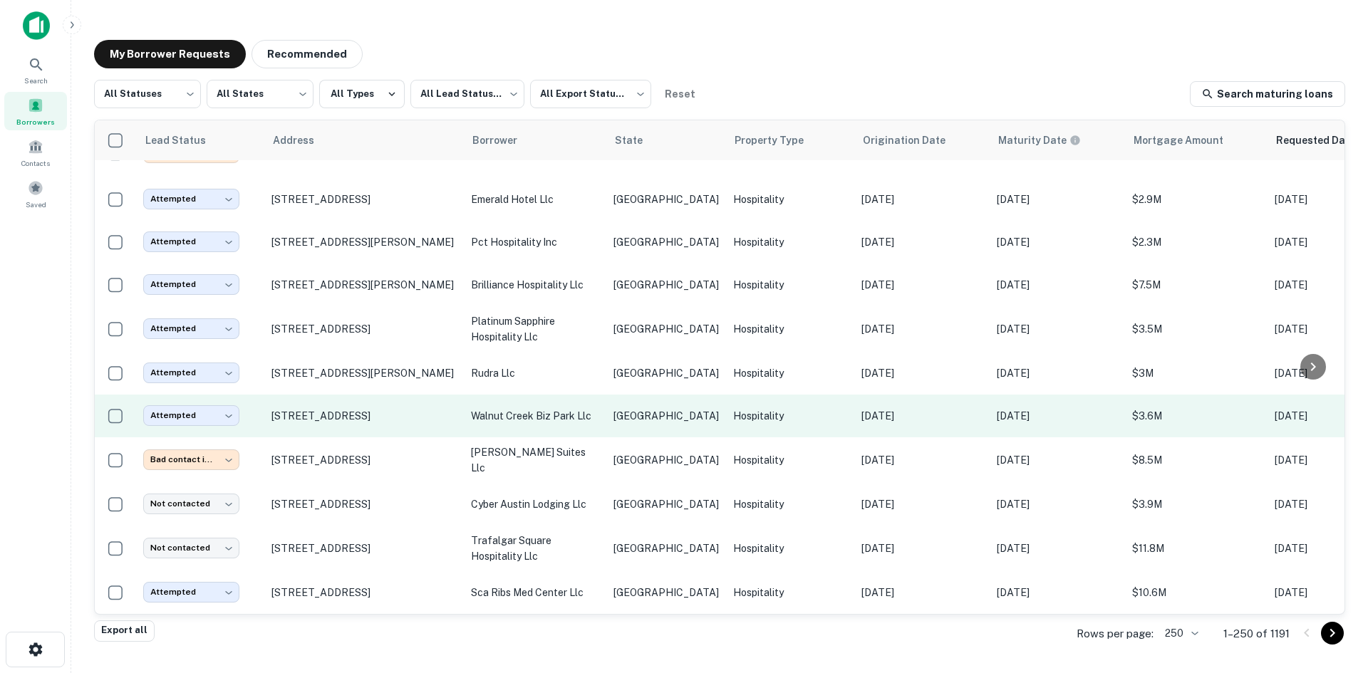
scroll to position [3508, 0]
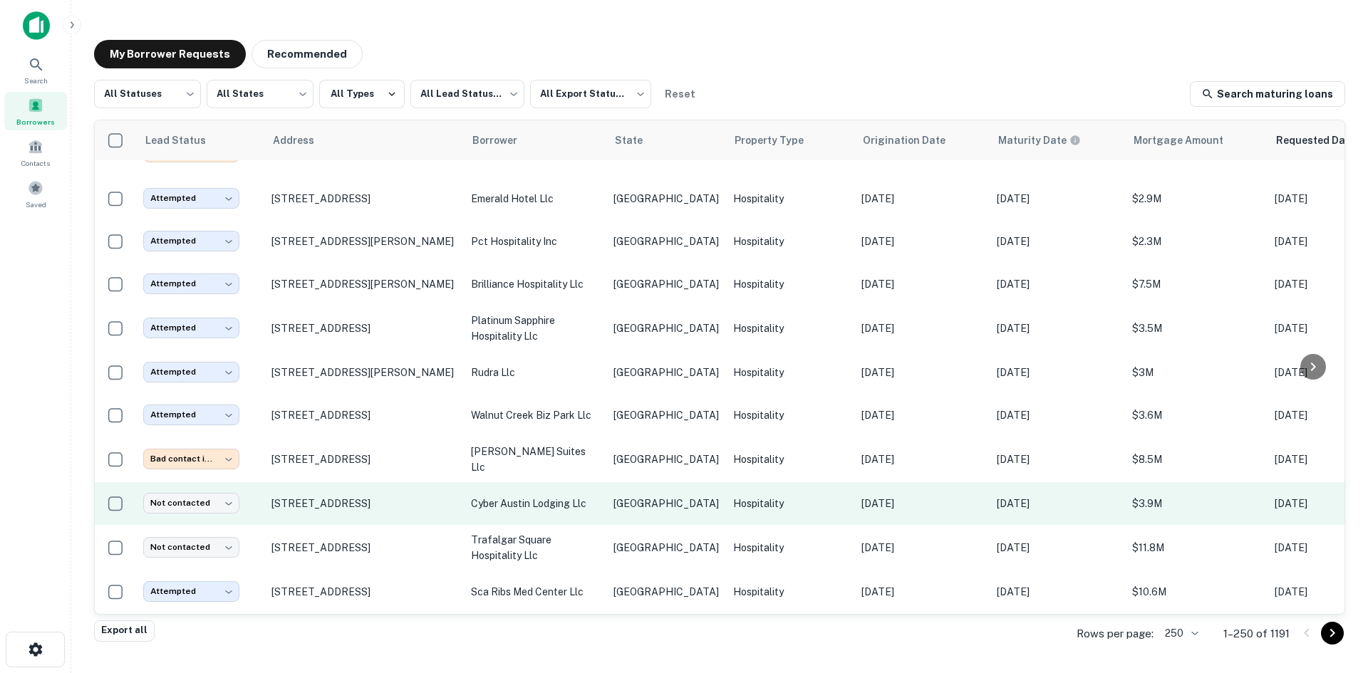
click at [726, 482] on td "Hospitality" at bounding box center [790, 503] width 128 height 43
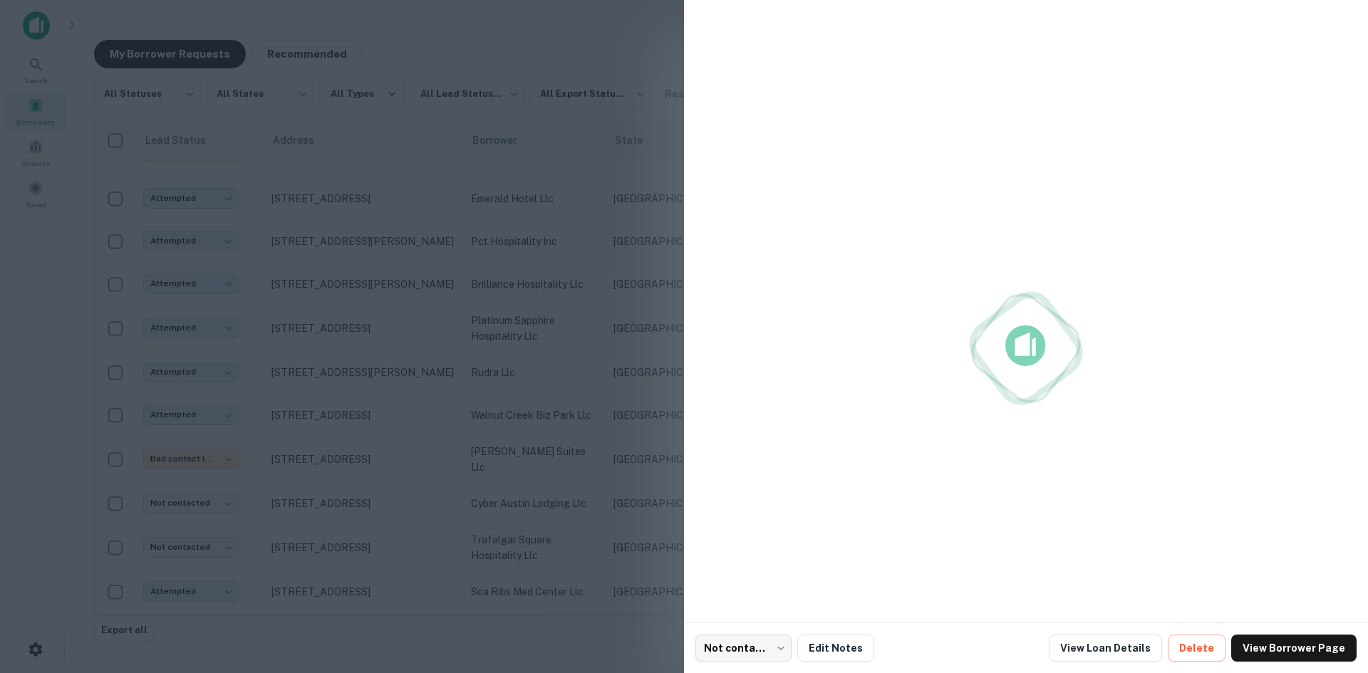
click at [564, 467] on div at bounding box center [684, 336] width 1368 height 673
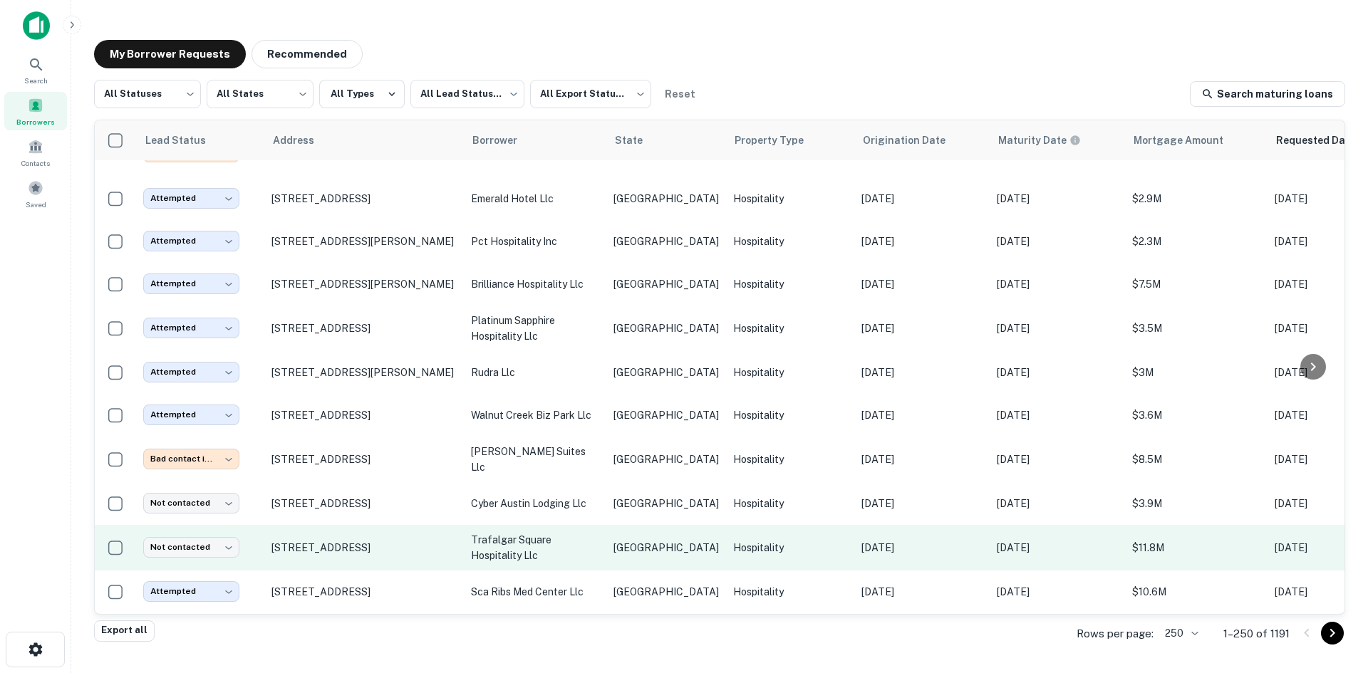
click at [563, 532] on p "trafalgar square hospitality llc" at bounding box center [535, 547] width 128 height 31
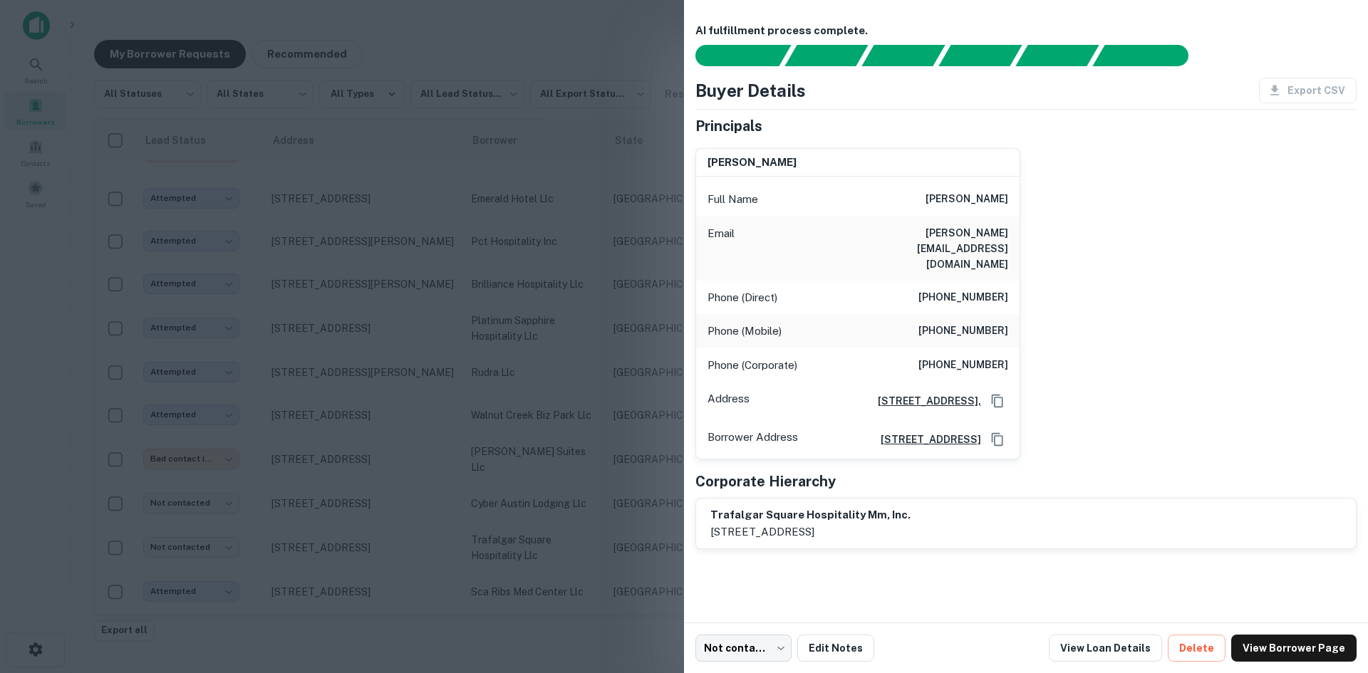
click at [995, 247] on div "Email [PERSON_NAME][EMAIL_ADDRESS][DOMAIN_NAME]" at bounding box center [858, 249] width 324 height 64
click at [995, 236] on h6 "[PERSON_NAME][EMAIL_ADDRESS][DOMAIN_NAME]" at bounding box center [922, 248] width 171 height 47
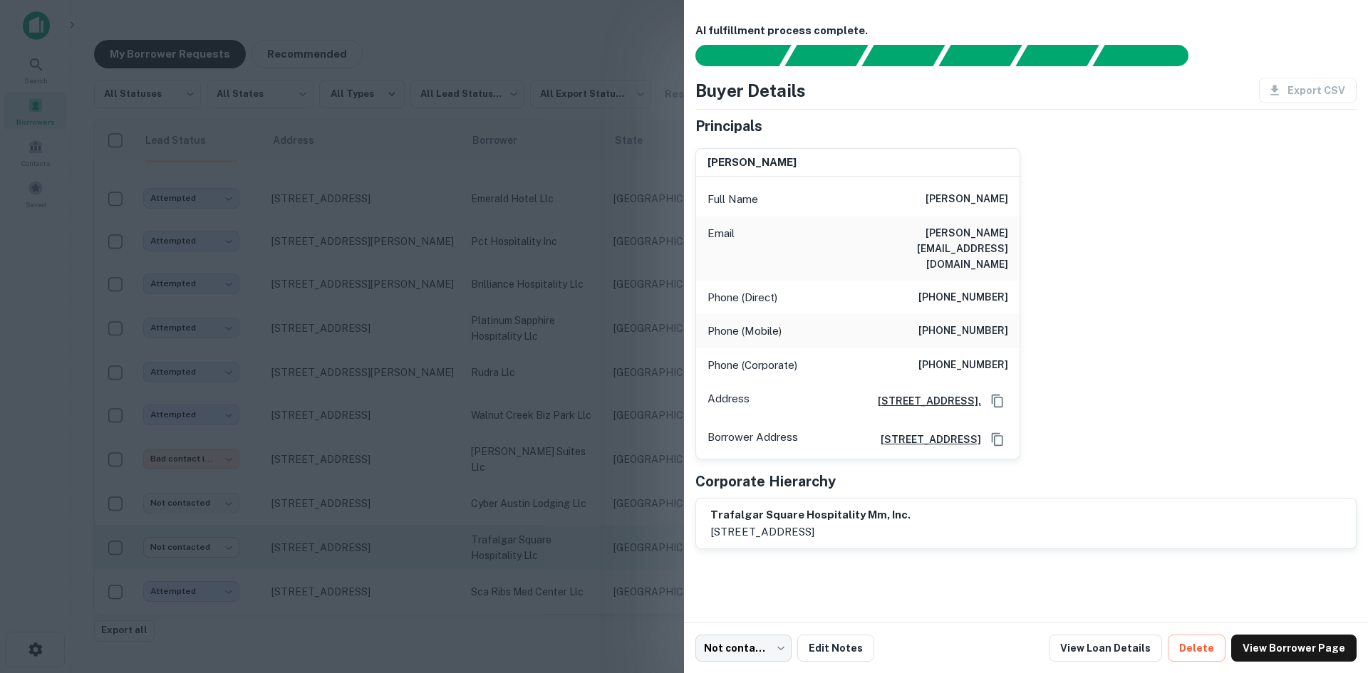
drag, startPoint x: 541, startPoint y: 446, endPoint x: 164, endPoint y: 502, distance: 381.0
click at [541, 446] on div at bounding box center [684, 336] width 1368 height 673
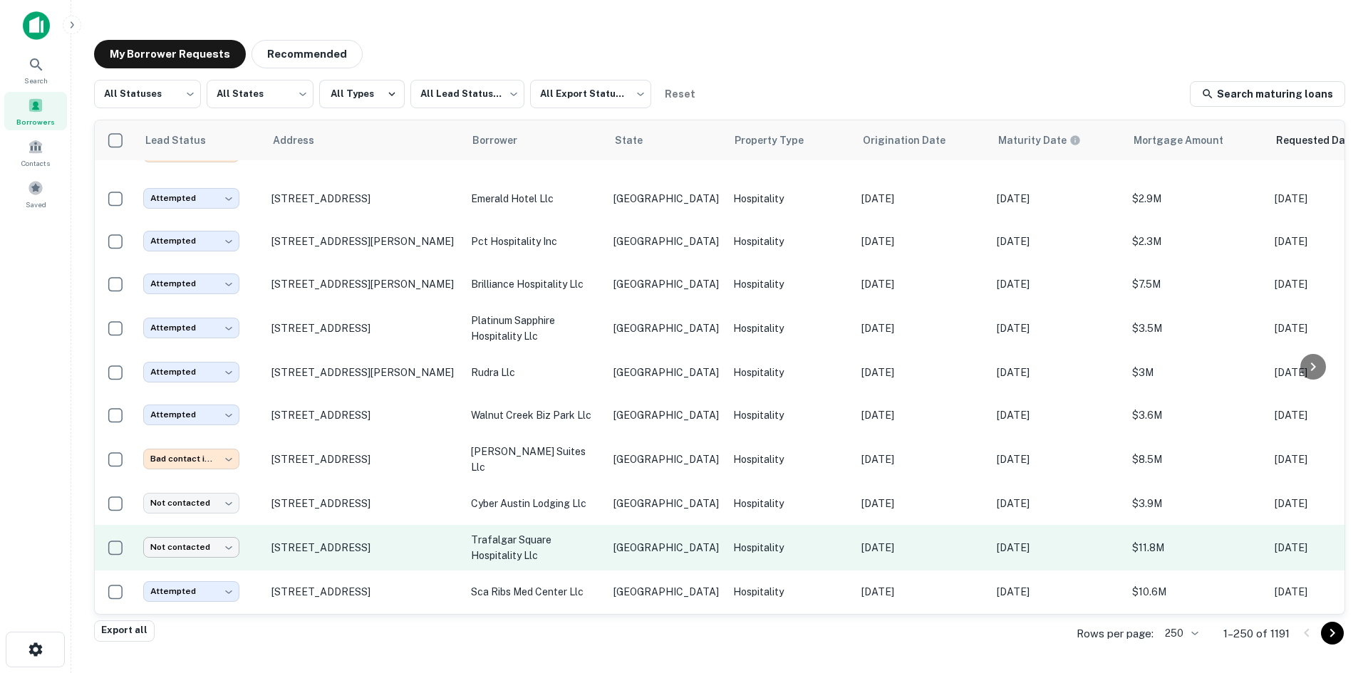
click at [164, 493] on body "Search Borrowers Contacts Saved My Borrower Requests Recommended All Statuses *…" at bounding box center [684, 336] width 1368 height 673
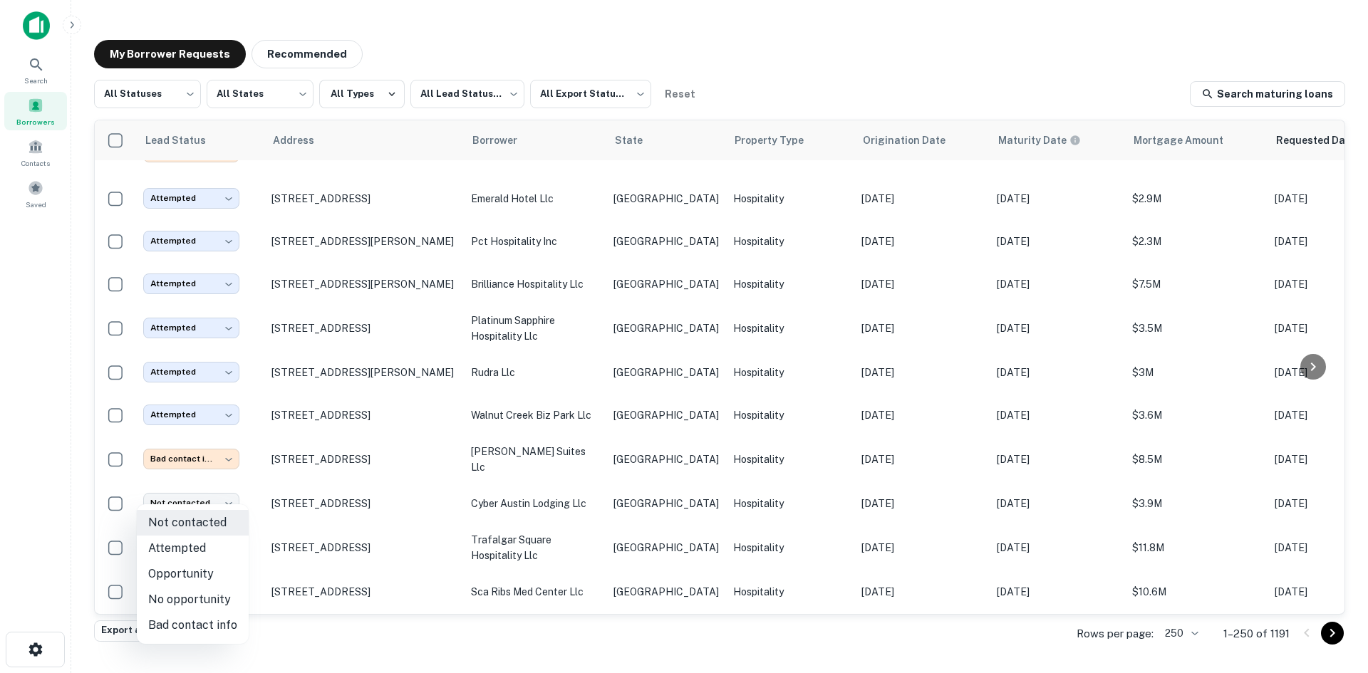
click at [190, 545] on li "Attempted" at bounding box center [193, 549] width 112 height 26
type input "*********"
click at [623, 482] on td "[GEOGRAPHIC_DATA]" at bounding box center [666, 503] width 120 height 43
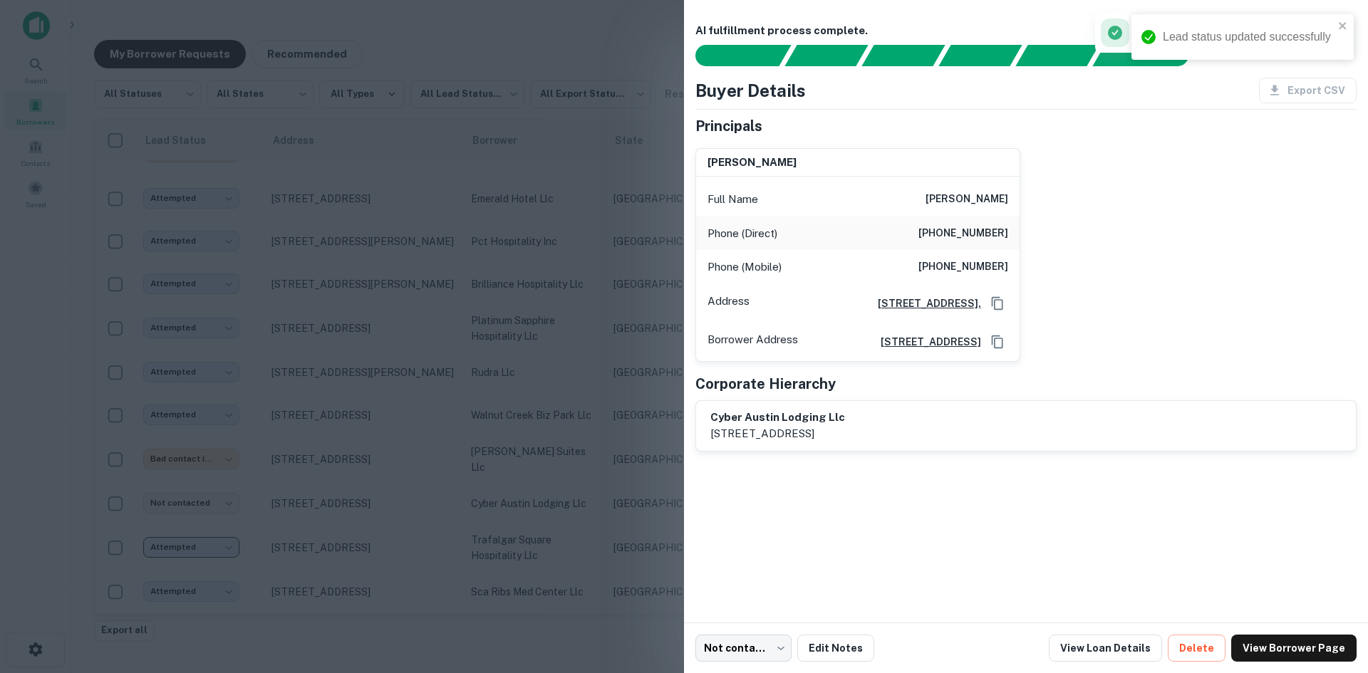
click at [590, 326] on div at bounding box center [684, 336] width 1368 height 673
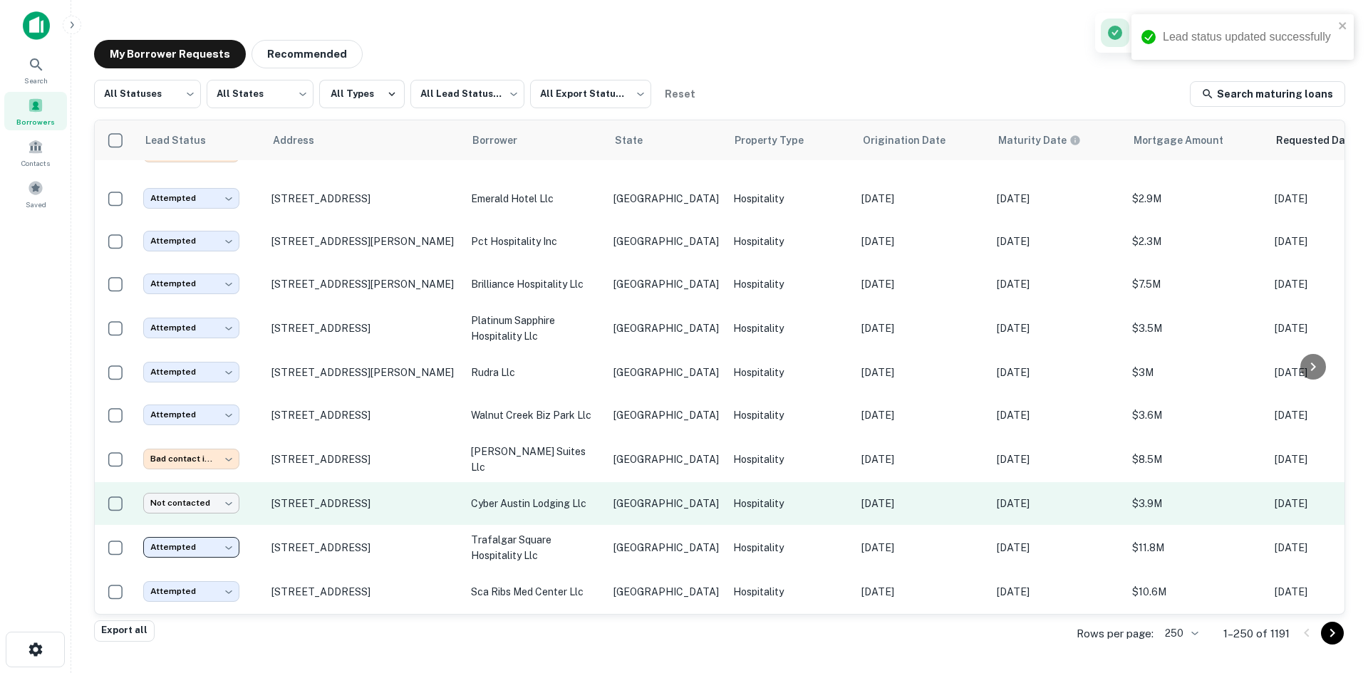
click at [187, 455] on body "Lead status updated successfully Search Borrowers Contacts Saved My Borrower Re…" at bounding box center [684, 336] width 1368 height 673
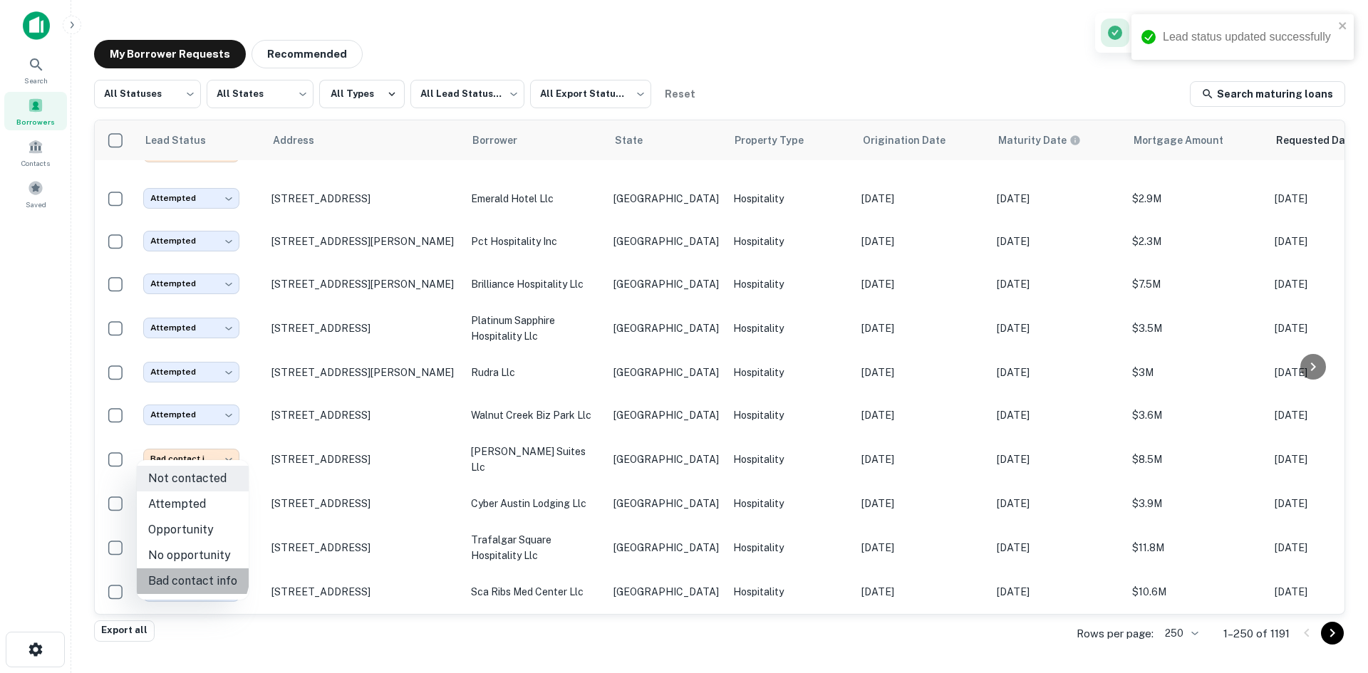
click at [185, 574] on li "Bad contact info" at bounding box center [193, 582] width 112 height 26
type input "**********"
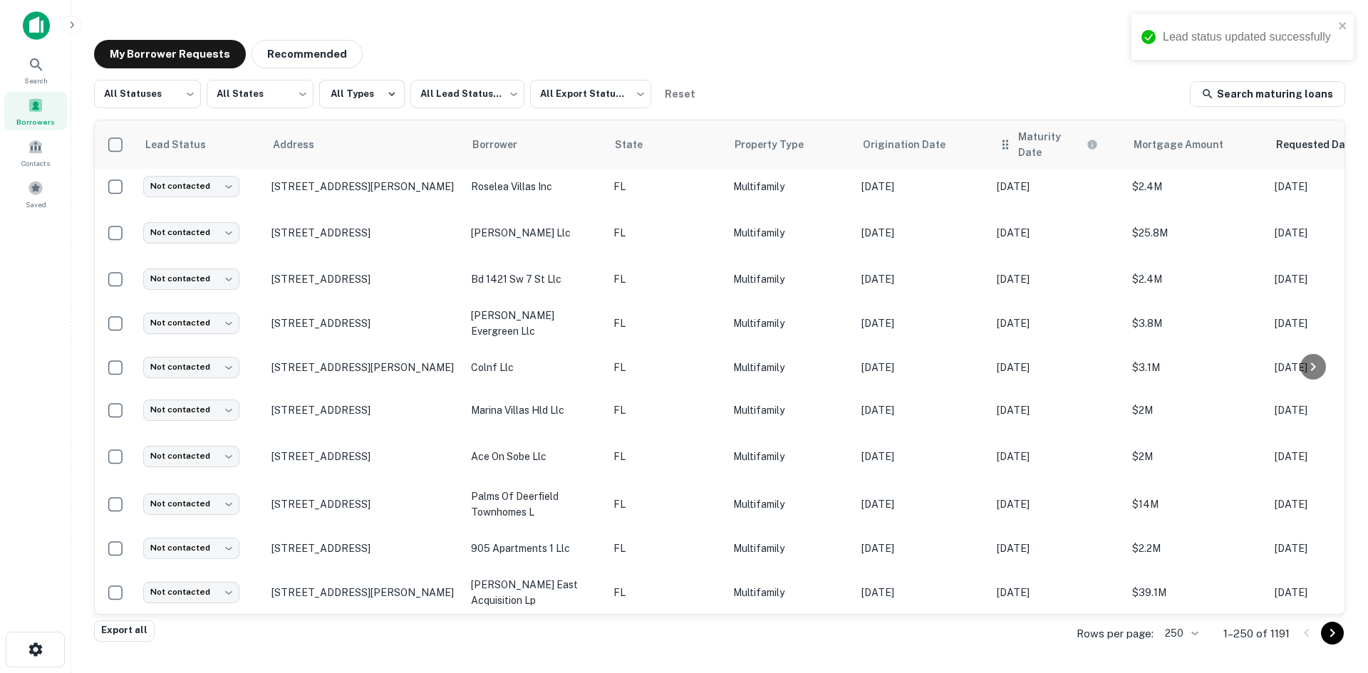
scroll to position [88, 0]
